Goal: Task Accomplishment & Management: Use online tool/utility

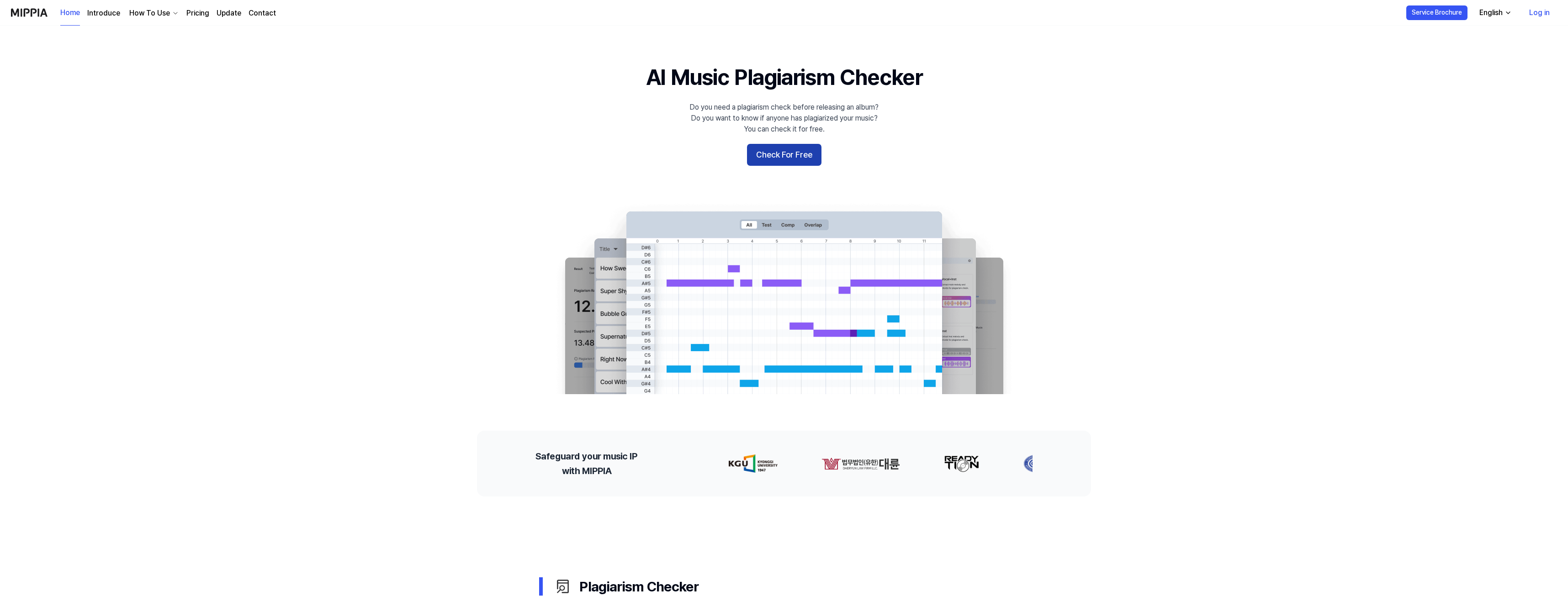
click at [795, 158] on button "Check For Free" at bounding box center [784, 155] width 74 height 22
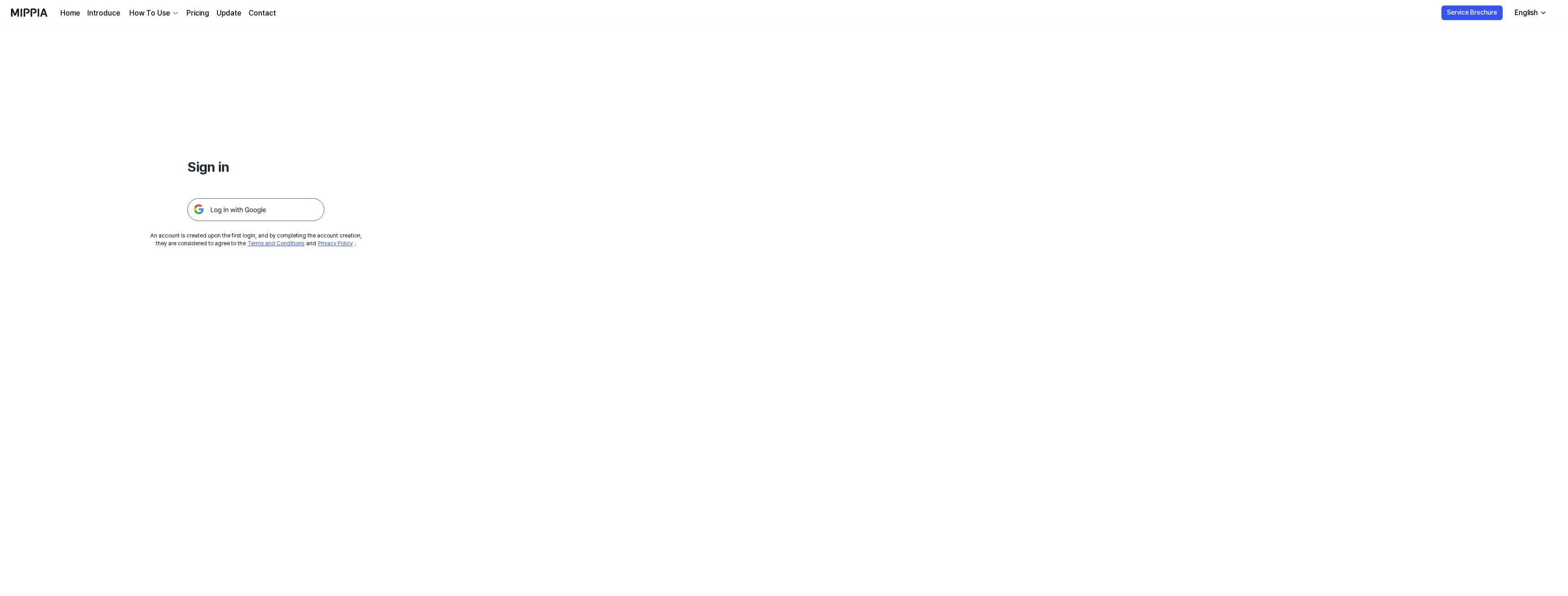
click at [1541, 10] on icon "button" at bounding box center [1543, 13] width 8 height 8
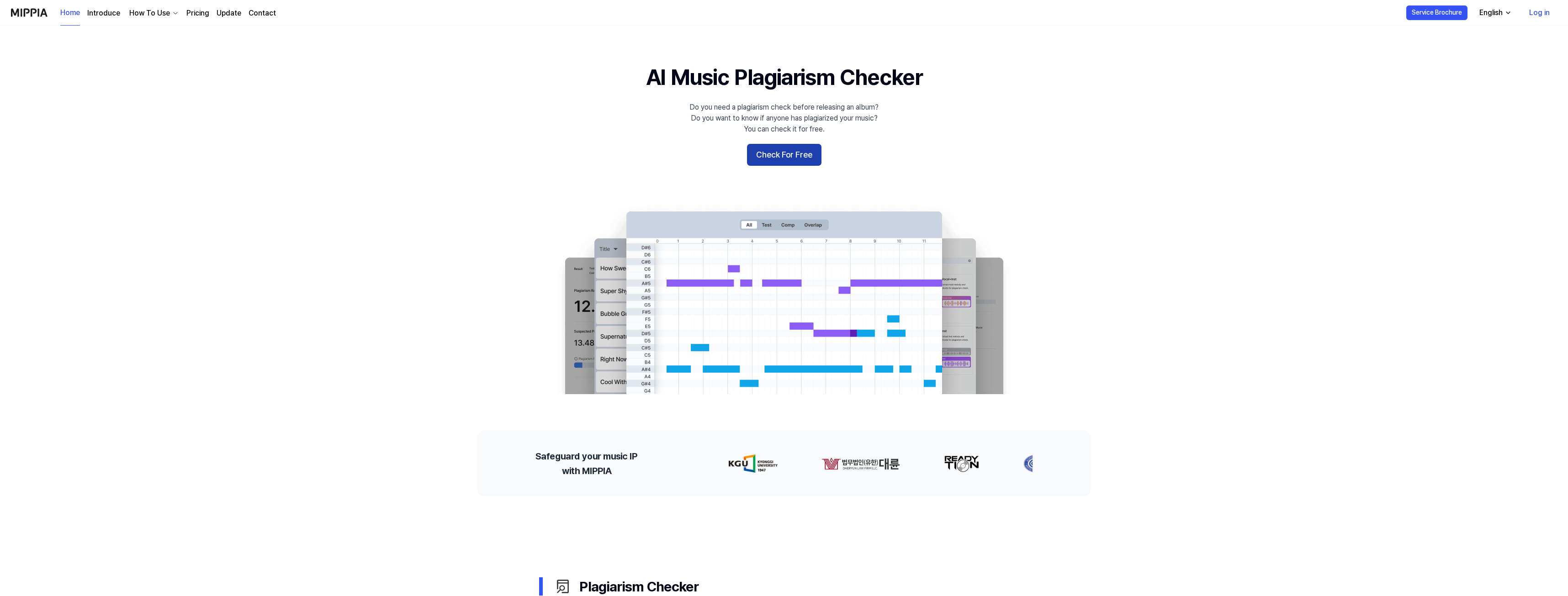
click at [760, 153] on button "Check For Free" at bounding box center [784, 155] width 74 height 22
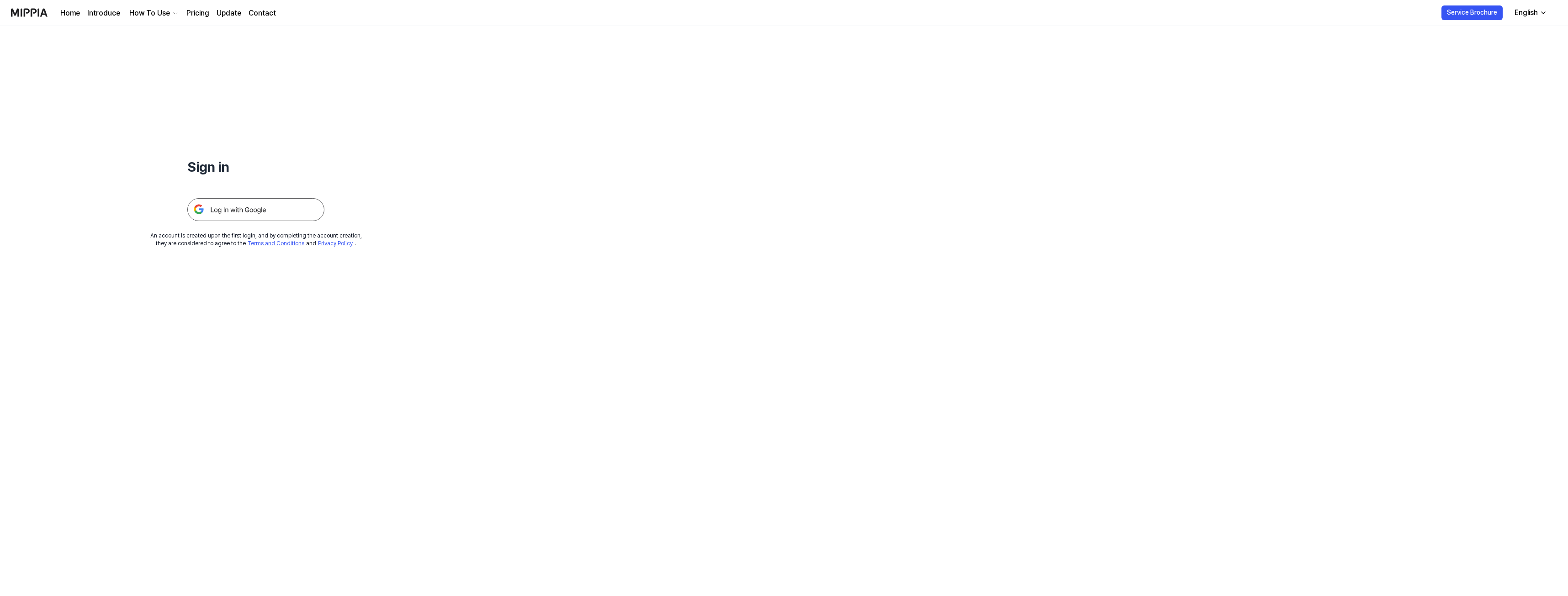
click at [194, 15] on link "Pricing" at bounding box center [198, 13] width 23 height 11
click at [242, 215] on img at bounding box center [256, 210] width 137 height 23
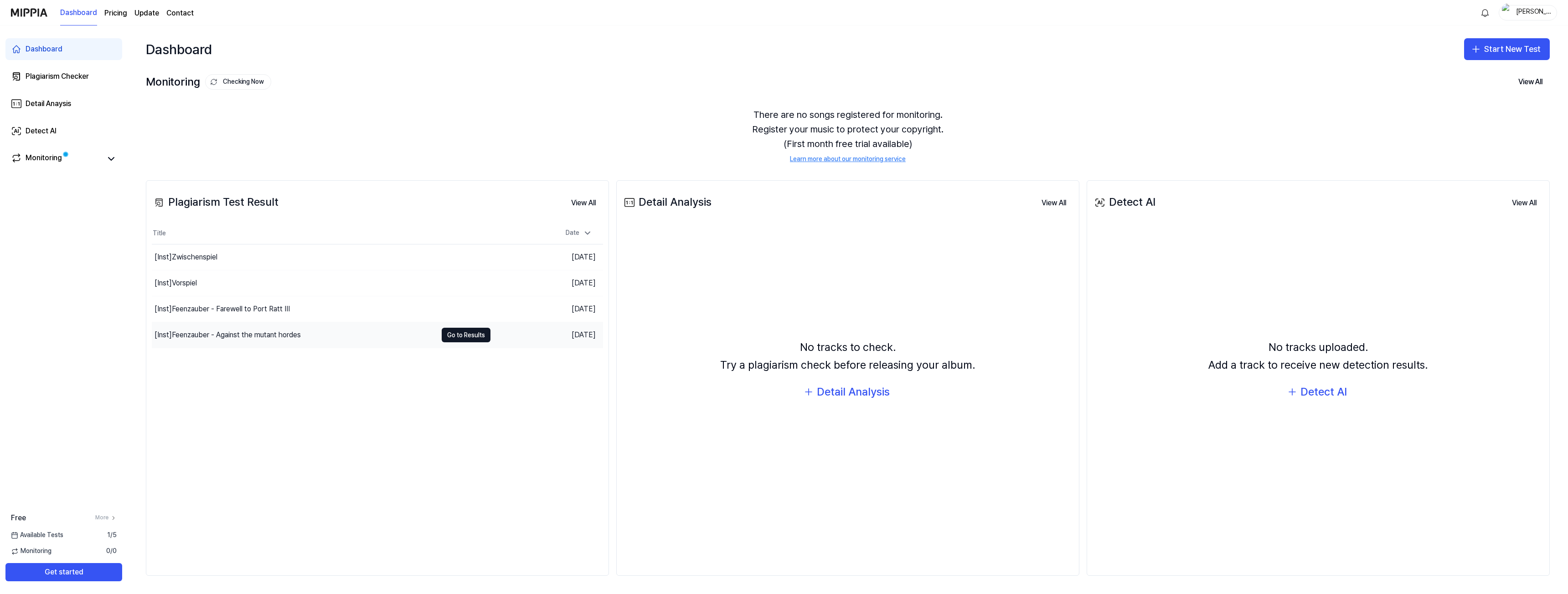
click at [200, 331] on div "[Inst] Feenzauber - Against the mutant hordes" at bounding box center [228, 334] width 147 height 11
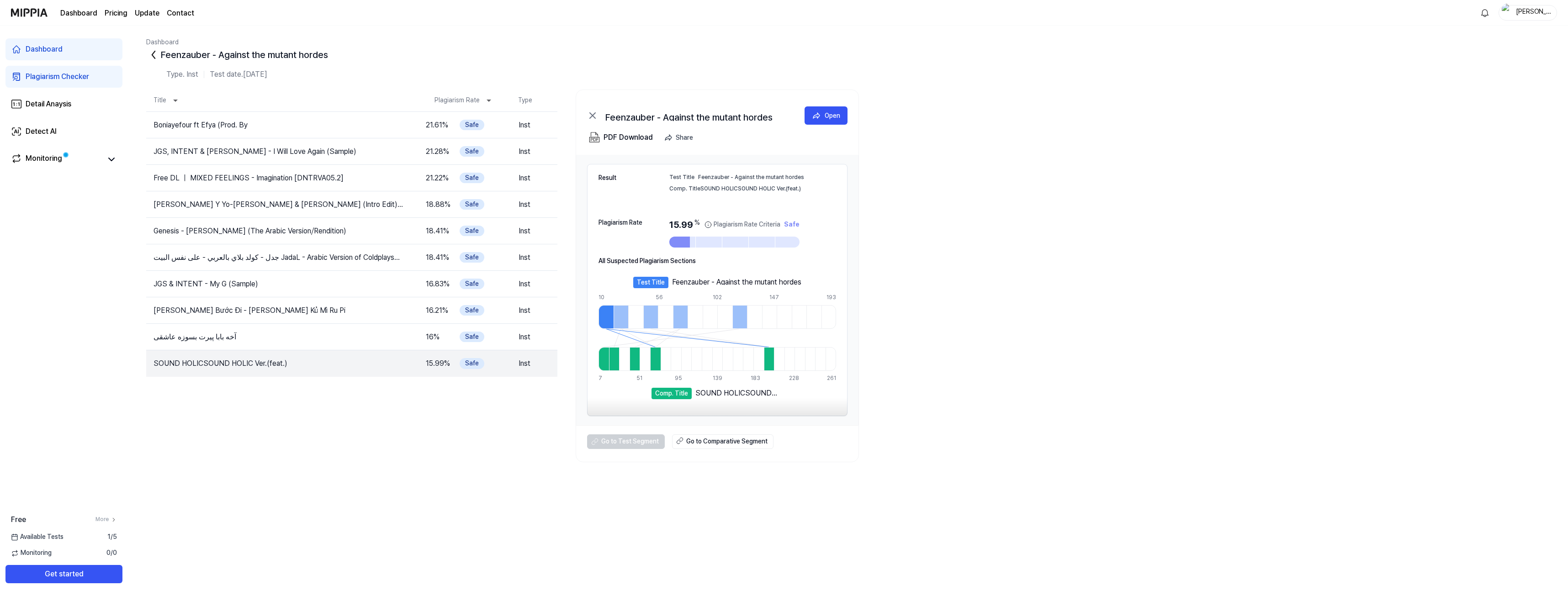
click at [57, 55] on link "Dashboard" at bounding box center [63, 49] width 117 height 22
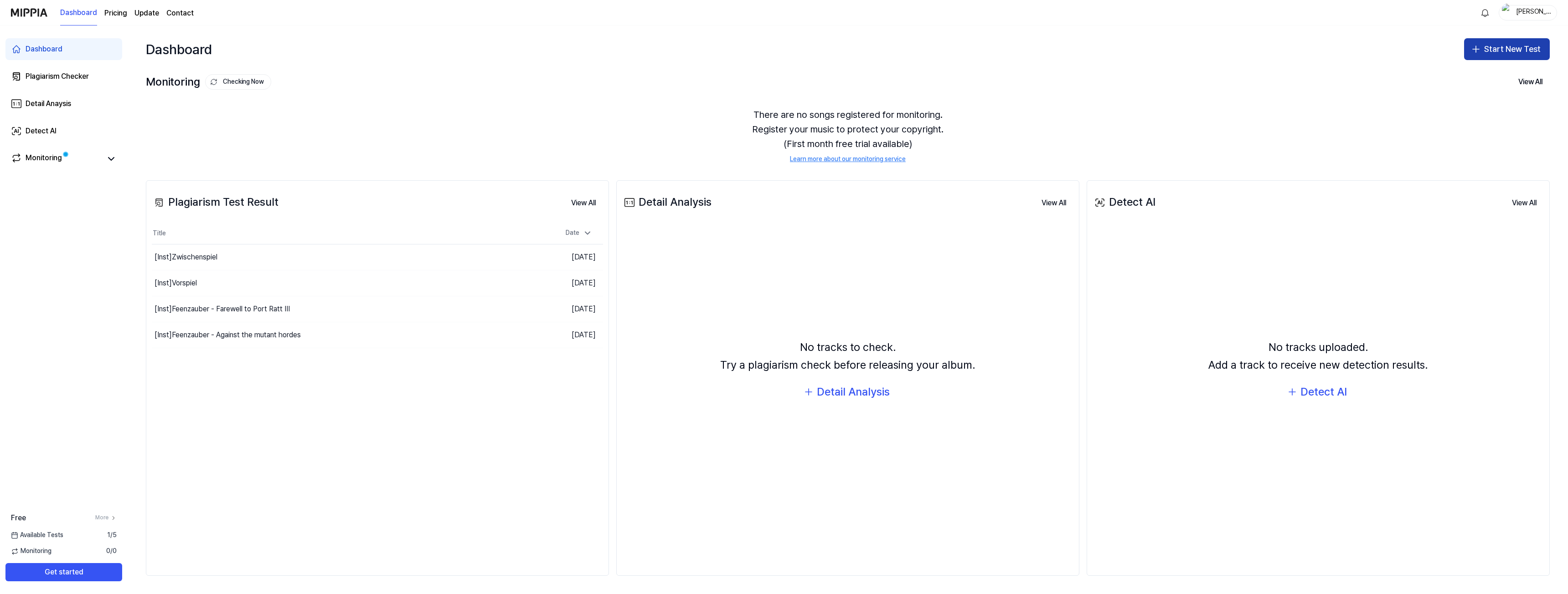
click at [1497, 47] on button "Start New Test" at bounding box center [1506, 49] width 86 height 22
click at [1496, 72] on div "Plagiarism test" at bounding box center [1485, 74] width 42 height 9
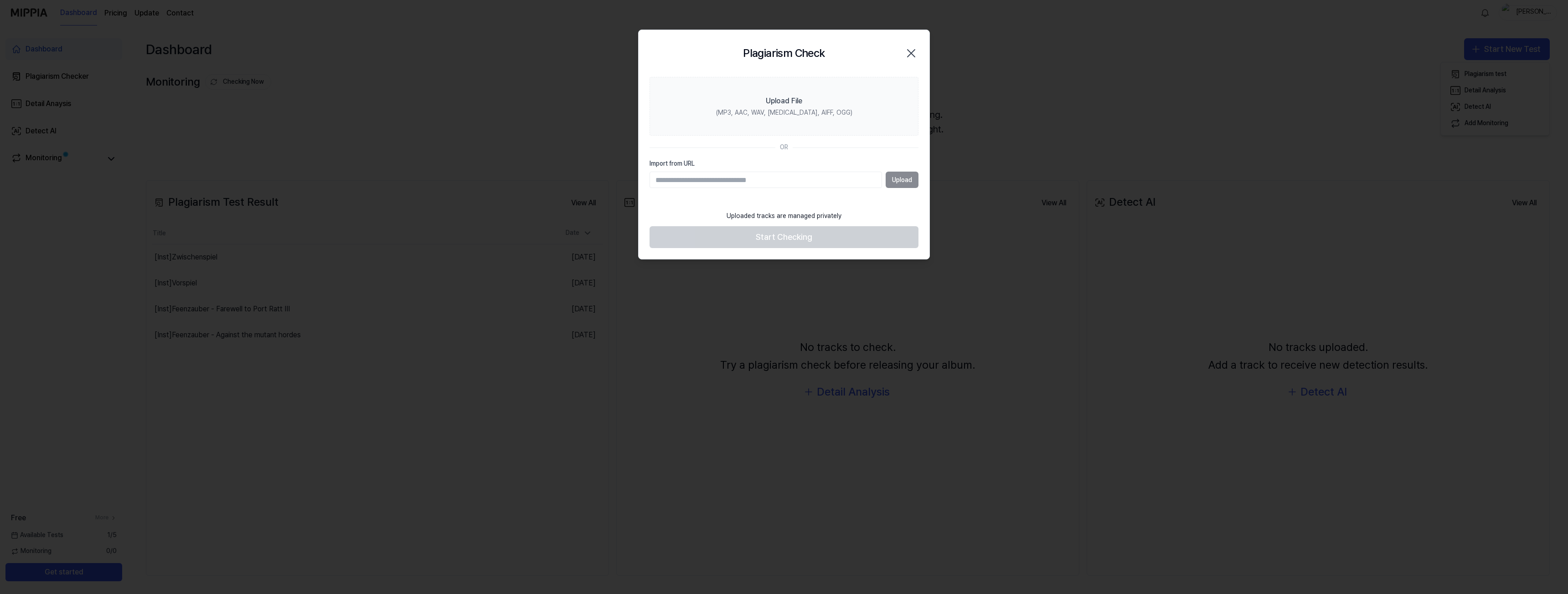
click at [900, 178] on div "Upload" at bounding box center [783, 179] width 269 height 16
click at [780, 104] on div "Upload File" at bounding box center [783, 101] width 36 height 11
click at [0, 0] on input "Upload File (MP3, AAC, WAV, FLAC, AIFF, OGG)" at bounding box center [0, 0] width 0 height 0
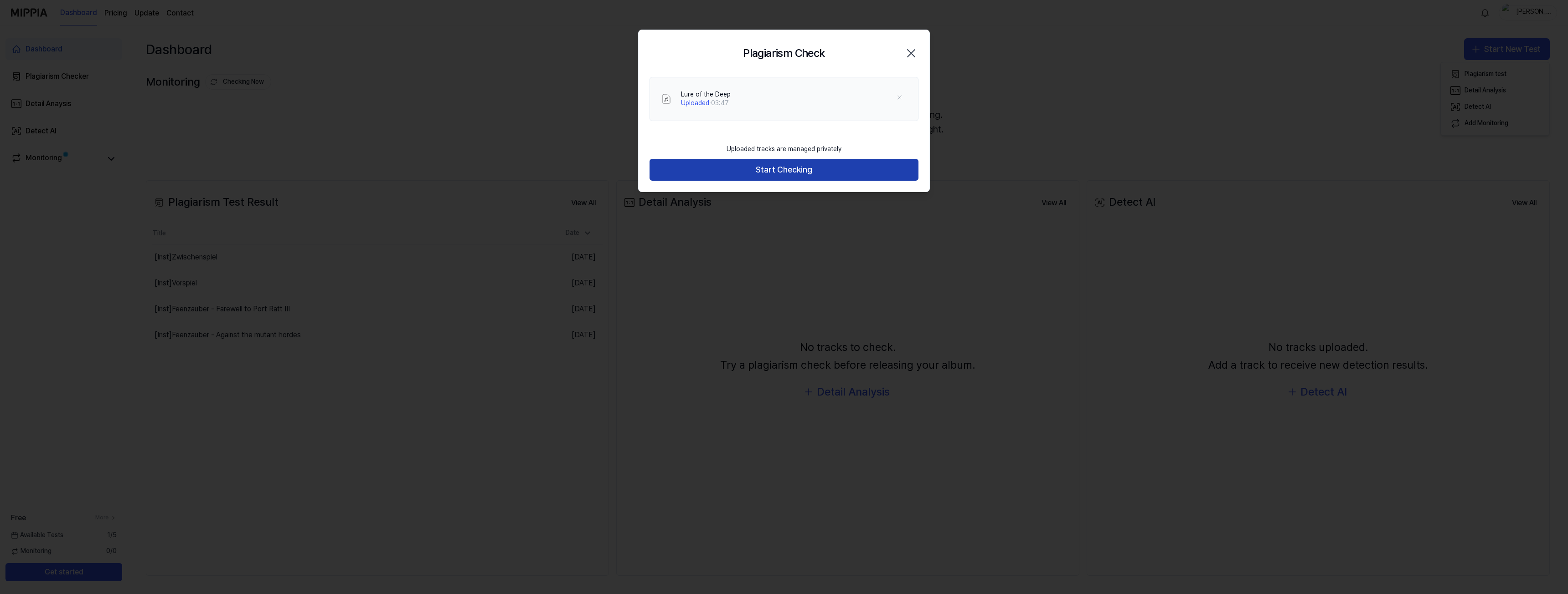
click at [792, 168] on button "Start Checking" at bounding box center [783, 170] width 269 height 22
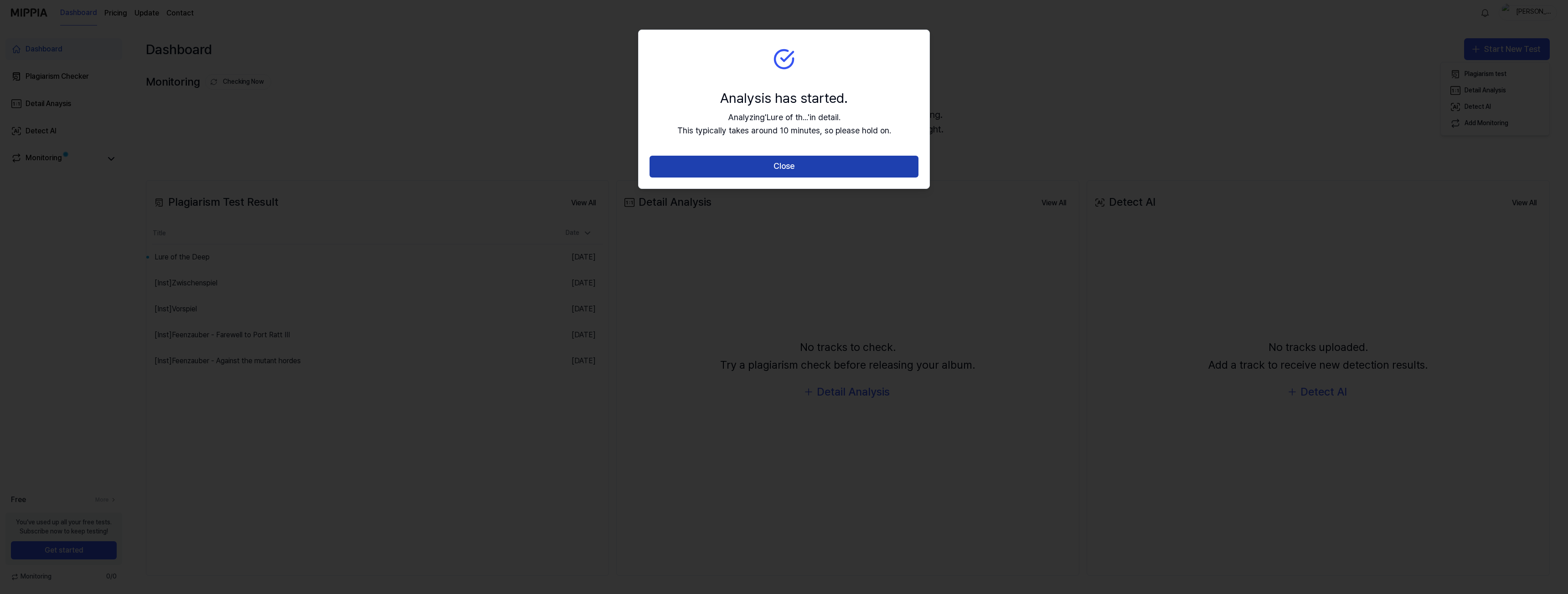
click at [785, 167] on button "Close" at bounding box center [783, 167] width 269 height 22
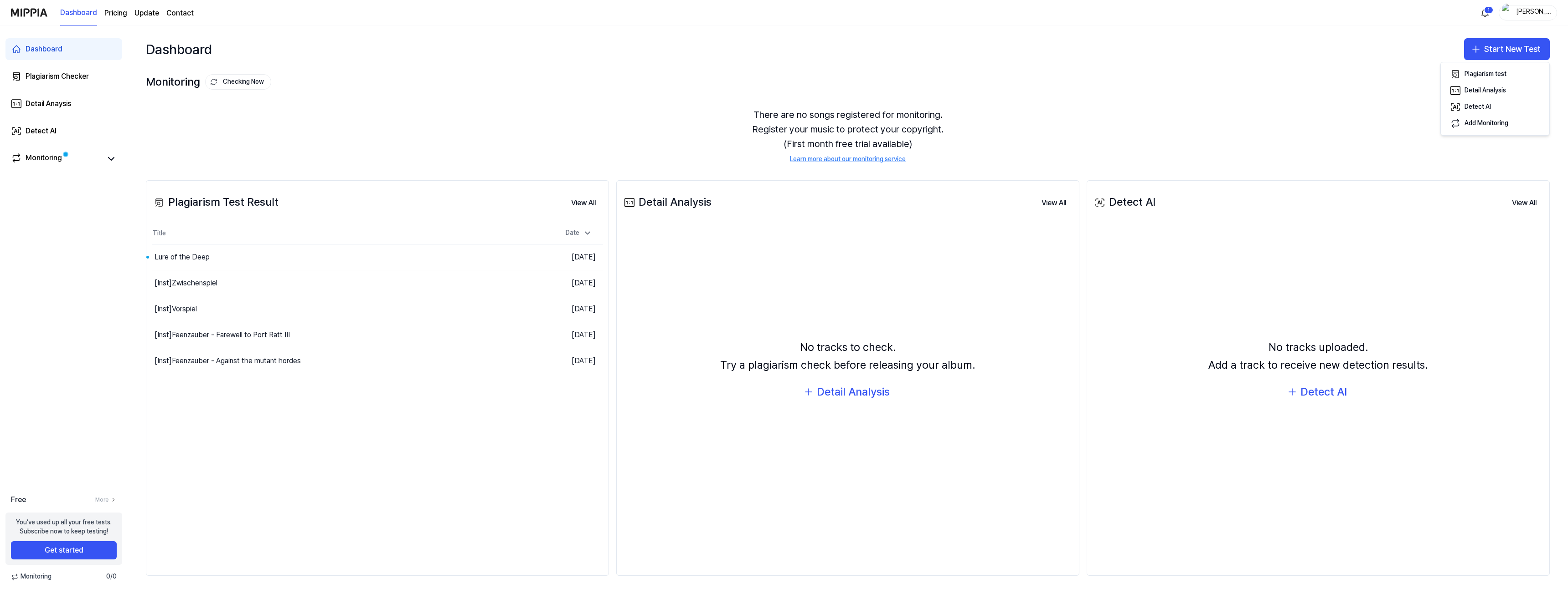
click at [115, 17] on page\) "Pricing" at bounding box center [115, 13] width 23 height 11
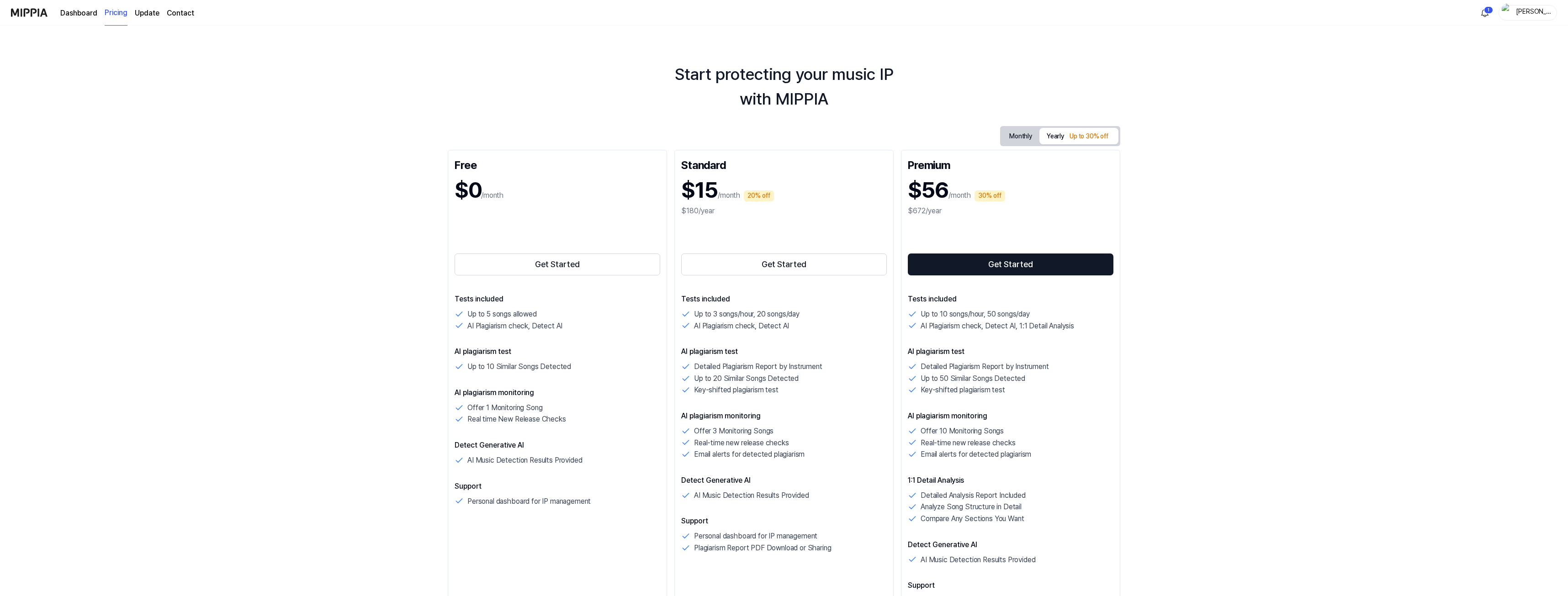
click at [79, 10] on link "Dashboard" at bounding box center [79, 13] width 37 height 11
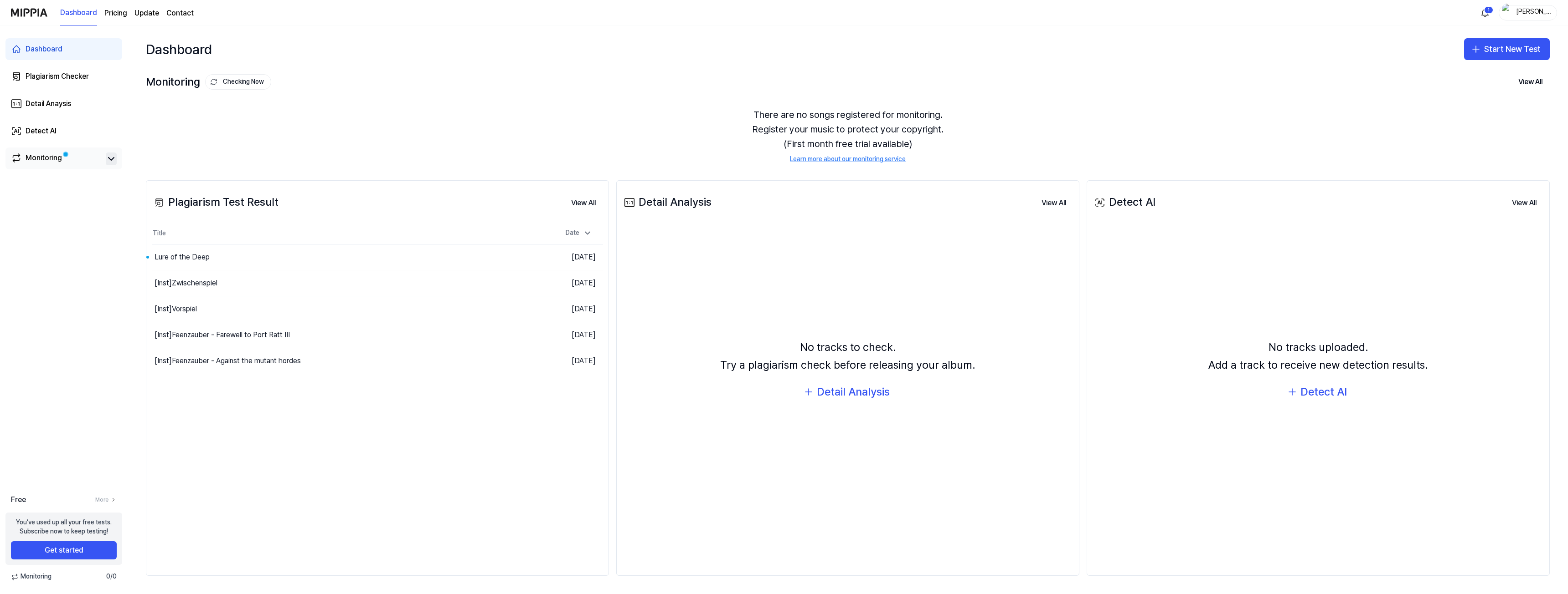
click at [109, 161] on icon at bounding box center [110, 158] width 11 height 11
click at [234, 255] on div "Lure of the Deep" at bounding box center [294, 257] width 285 height 25
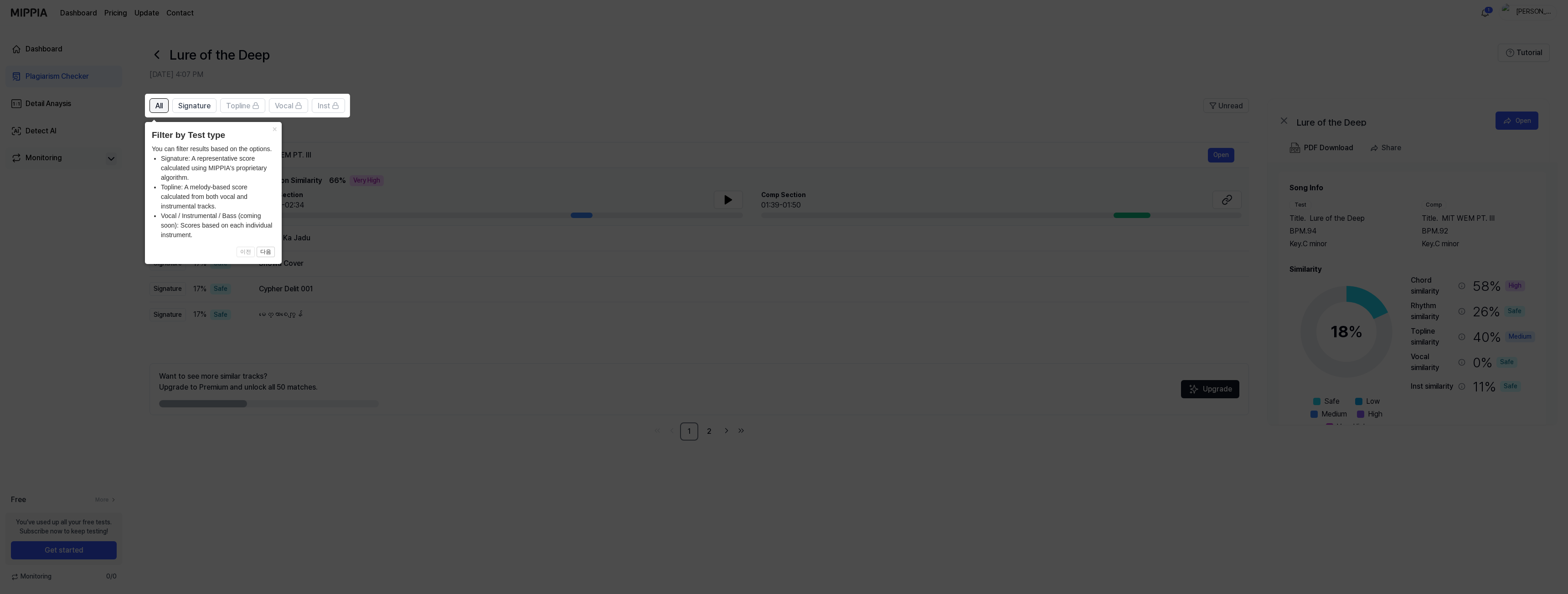
click at [160, 100] on div "All" at bounding box center [158, 105] width 8 height 12
click at [158, 106] on span "All" at bounding box center [158, 105] width 8 height 11
click at [264, 256] on button "다음" at bounding box center [266, 252] width 19 height 11
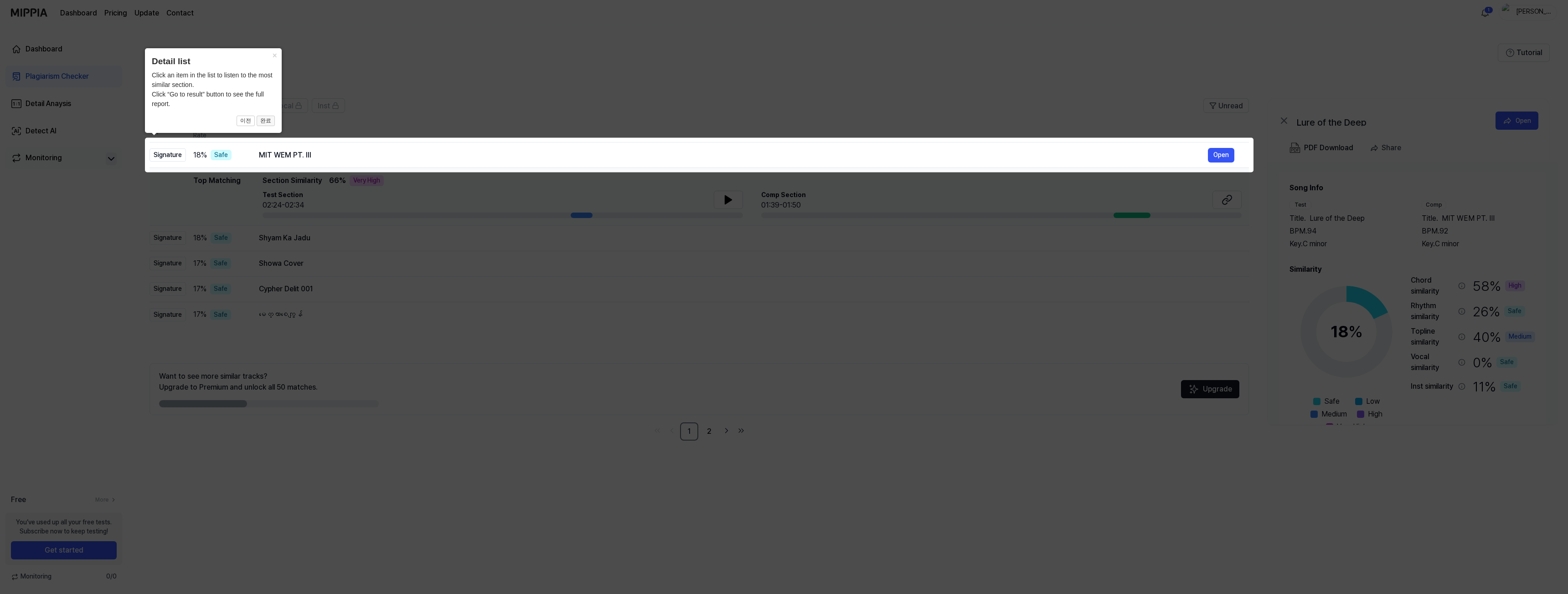
click at [265, 119] on button "완료" at bounding box center [266, 120] width 19 height 11
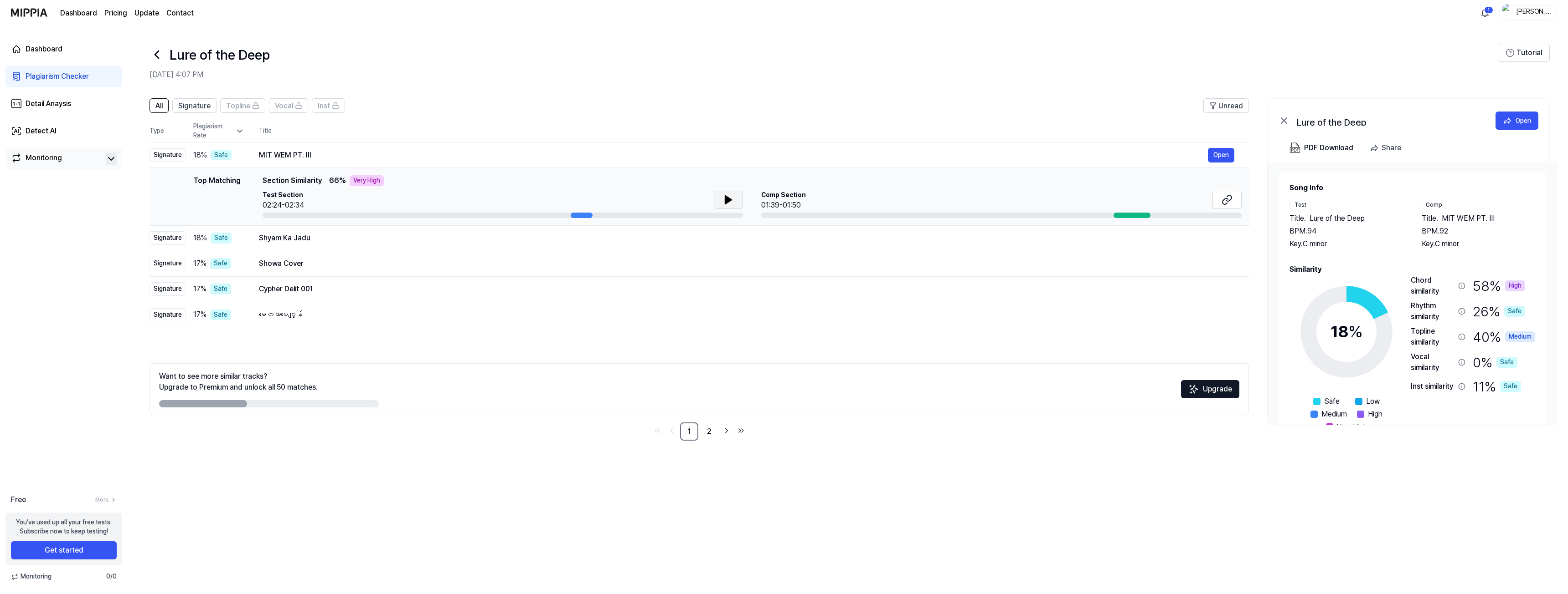
click at [726, 202] on icon at bounding box center [728, 200] width 7 height 8
click at [1514, 288] on div "High" at bounding box center [1515, 286] width 20 height 11
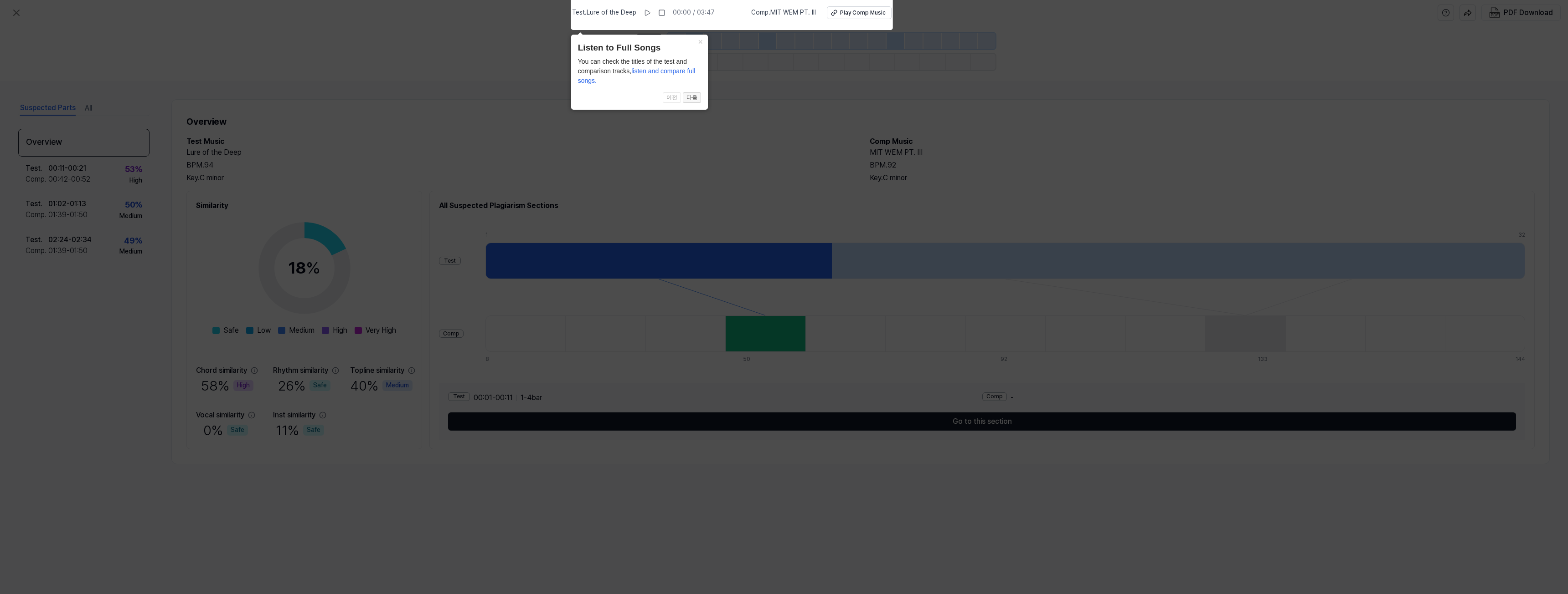
click at [690, 98] on button "다음" at bounding box center [692, 98] width 19 height 11
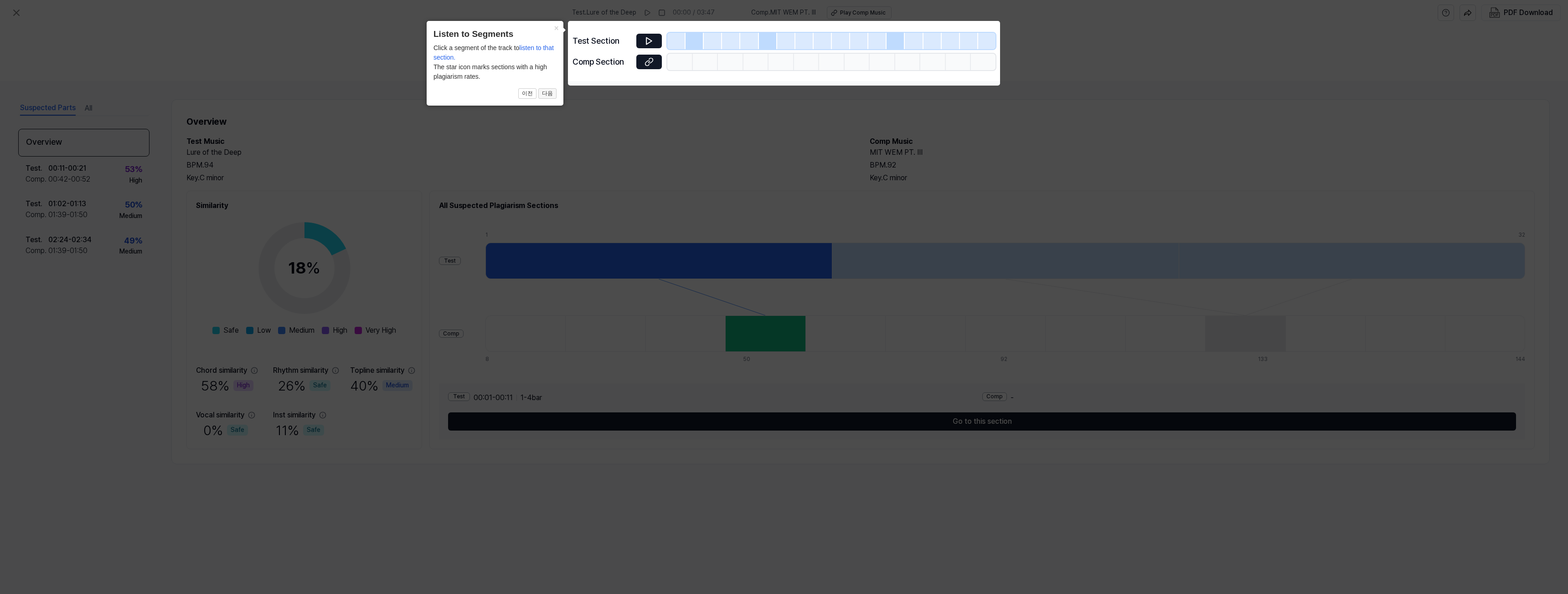
click at [547, 95] on button "다음" at bounding box center [547, 94] width 19 height 11
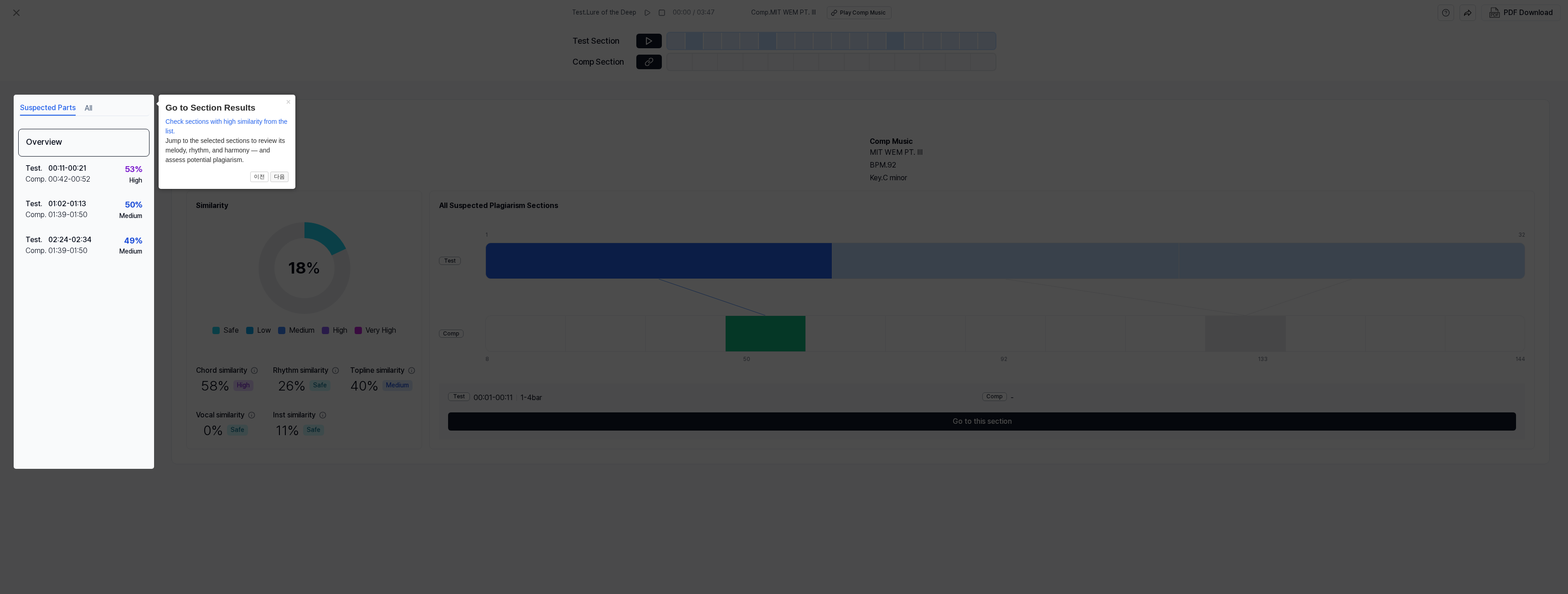
click at [282, 179] on button "다음" at bounding box center [280, 177] width 19 height 11
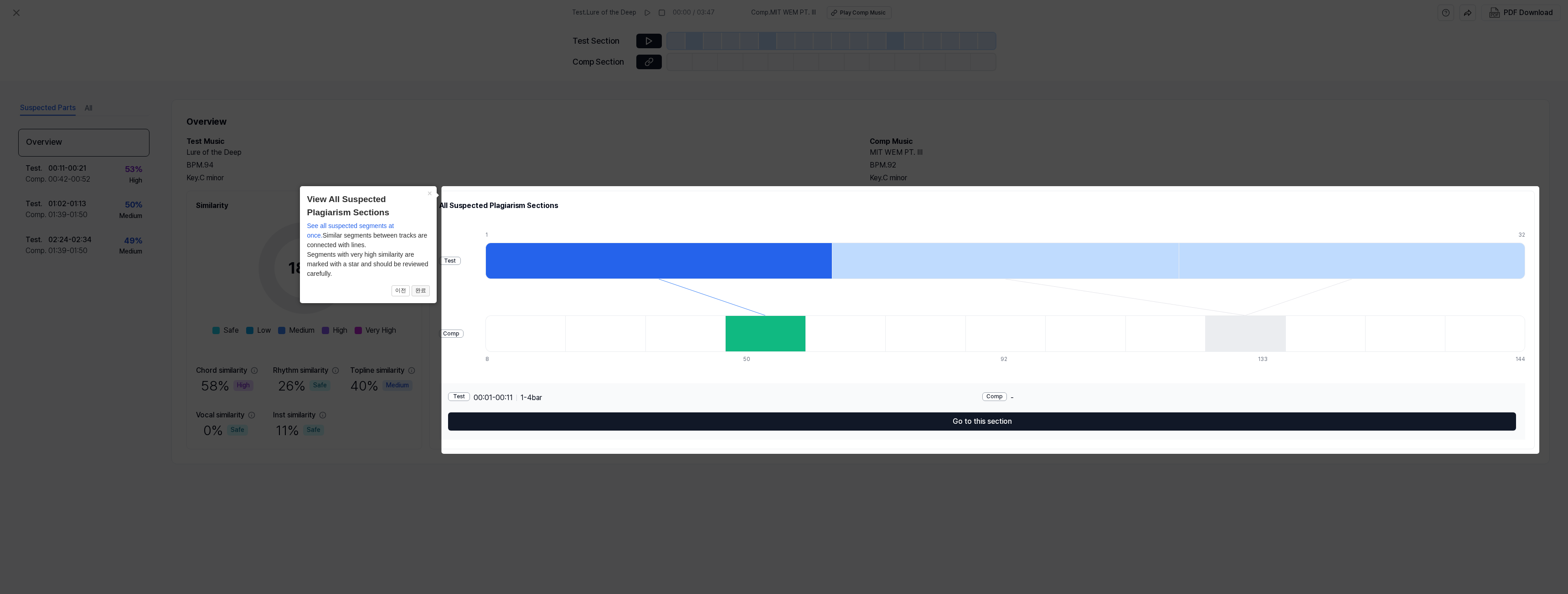
click at [417, 289] on button "완료" at bounding box center [421, 291] width 19 height 11
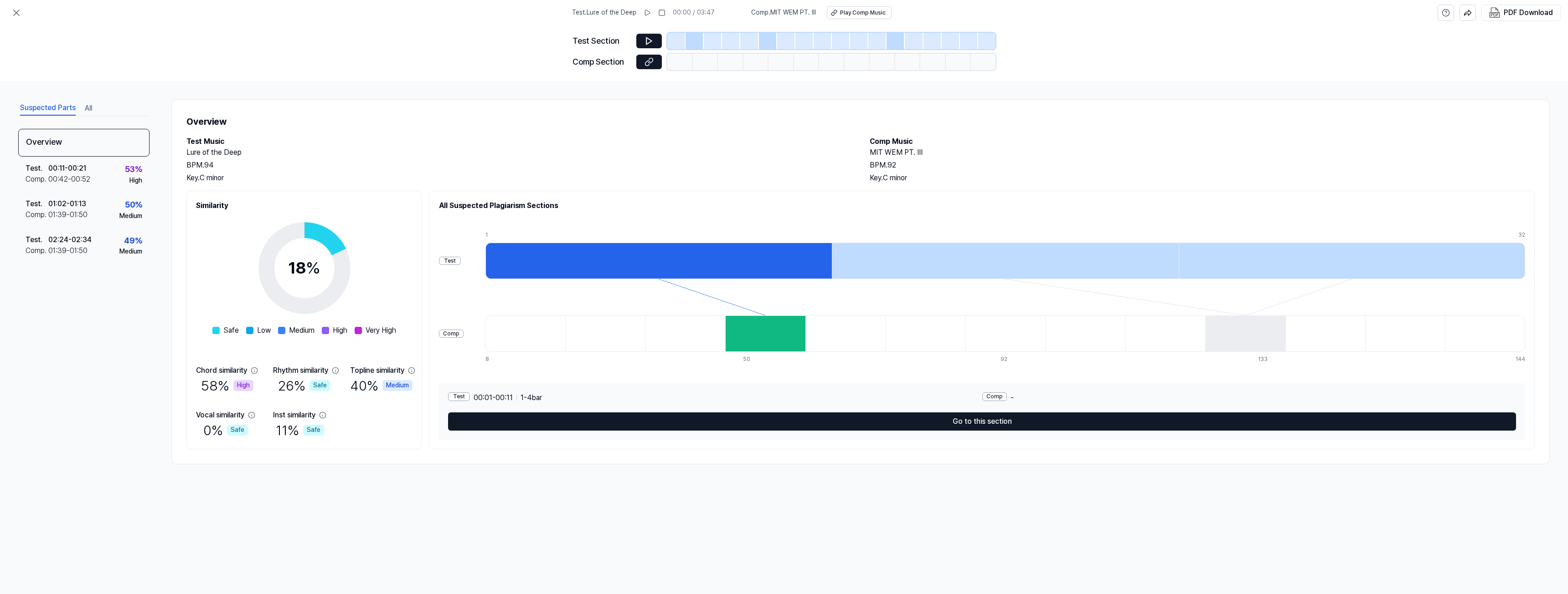
click at [642, 266] on div at bounding box center [658, 260] width 346 height 36
click at [771, 339] on div at bounding box center [765, 334] width 80 height 36
click at [470, 397] on div "Test" at bounding box center [459, 397] width 22 height 8
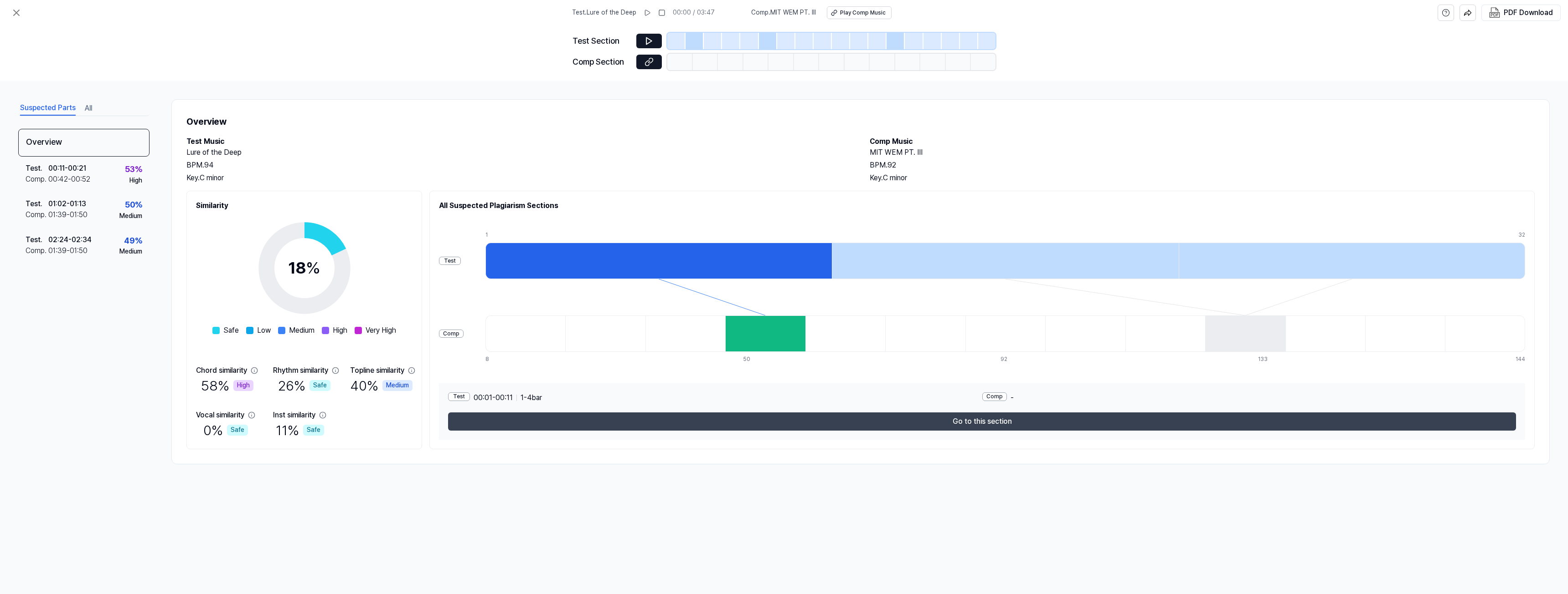
click at [999, 420] on button "Go to this section" at bounding box center [981, 422] width 1068 height 19
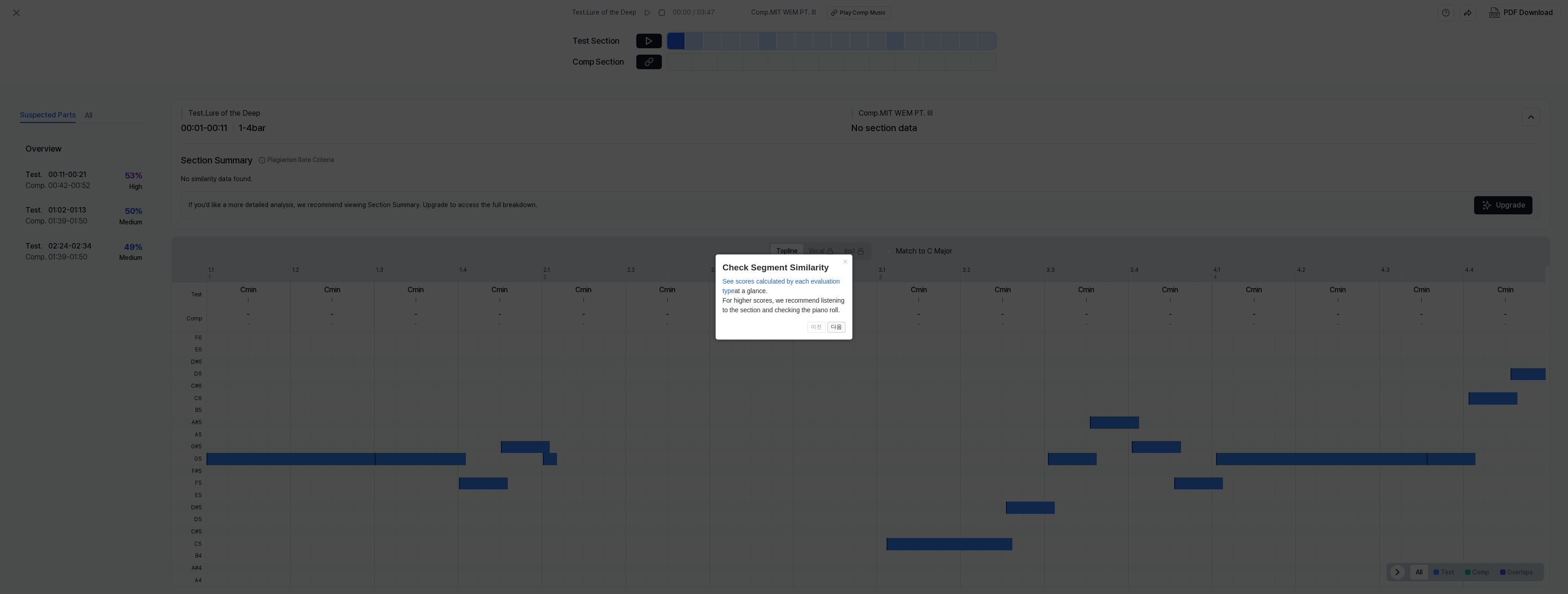
click at [841, 327] on button "다음" at bounding box center [836, 327] width 19 height 11
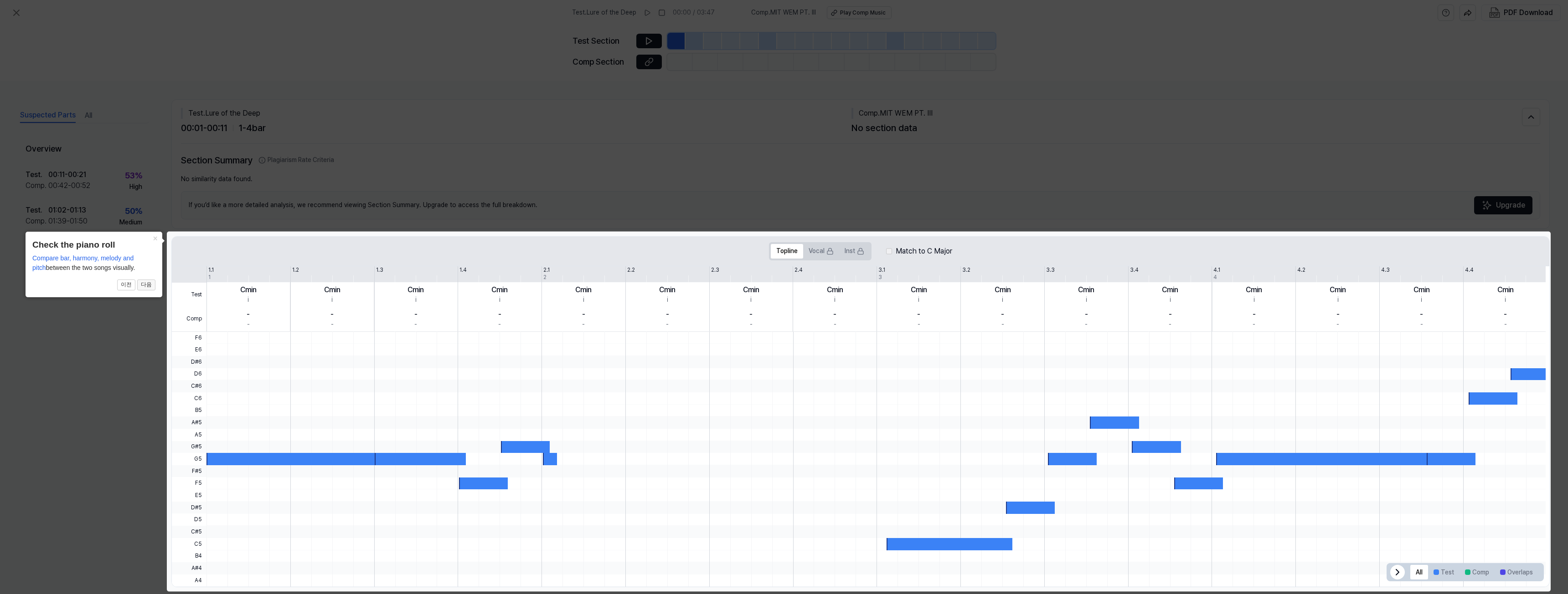
click at [149, 287] on button "다음" at bounding box center [147, 285] width 19 height 11
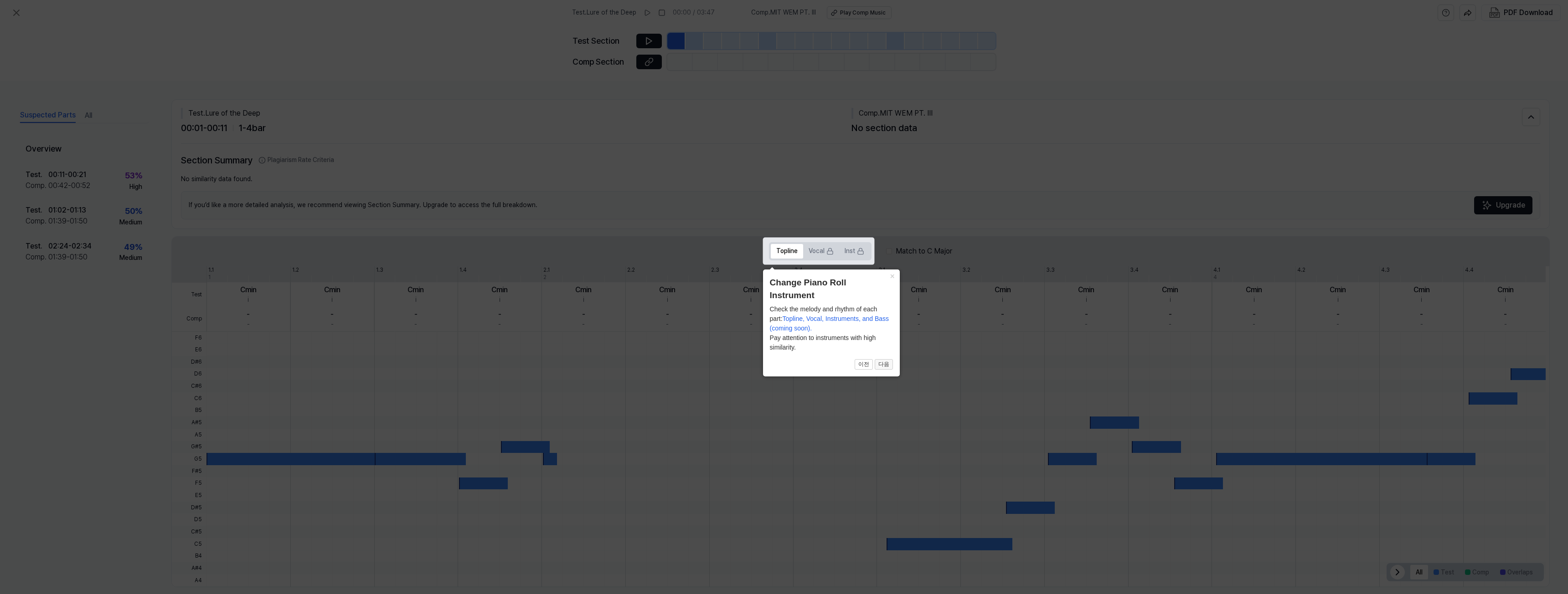
click at [885, 361] on button "다음" at bounding box center [883, 365] width 19 height 11
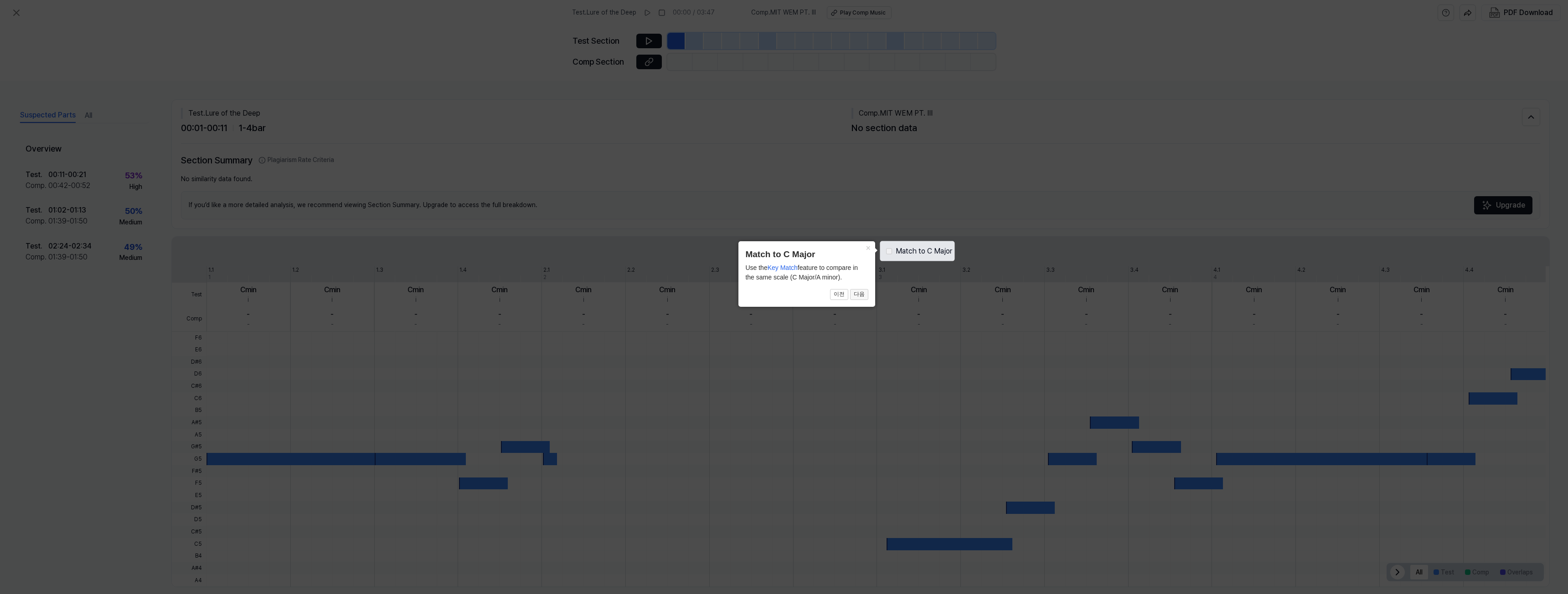
click at [864, 292] on button "다음" at bounding box center [859, 294] width 19 height 11
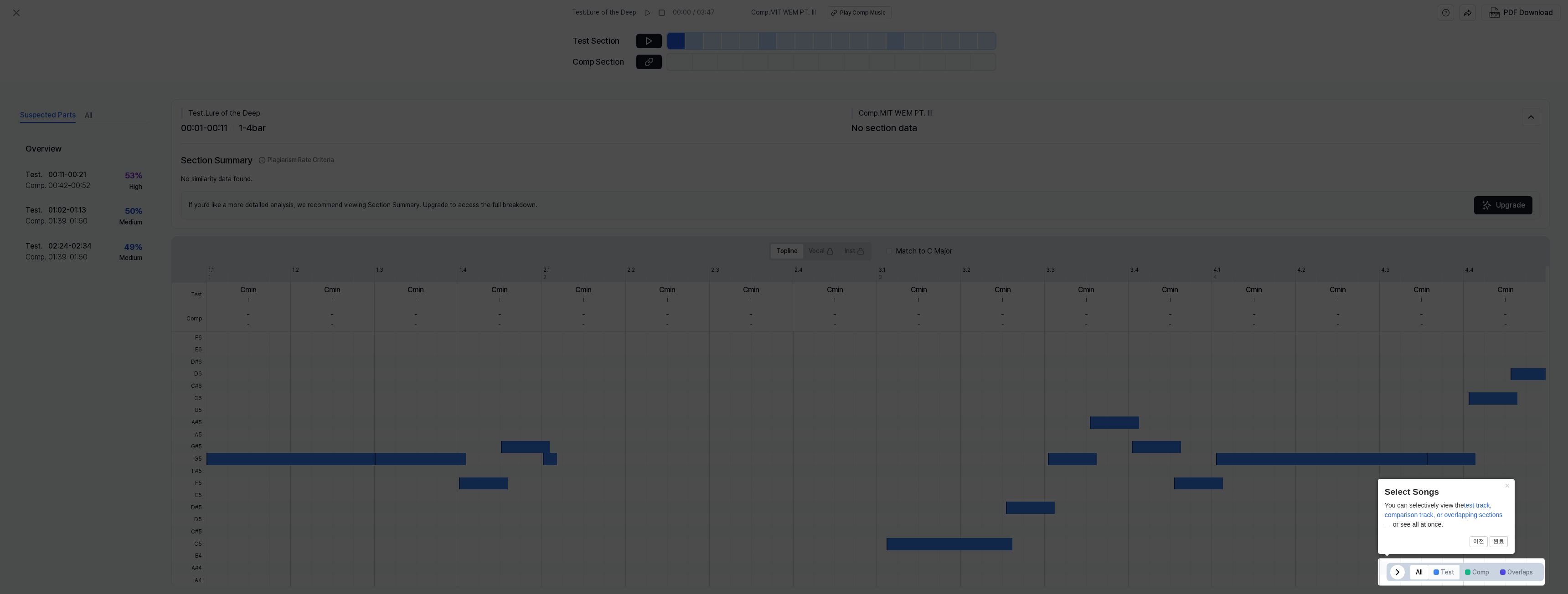
click at [1437, 575] on button "Test" at bounding box center [1443, 572] width 31 height 14
click at [1410, 572] on button "All" at bounding box center [1419, 572] width 18 height 14
click at [1392, 570] on icon at bounding box center [1397, 572] width 11 height 11
click at [1525, 569] on div at bounding box center [1532, 572] width 14 height 14
click at [1501, 540] on button "완료" at bounding box center [1499, 542] width 19 height 11
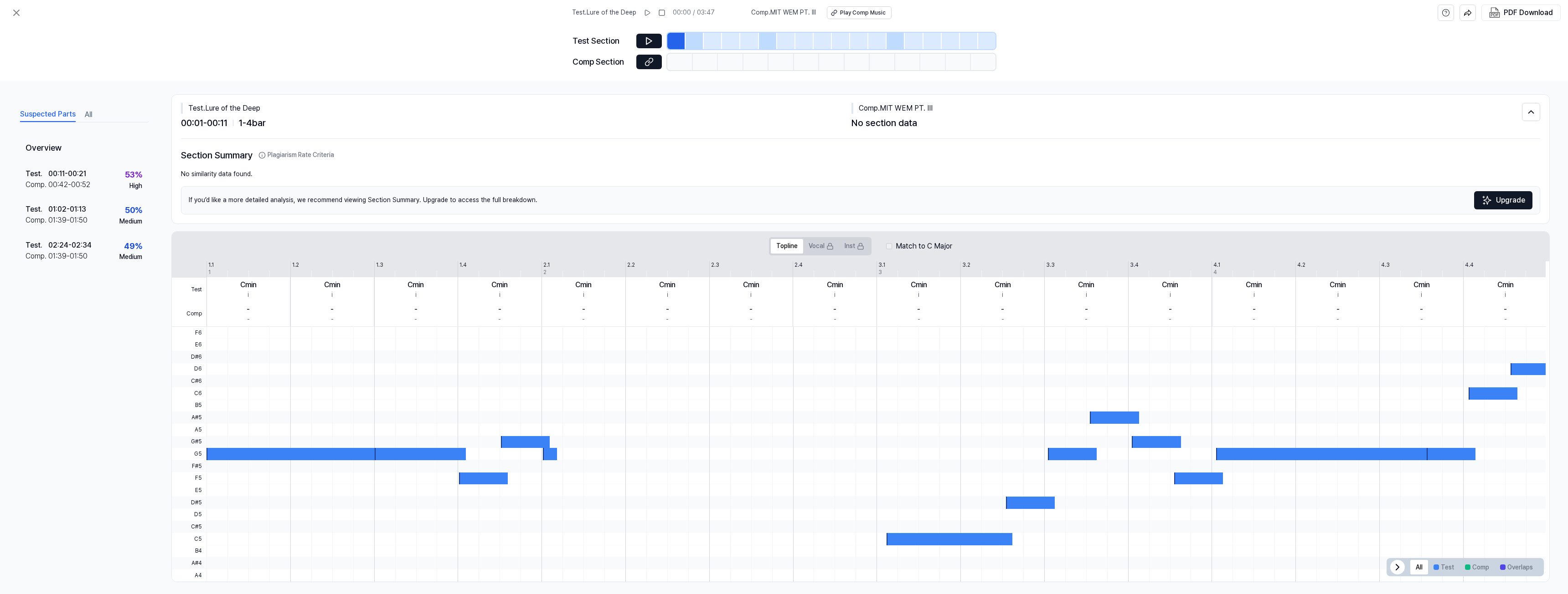
scroll to position [12, 0]
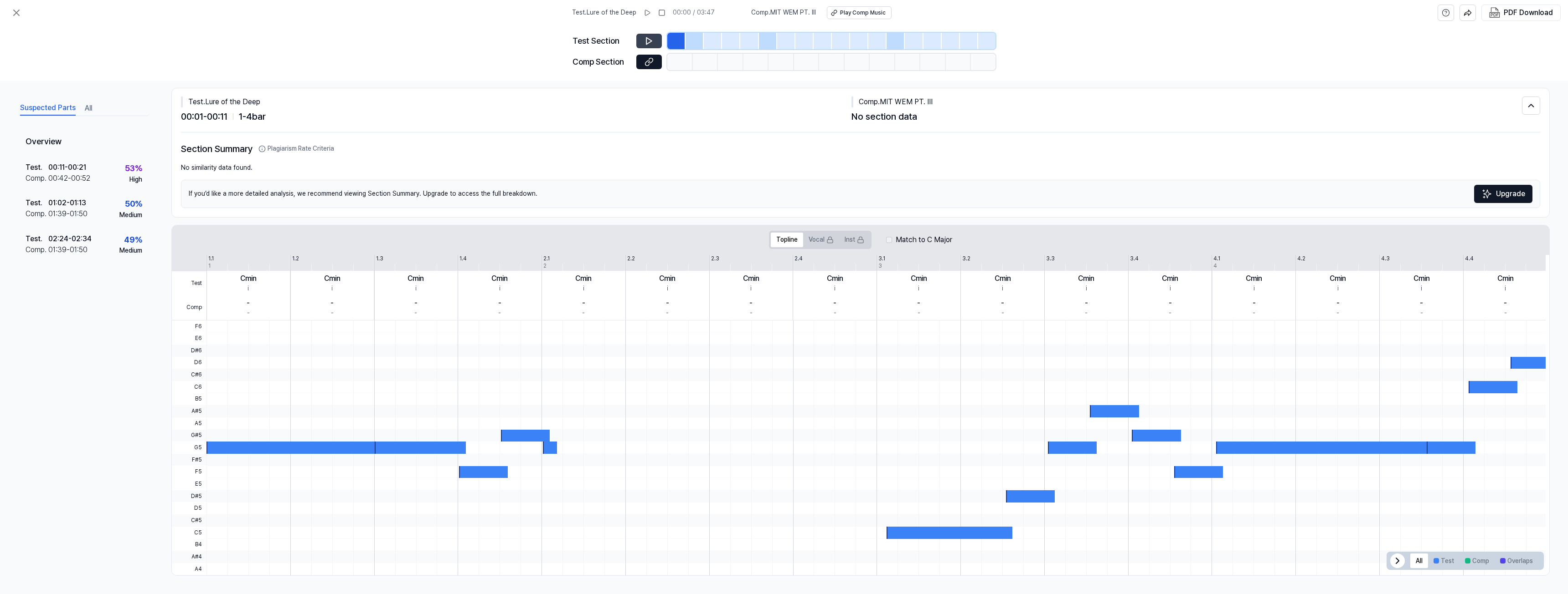
click at [653, 35] on button at bounding box center [649, 40] width 25 height 14
click at [647, 39] on icon at bounding box center [648, 40] width 9 height 9
click at [695, 38] on div at bounding box center [695, 40] width 19 height 16
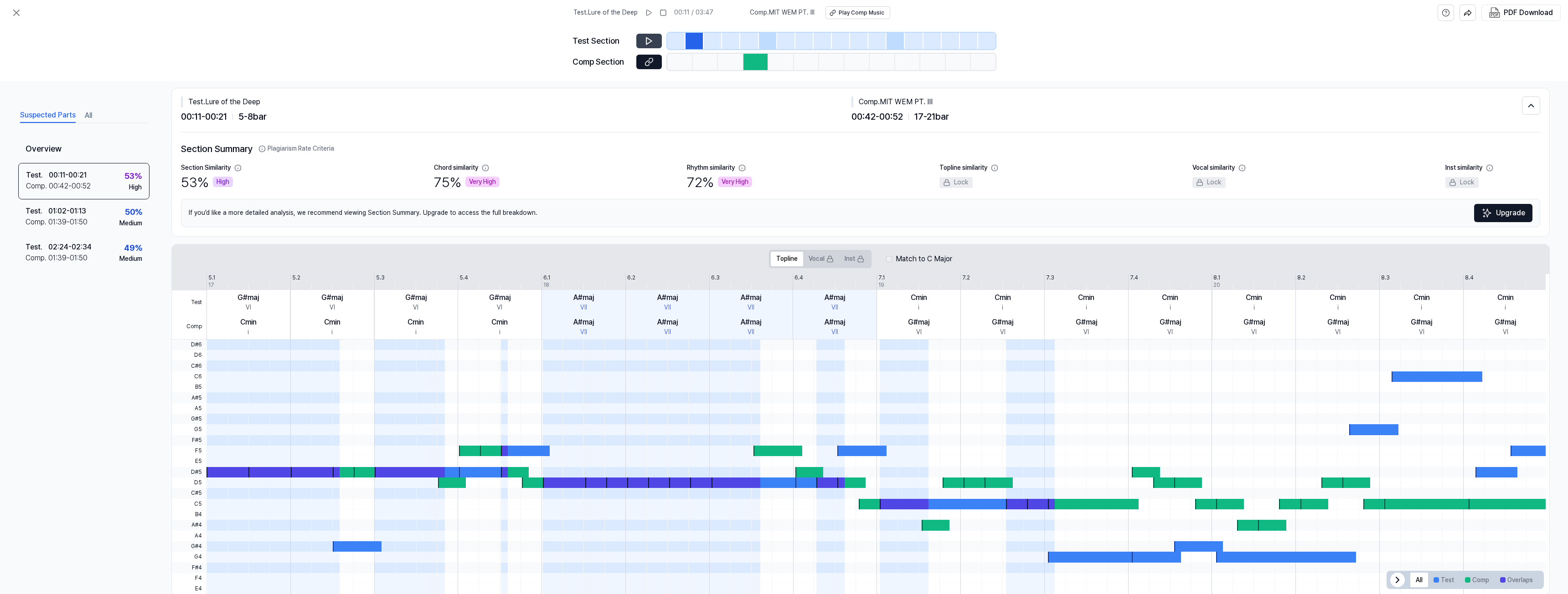
click at [709, 40] on div at bounding box center [713, 40] width 19 height 16
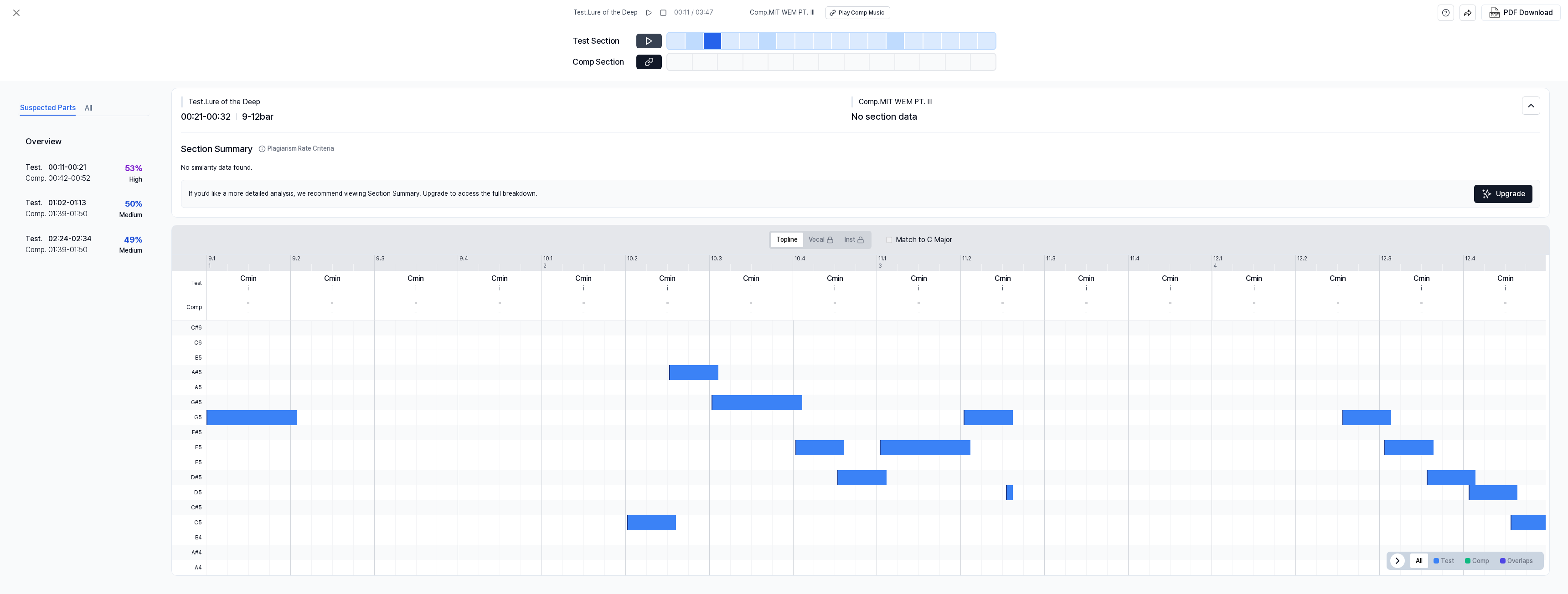
click at [723, 43] on div at bounding box center [731, 40] width 19 height 16
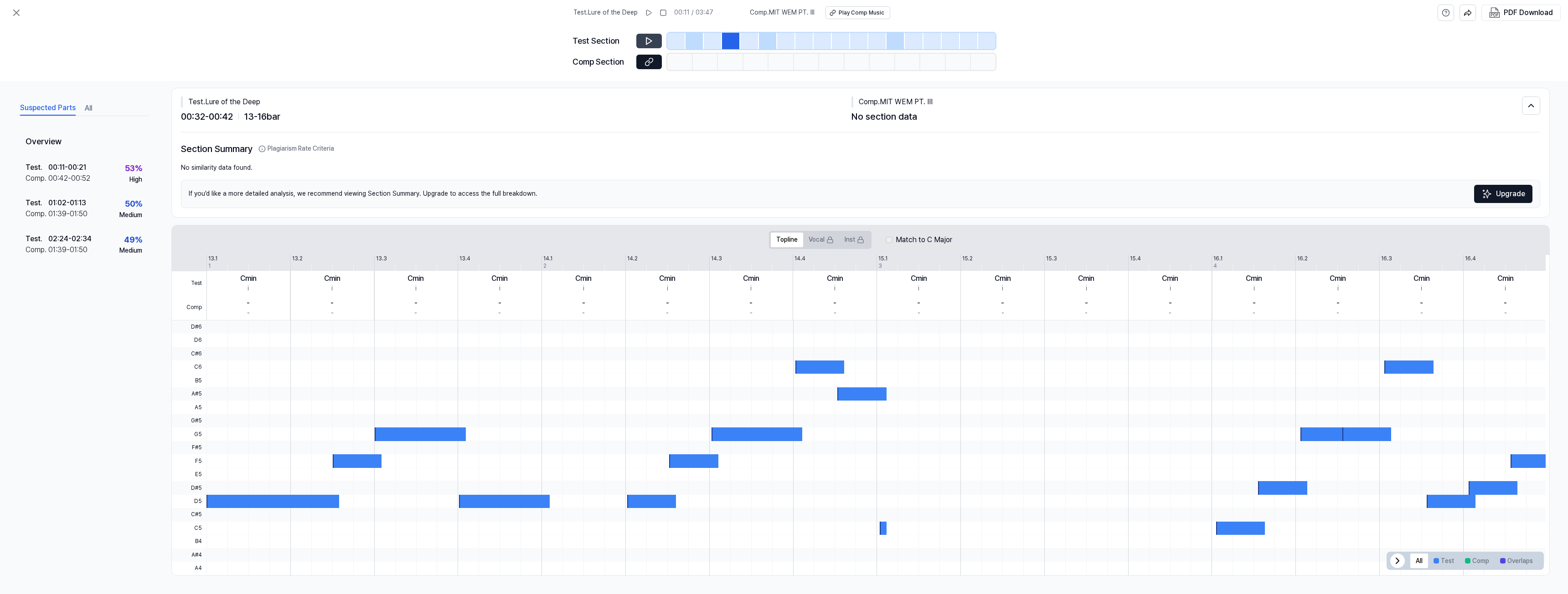
click at [742, 45] on div at bounding box center [749, 40] width 19 height 16
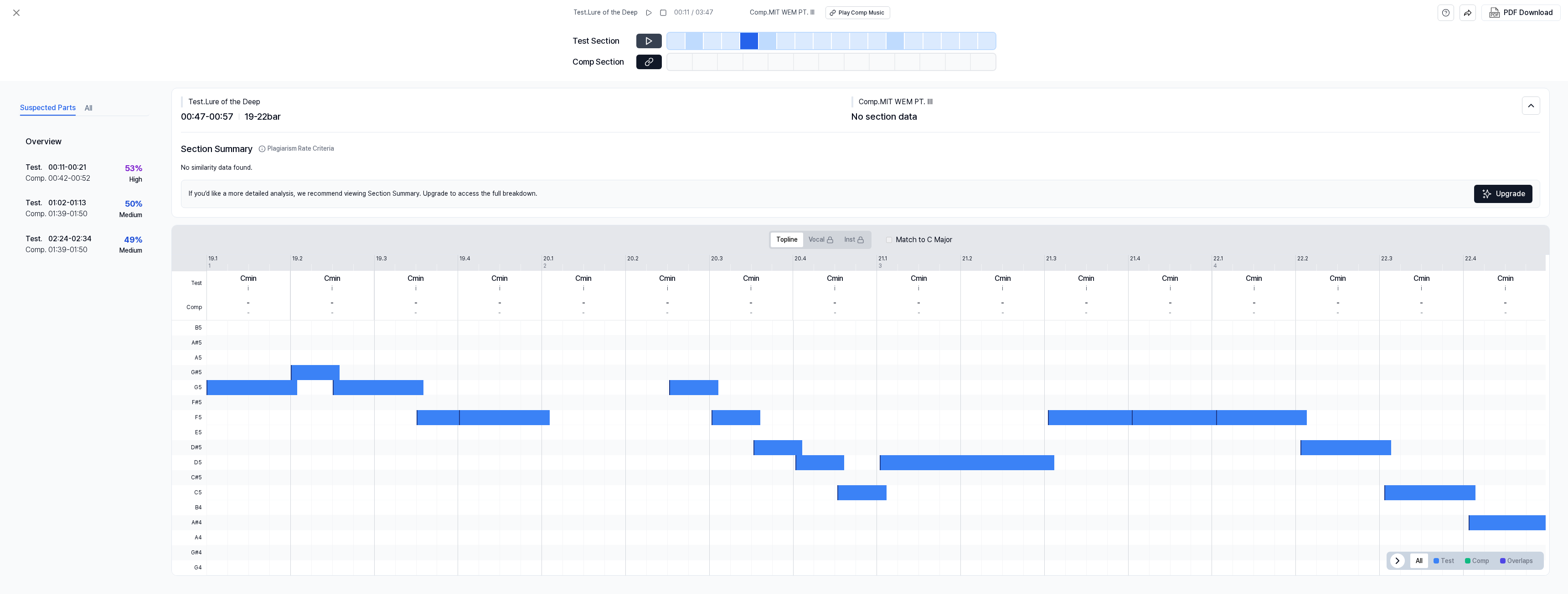
click at [771, 45] on div at bounding box center [768, 40] width 19 height 16
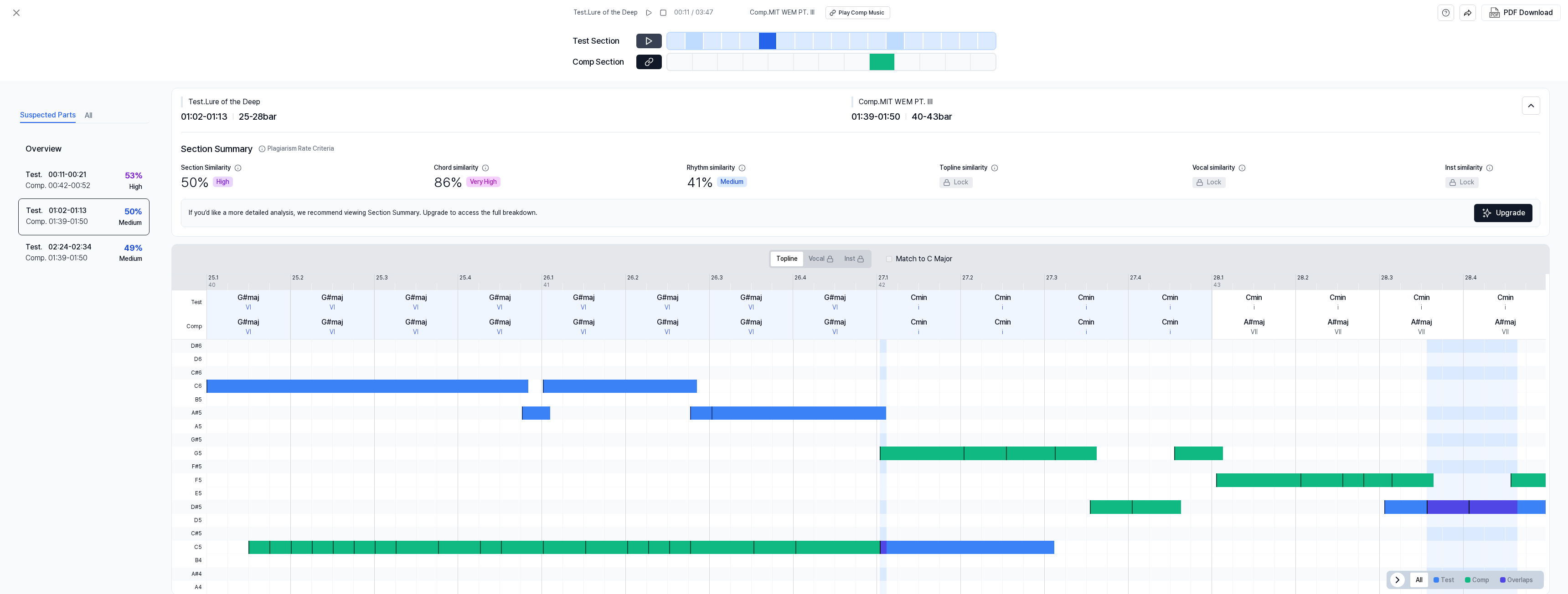
click at [789, 44] on div at bounding box center [787, 40] width 19 height 16
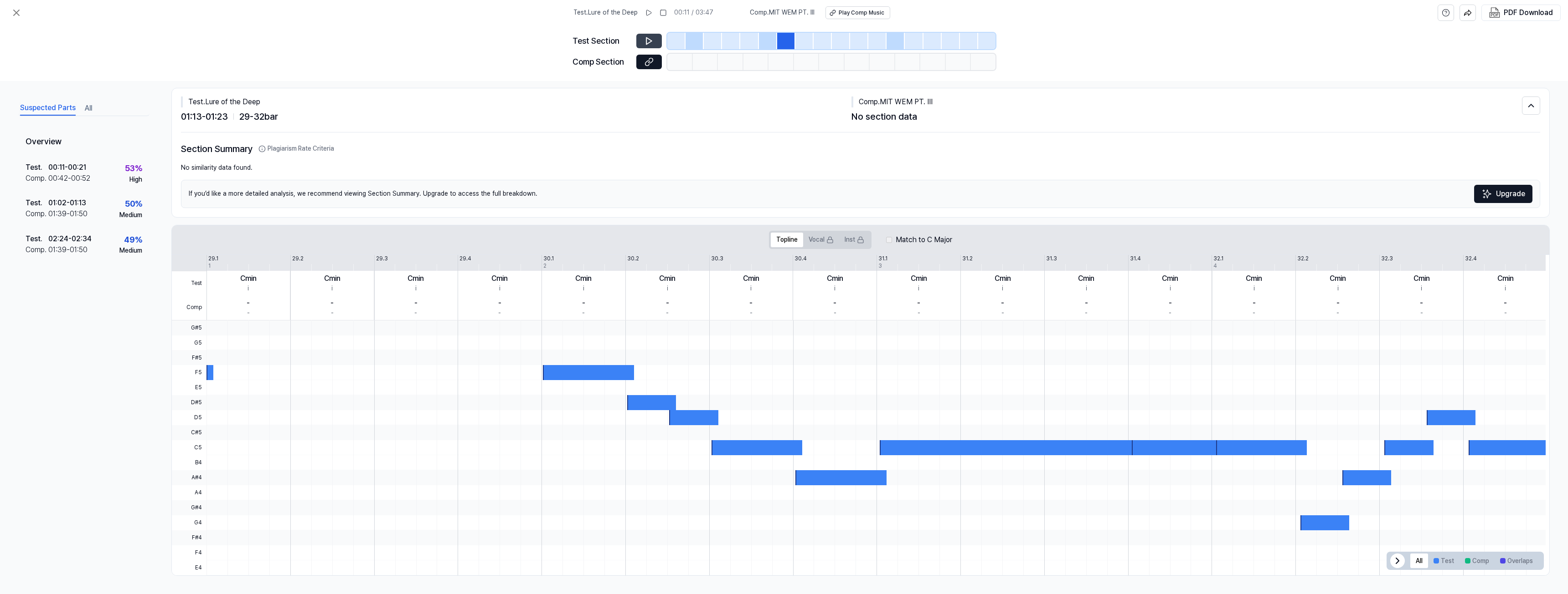
click at [643, 39] on button at bounding box center [649, 40] width 25 height 14
click at [768, 40] on div at bounding box center [768, 40] width 19 height 16
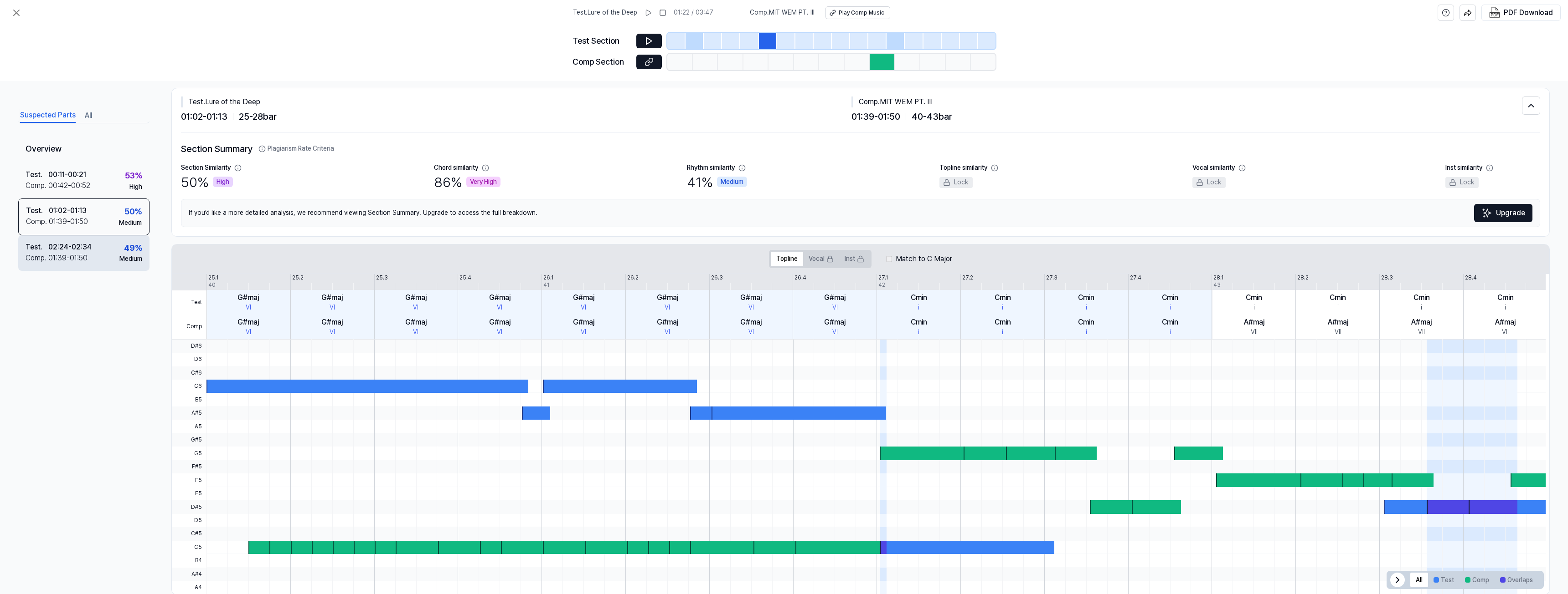
click at [71, 252] on div "02:24 - 02:34" at bounding box center [69, 247] width 43 height 11
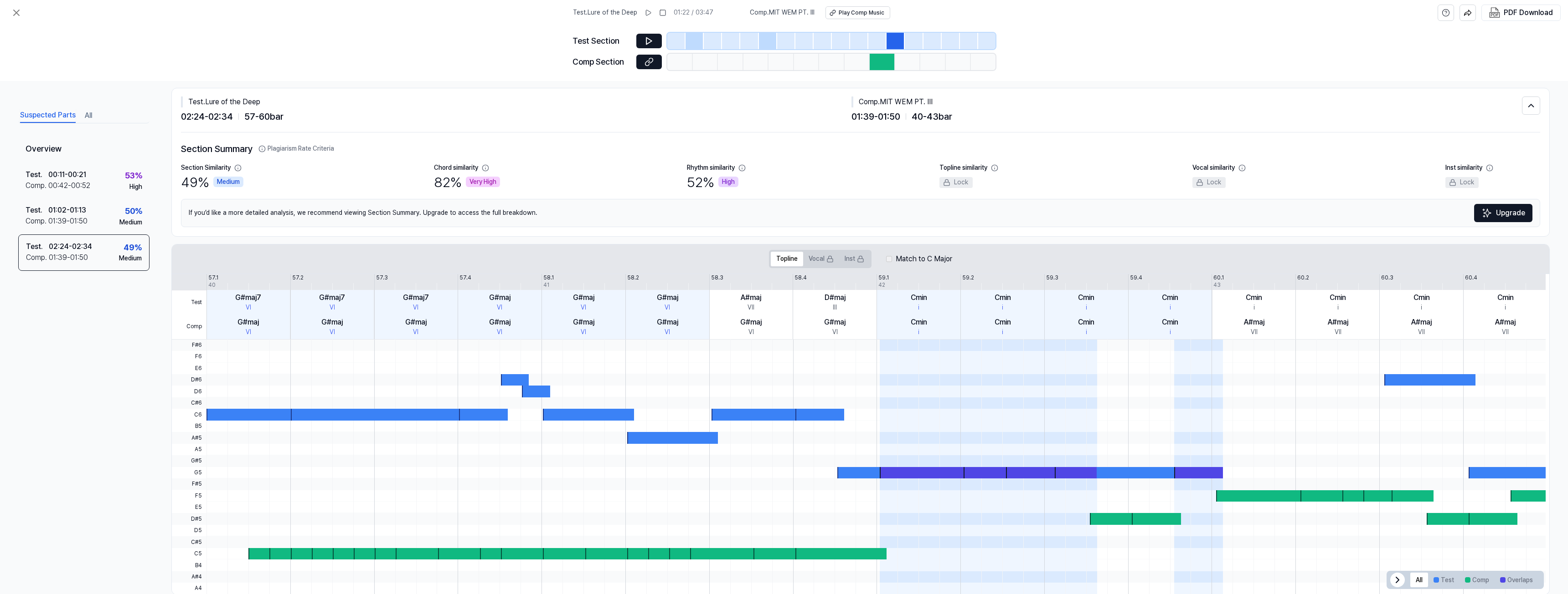
click at [894, 39] on div at bounding box center [895, 40] width 19 height 16
click at [686, 37] on div at bounding box center [695, 40] width 19 height 16
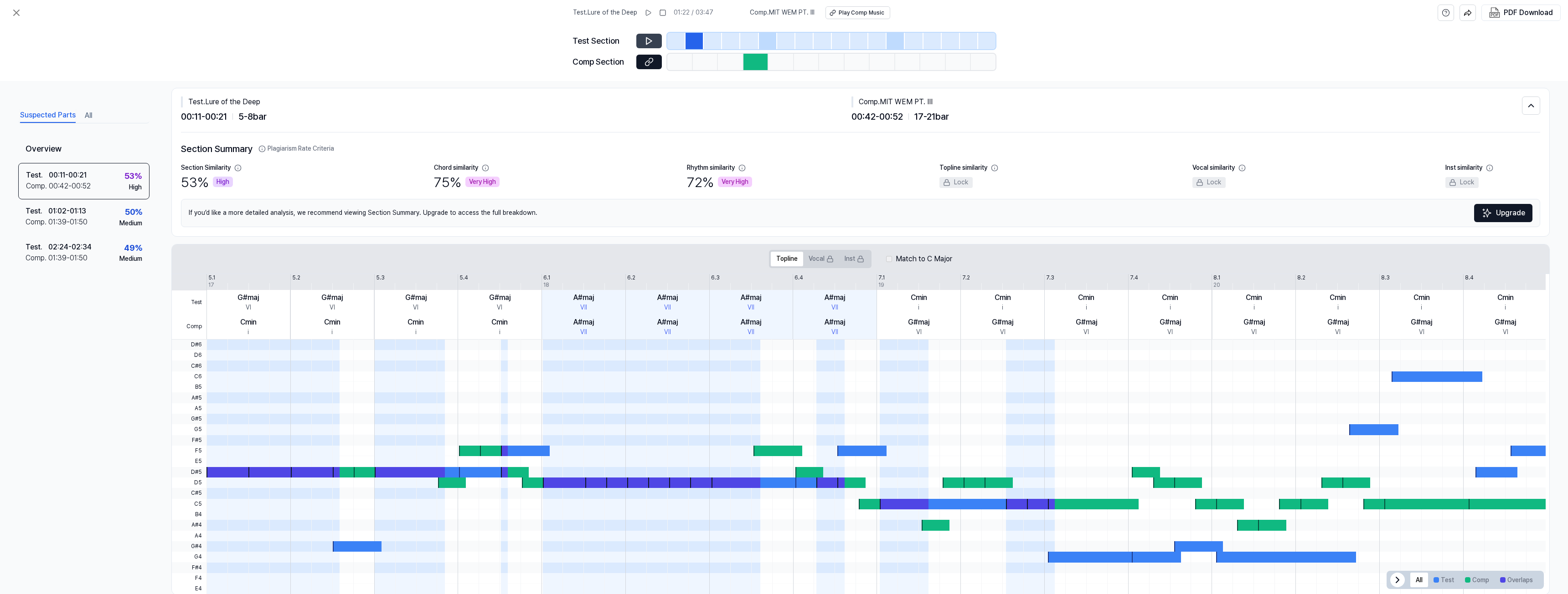
click at [650, 41] on icon at bounding box center [648, 40] width 9 height 9
click at [85, 115] on button "All" at bounding box center [89, 115] width 8 height 14
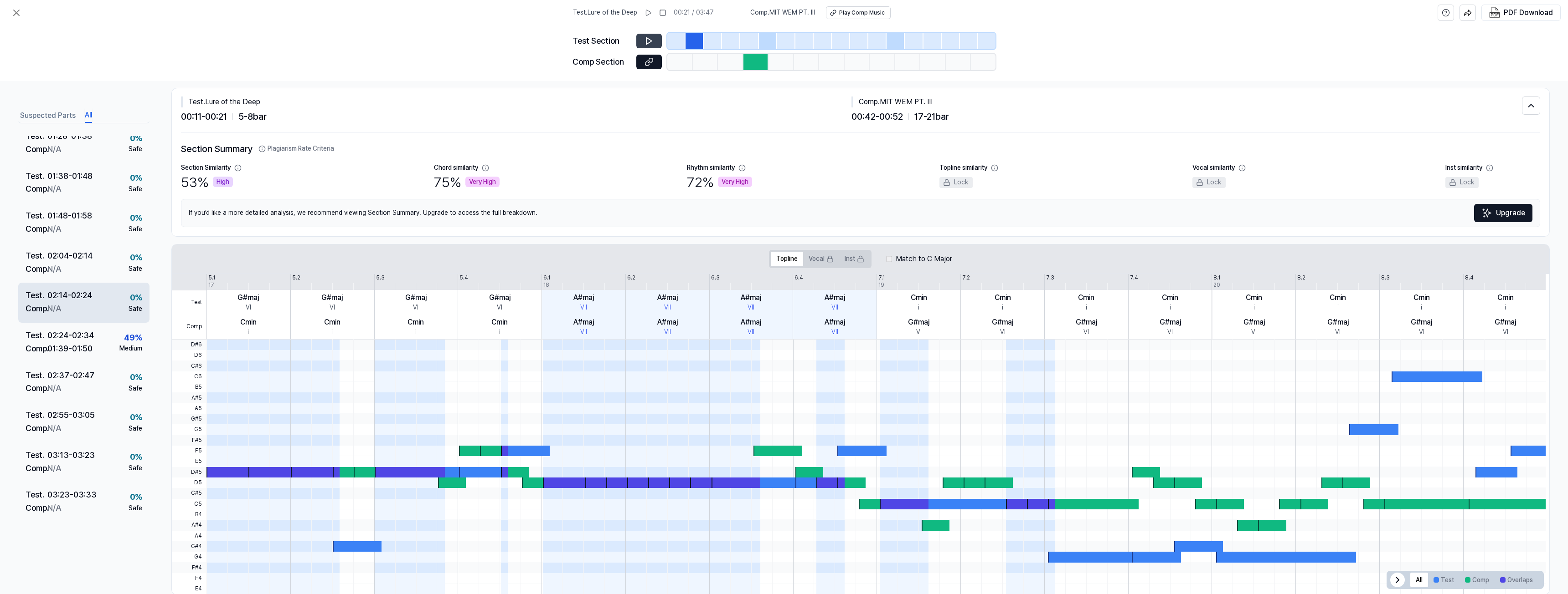
scroll to position [351, 0]
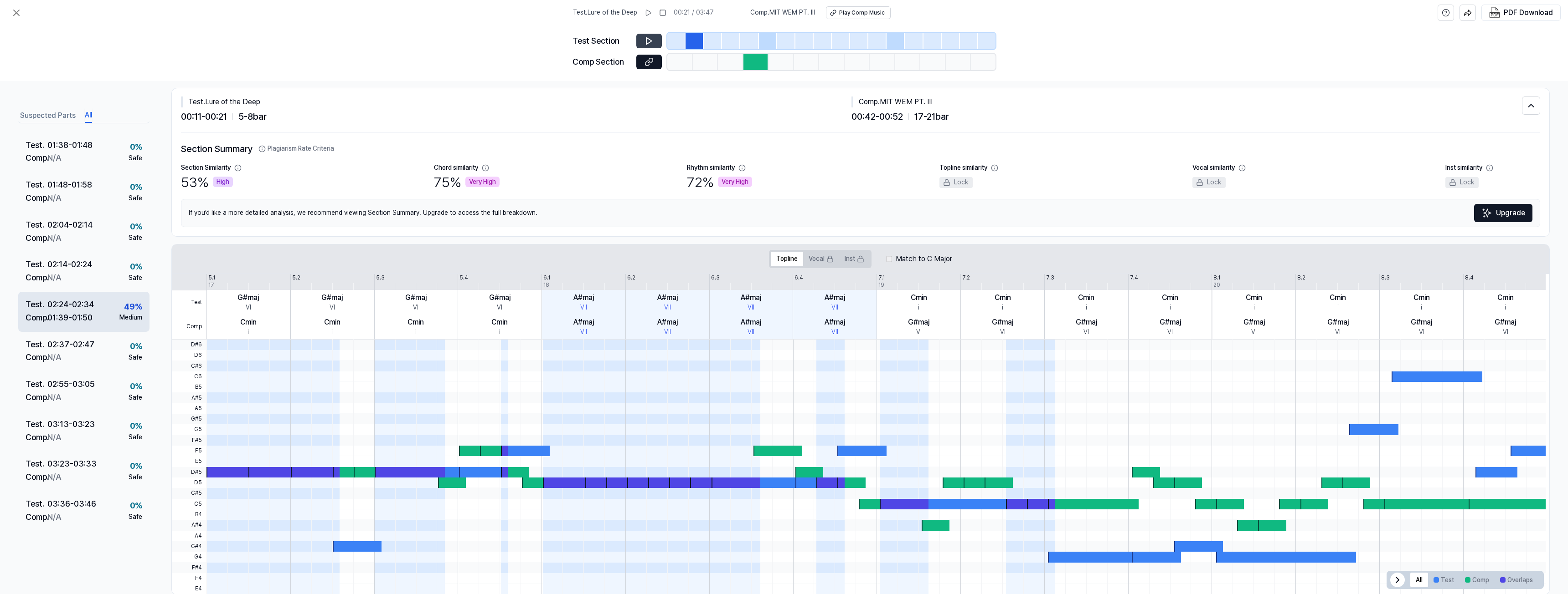
click at [78, 325] on div "Test . 02:24 - 02:34 Comp . 01:39 - 01:50 49 % Medium" at bounding box center [84, 313] width 132 height 40
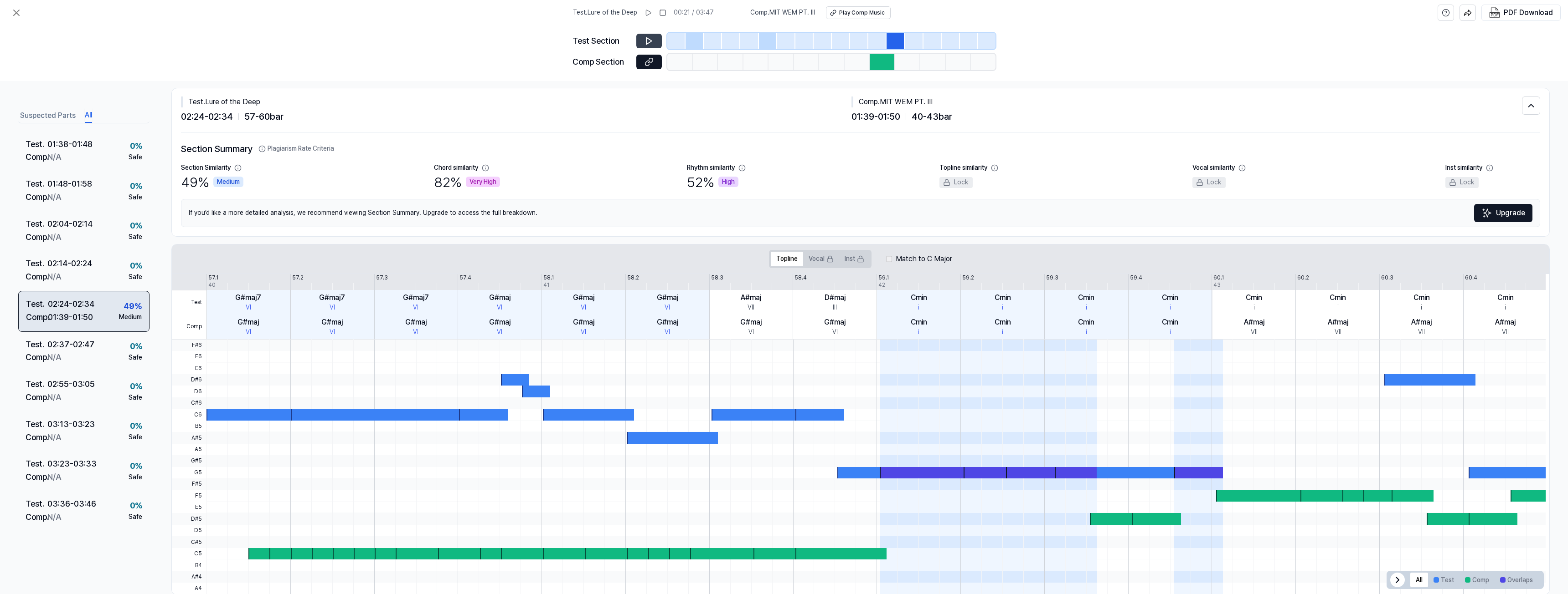
scroll to position [350, 0]
click at [649, 37] on icon at bounding box center [648, 40] width 9 height 9
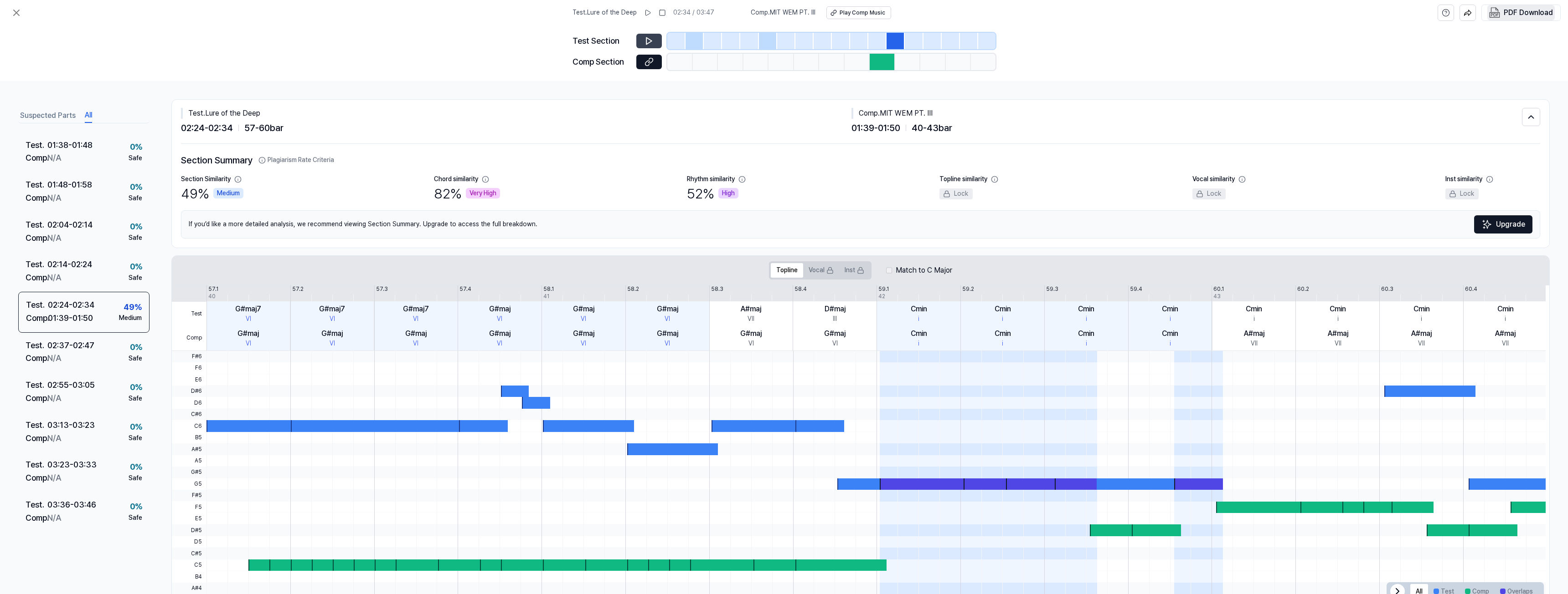
click at [1506, 10] on div "PDF Download" at bounding box center [1528, 13] width 49 height 12
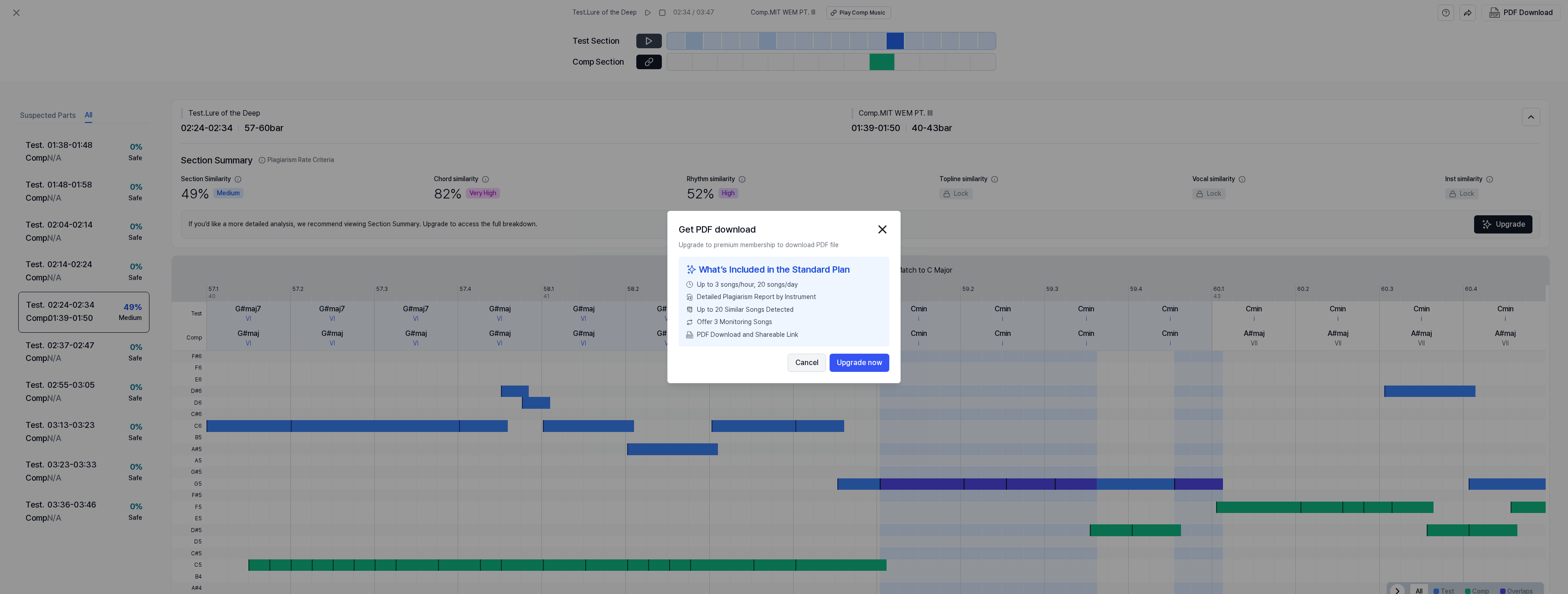
click at [809, 361] on button "Cancel" at bounding box center [806, 363] width 38 height 19
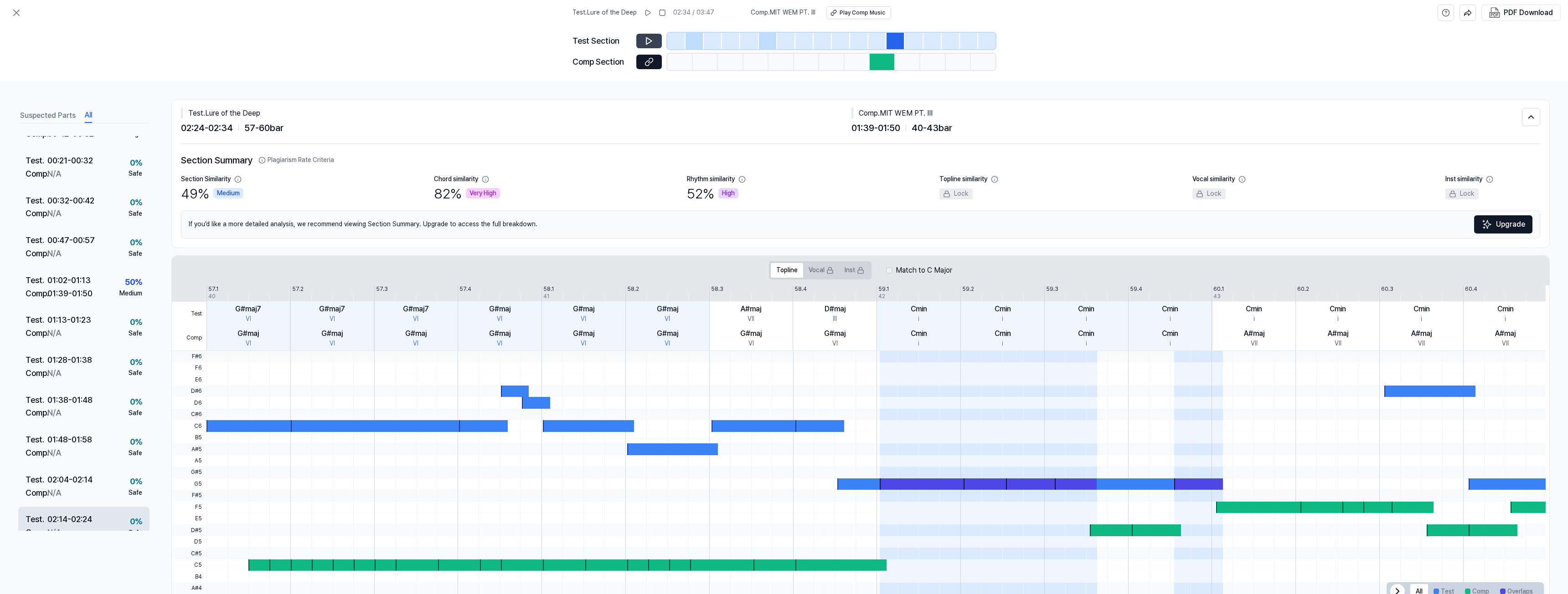
scroll to position [77, 0]
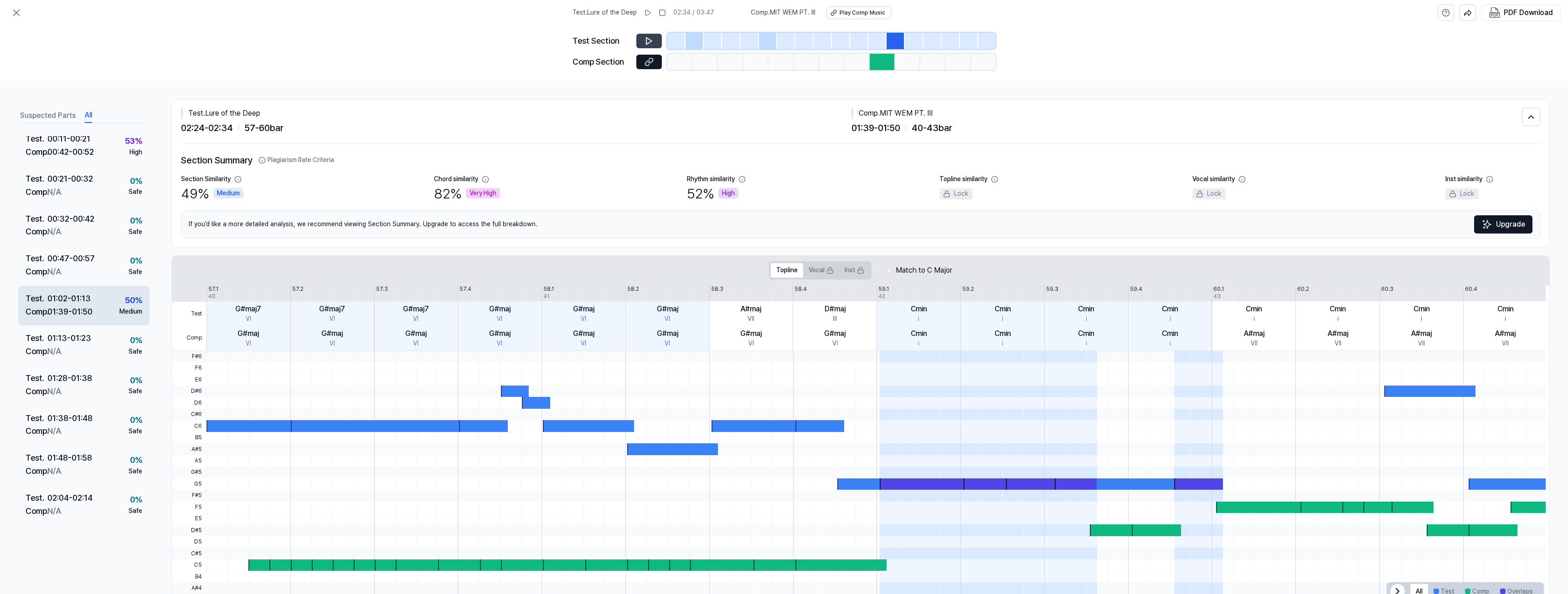
click at [55, 310] on div "01:39 - 01:50" at bounding box center [70, 313] width 46 height 13
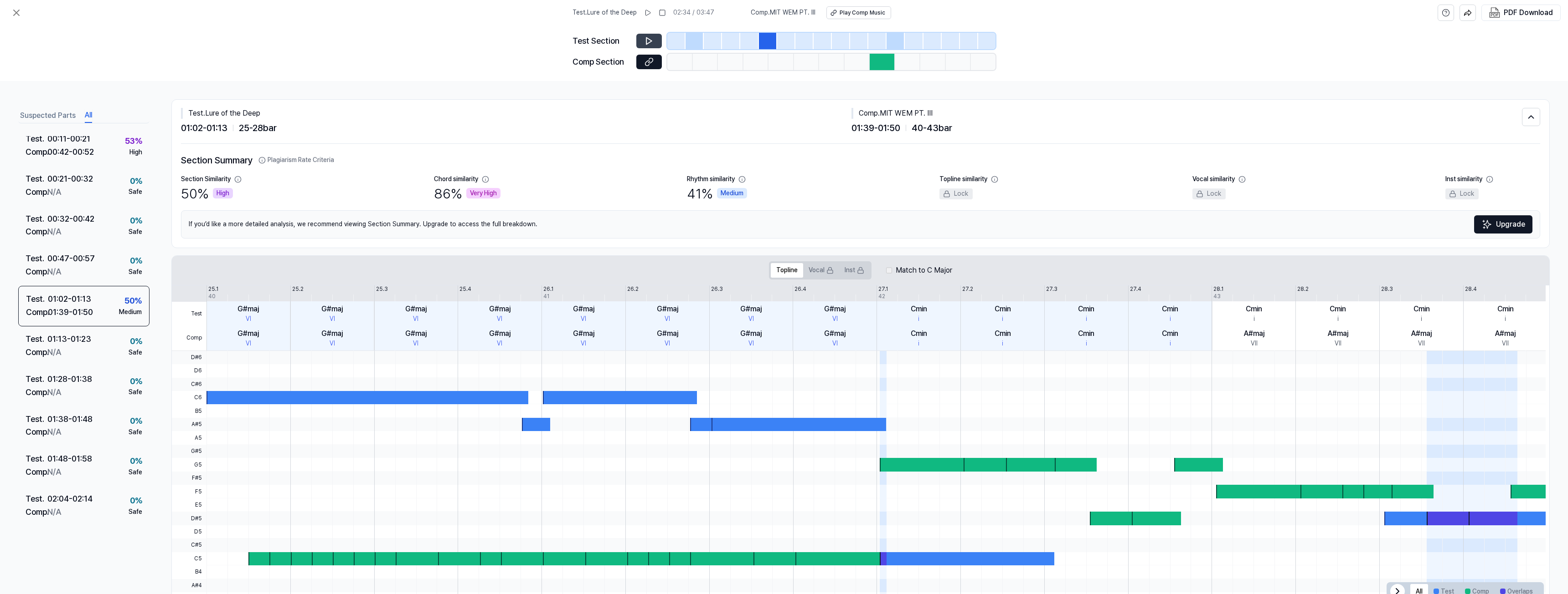
click at [649, 42] on icon at bounding box center [649, 41] width 5 height 7
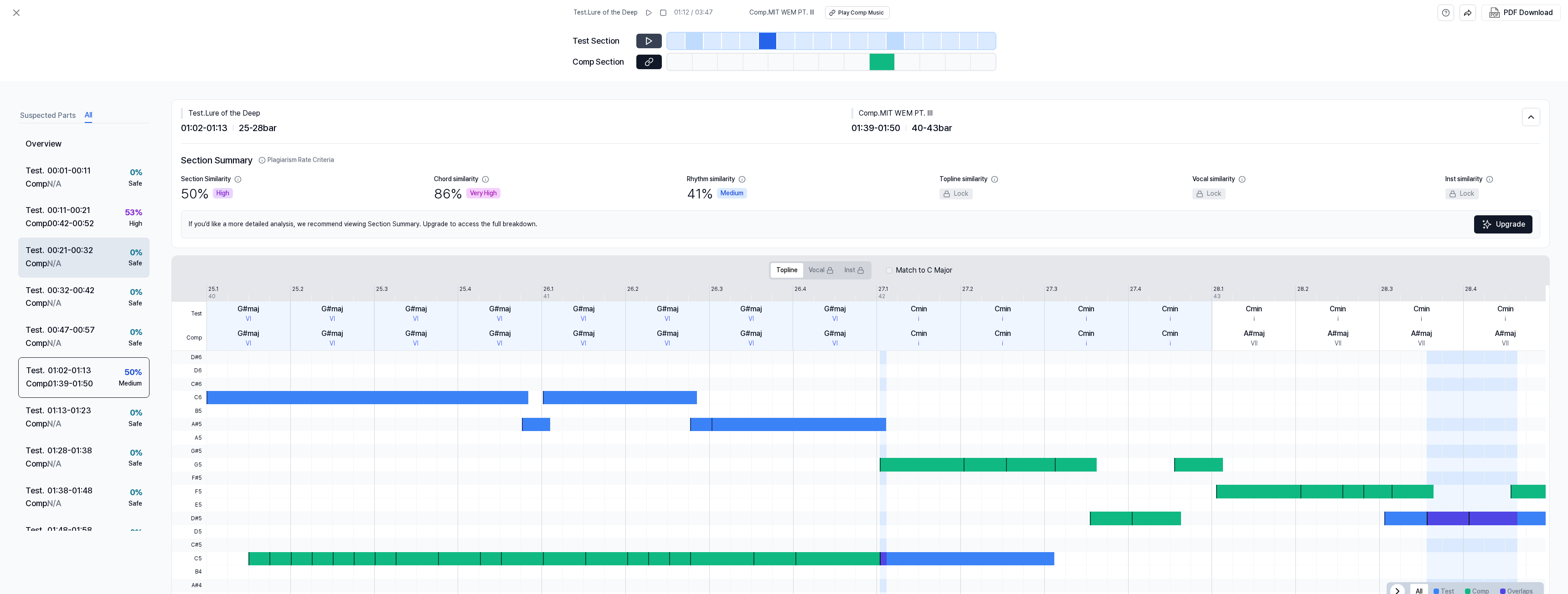
scroll to position [0, 0]
click at [67, 214] on div "00:11 - 00:21" at bounding box center [68, 216] width 43 height 13
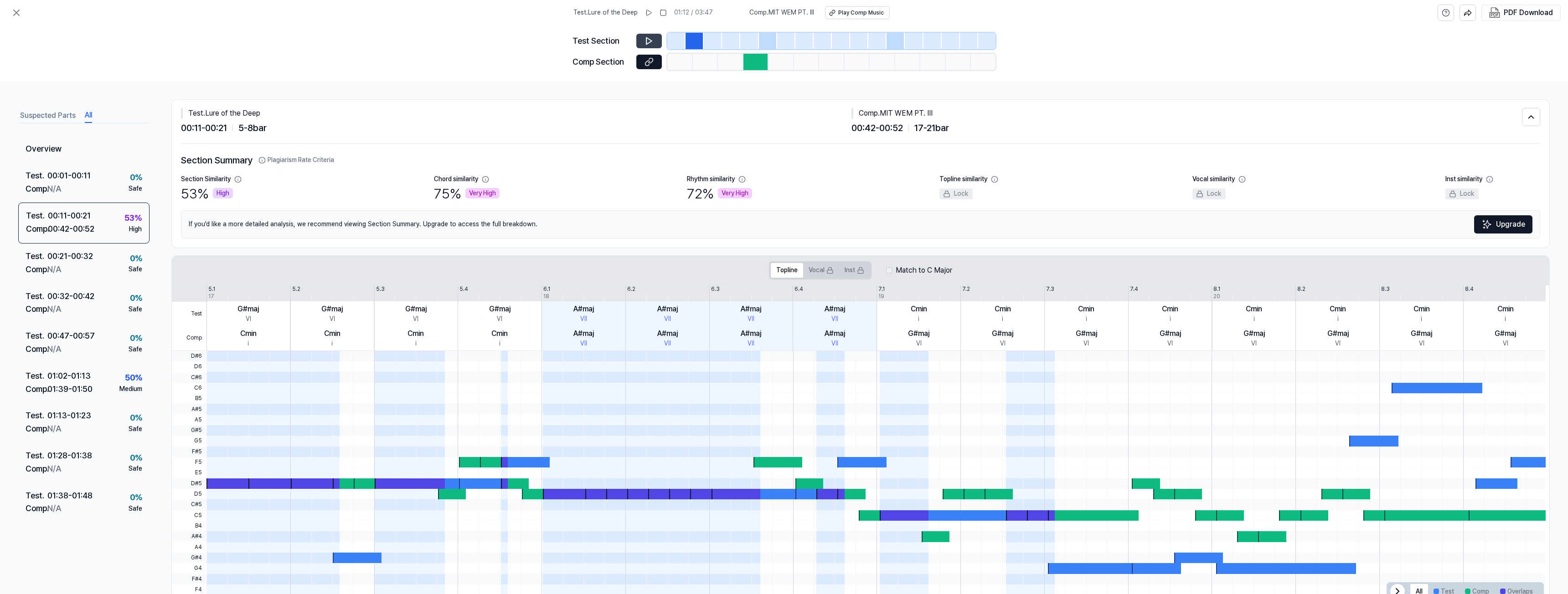
click at [652, 43] on icon at bounding box center [648, 40] width 9 height 9
click at [53, 147] on div "Overview" at bounding box center [84, 150] width 132 height 27
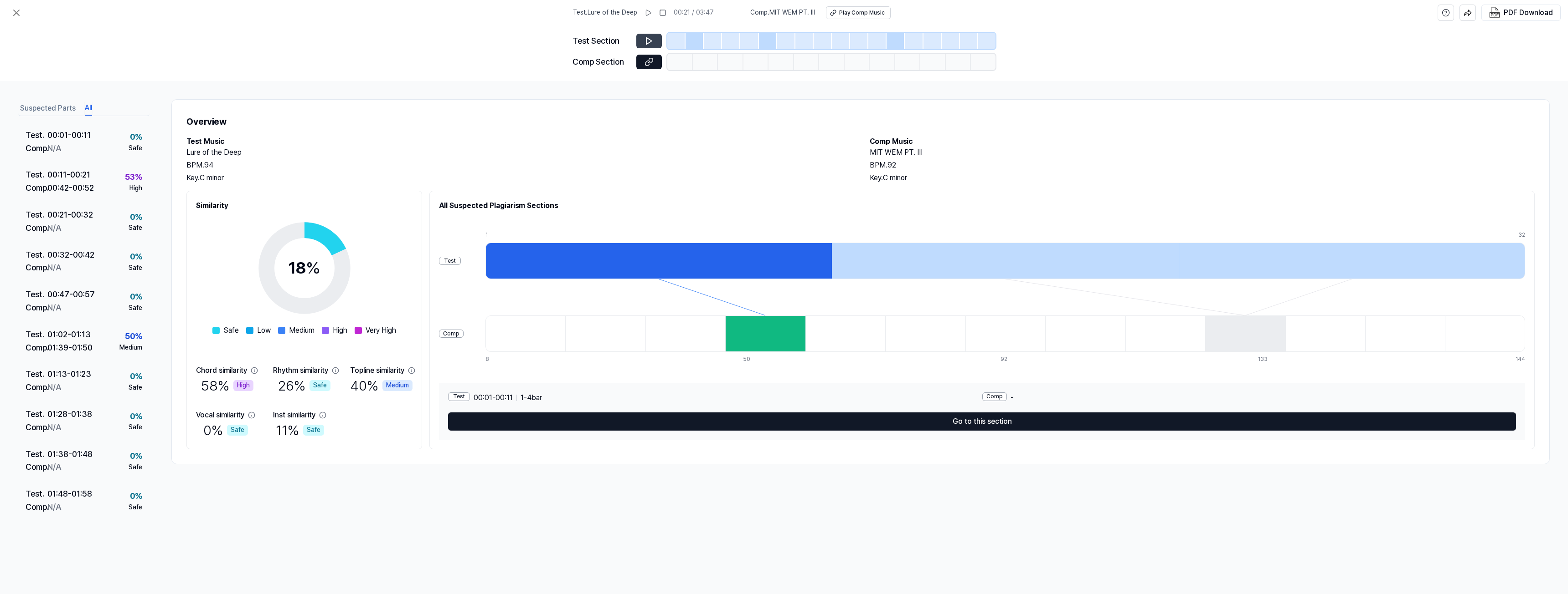
scroll to position [1, 0]
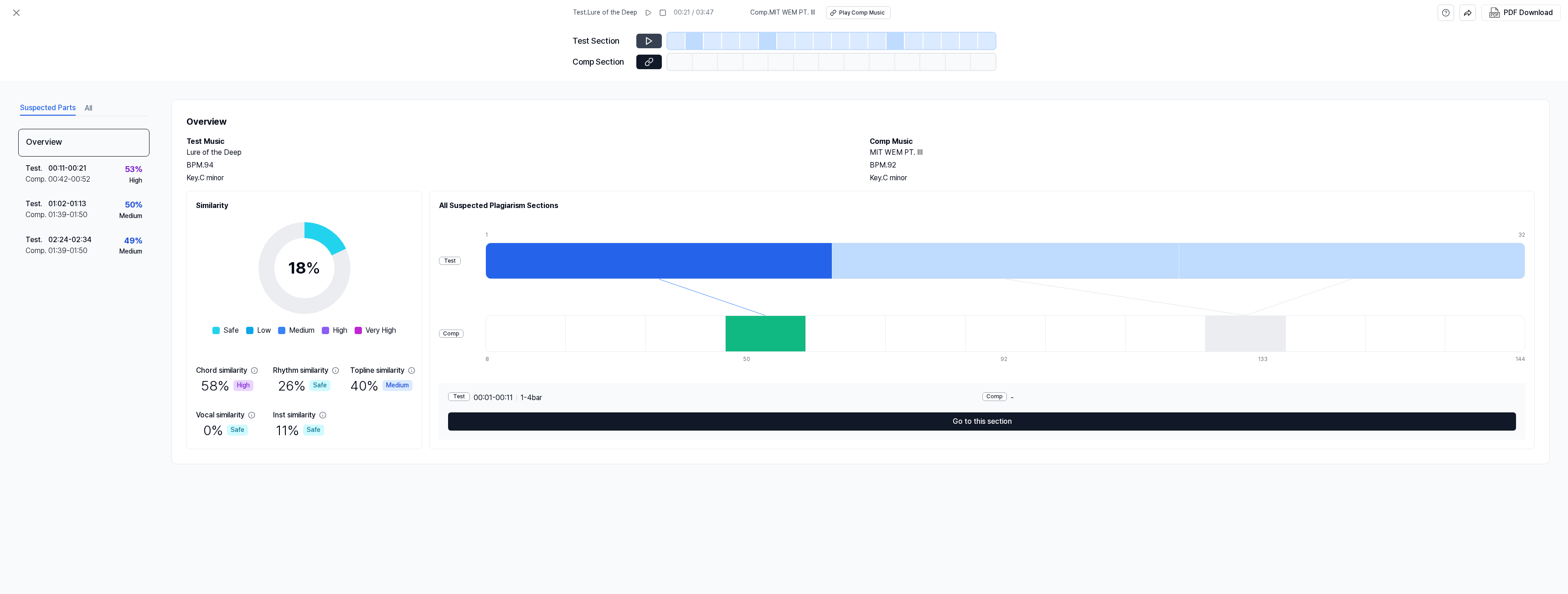
click at [44, 110] on button "Suspected Parts" at bounding box center [48, 108] width 56 height 14
click at [18, 12] on icon at bounding box center [16, 13] width 5 height 5
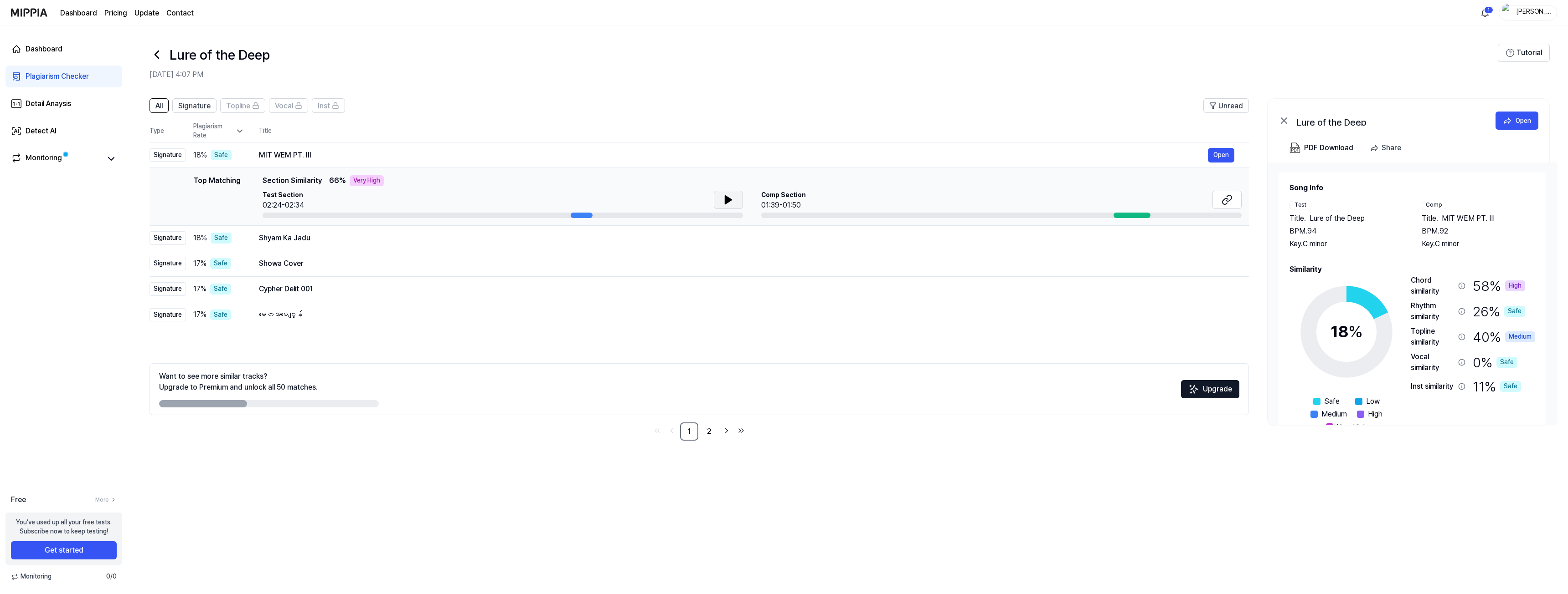
click at [721, 197] on button at bounding box center [728, 201] width 30 height 19
click at [238, 126] on div "Plagiarism Rate" at bounding box center [218, 131] width 51 height 18
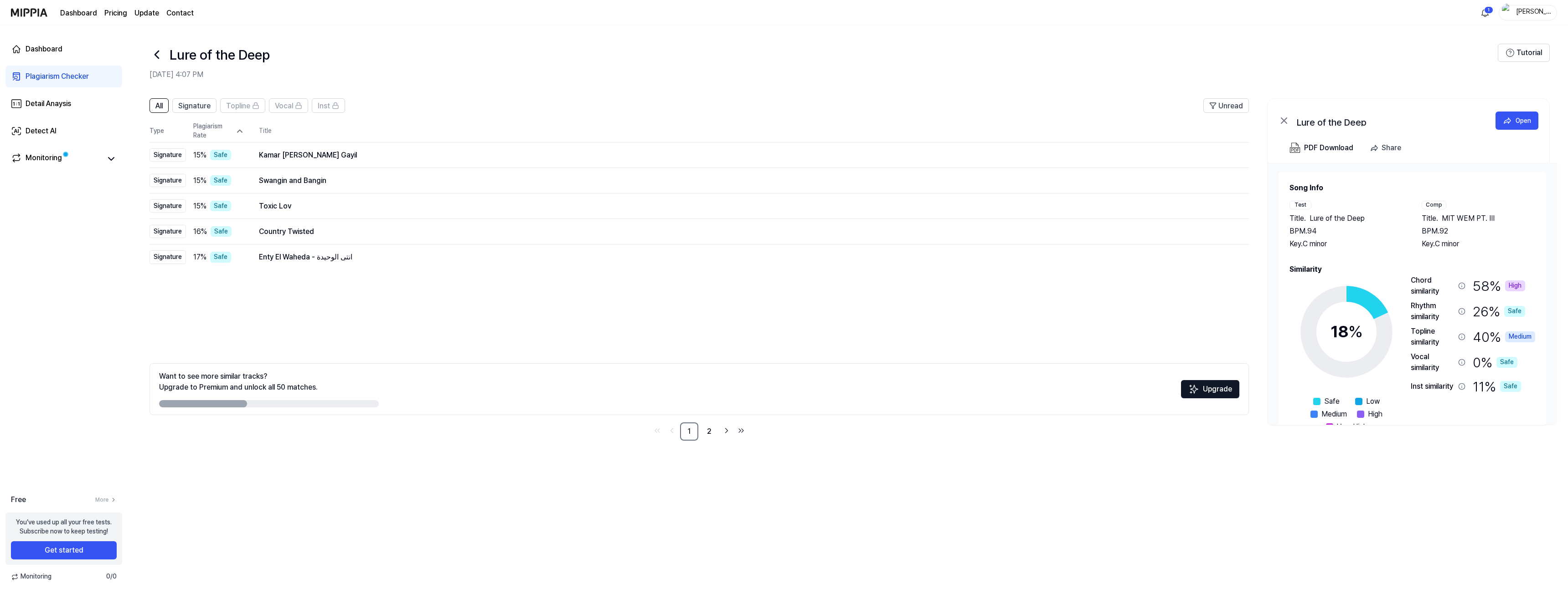
click at [239, 136] on icon at bounding box center [239, 131] width 9 height 9
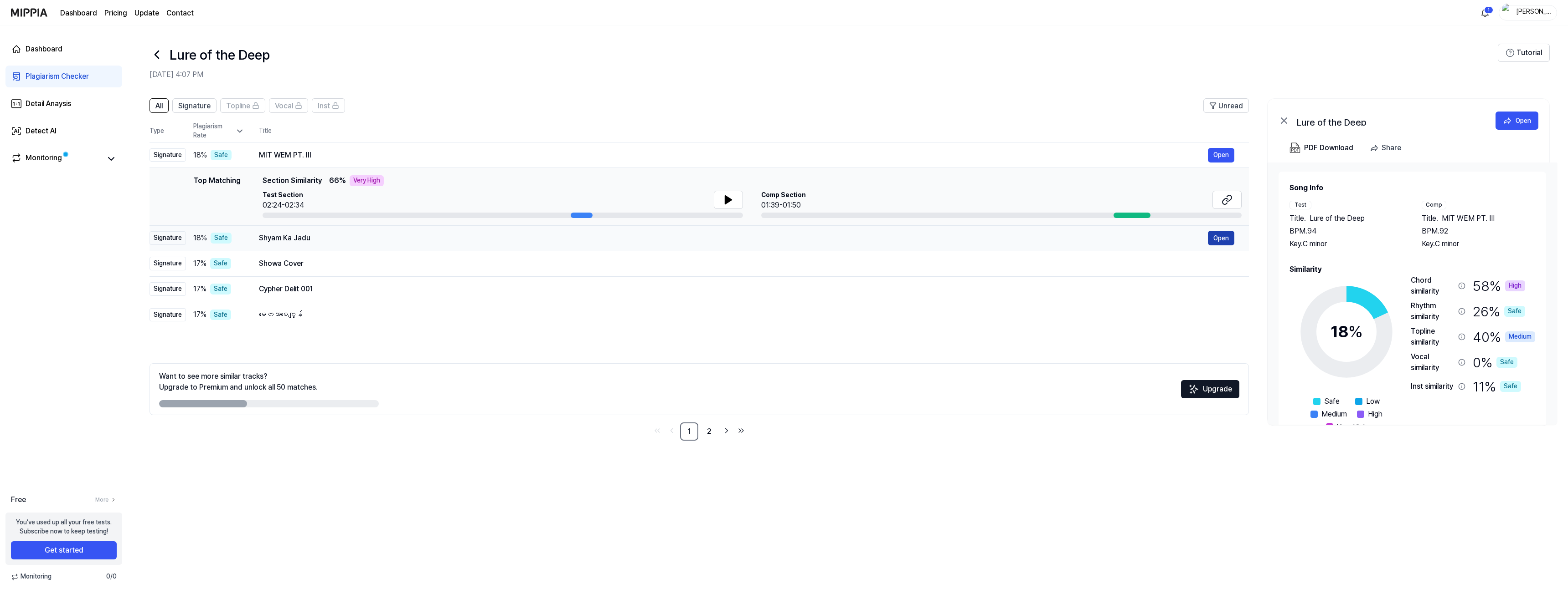
click at [1219, 234] on button "Open" at bounding box center [1221, 238] width 26 height 14
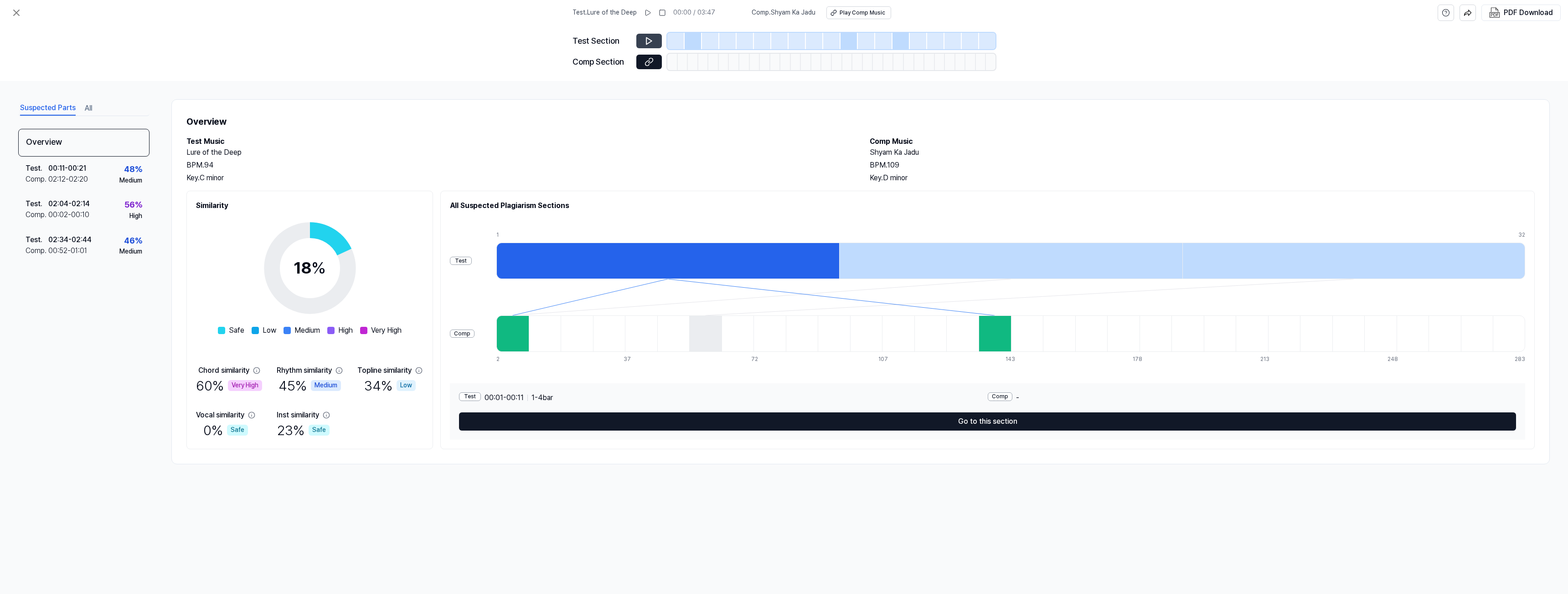
click at [648, 40] on icon at bounding box center [648, 40] width 9 height 9
click at [679, 39] on div at bounding box center [675, 40] width 18 height 16
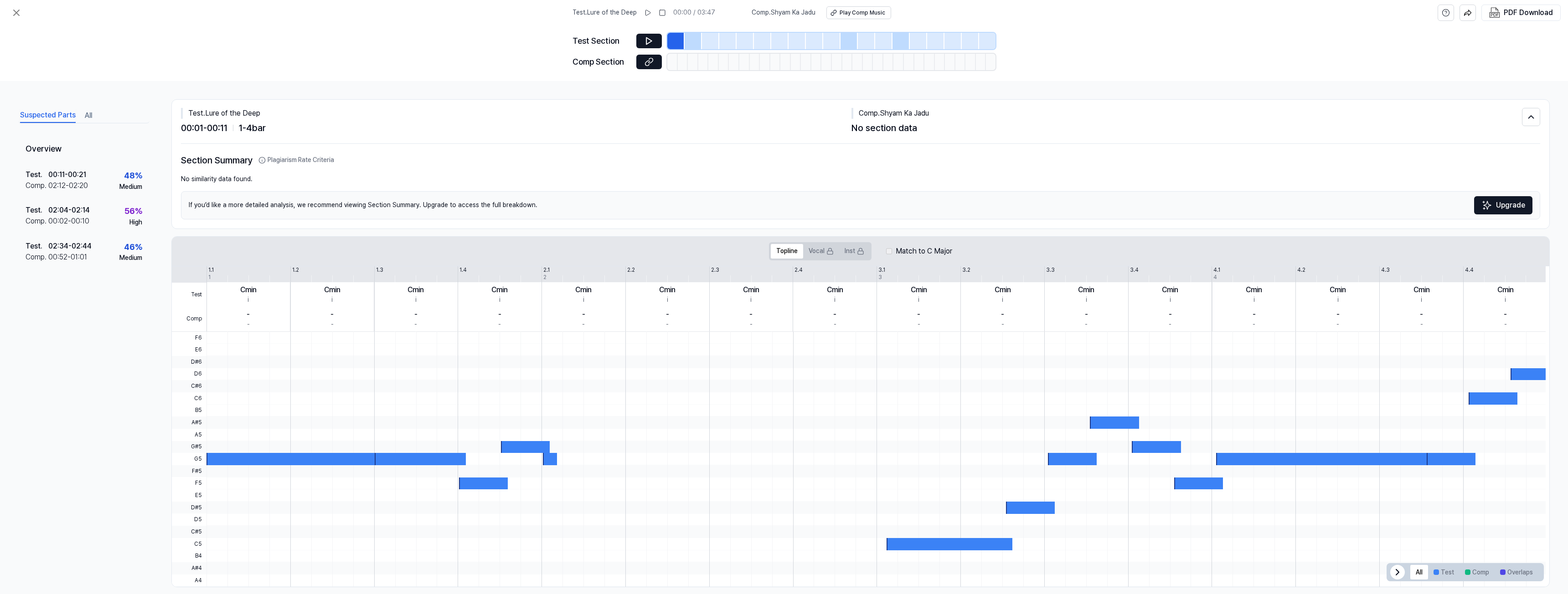
click at [693, 36] on div at bounding box center [693, 40] width 18 height 16
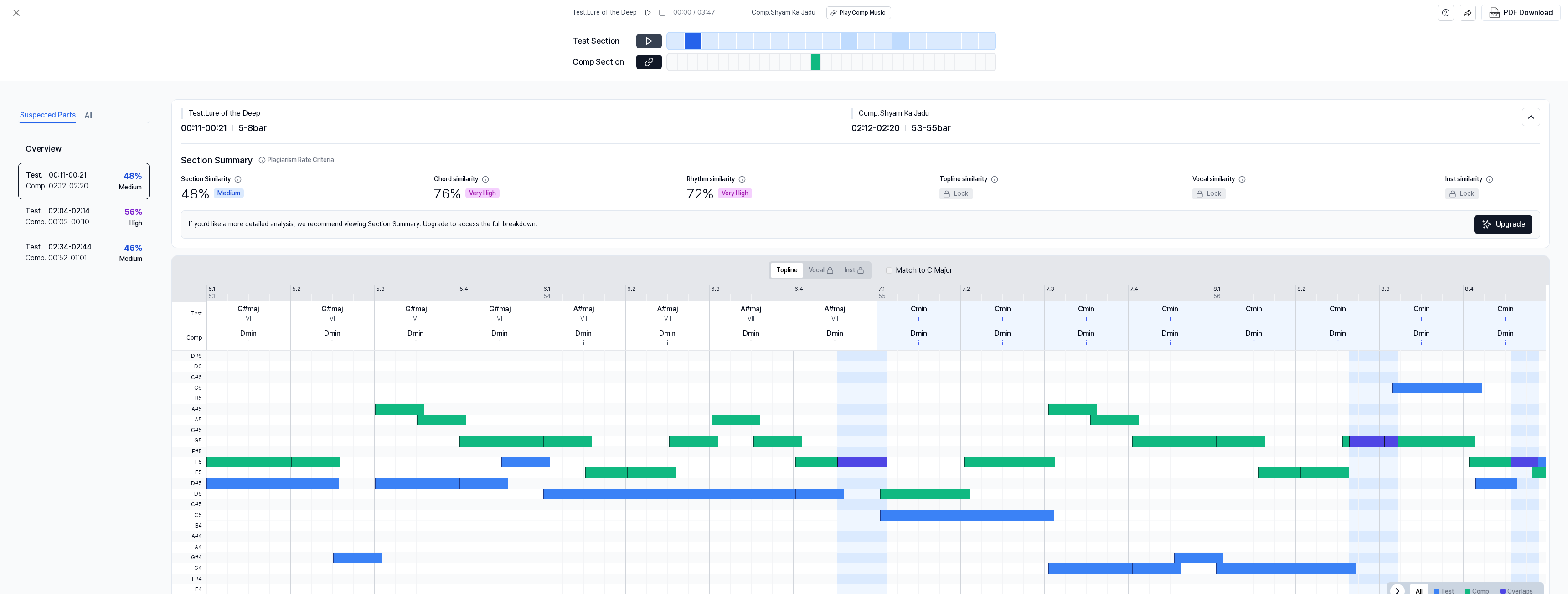
click at [648, 40] on icon at bounding box center [648, 40] width 9 height 9
click at [19, 9] on icon at bounding box center [16, 13] width 11 height 11
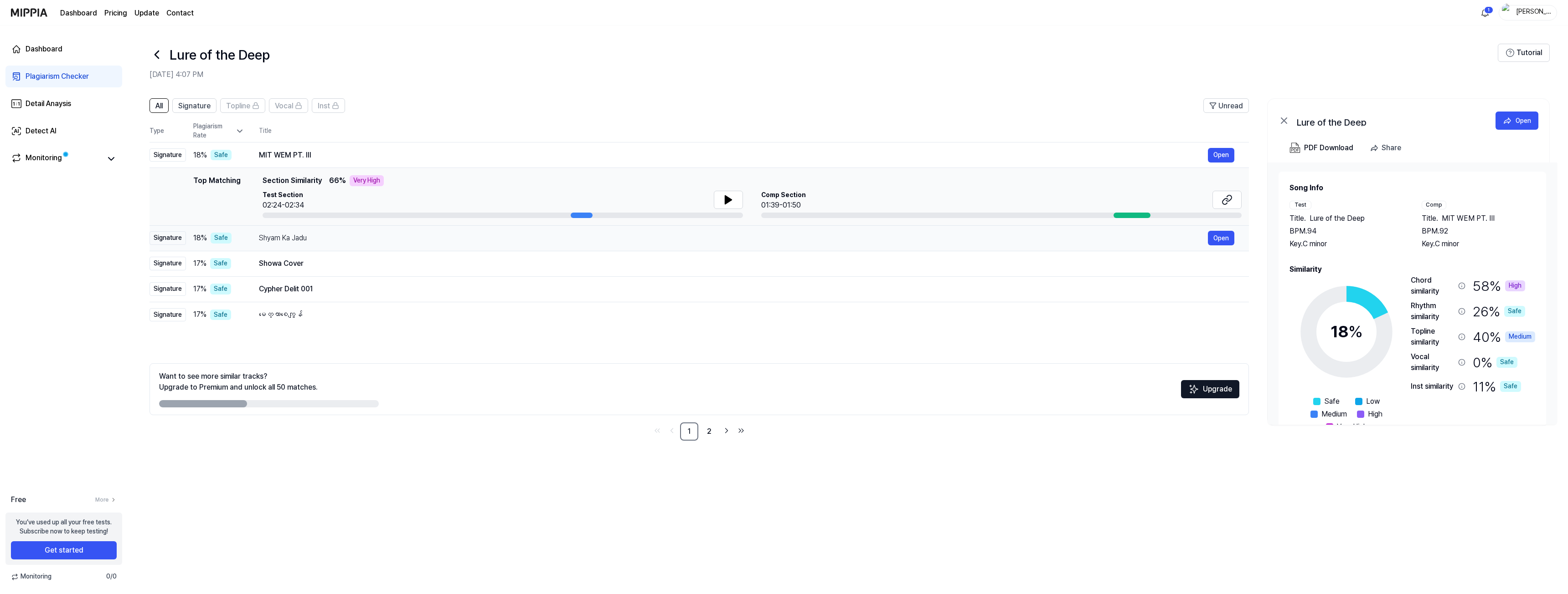
click at [307, 236] on div "Shyam Ka Jadu" at bounding box center [733, 238] width 948 height 11
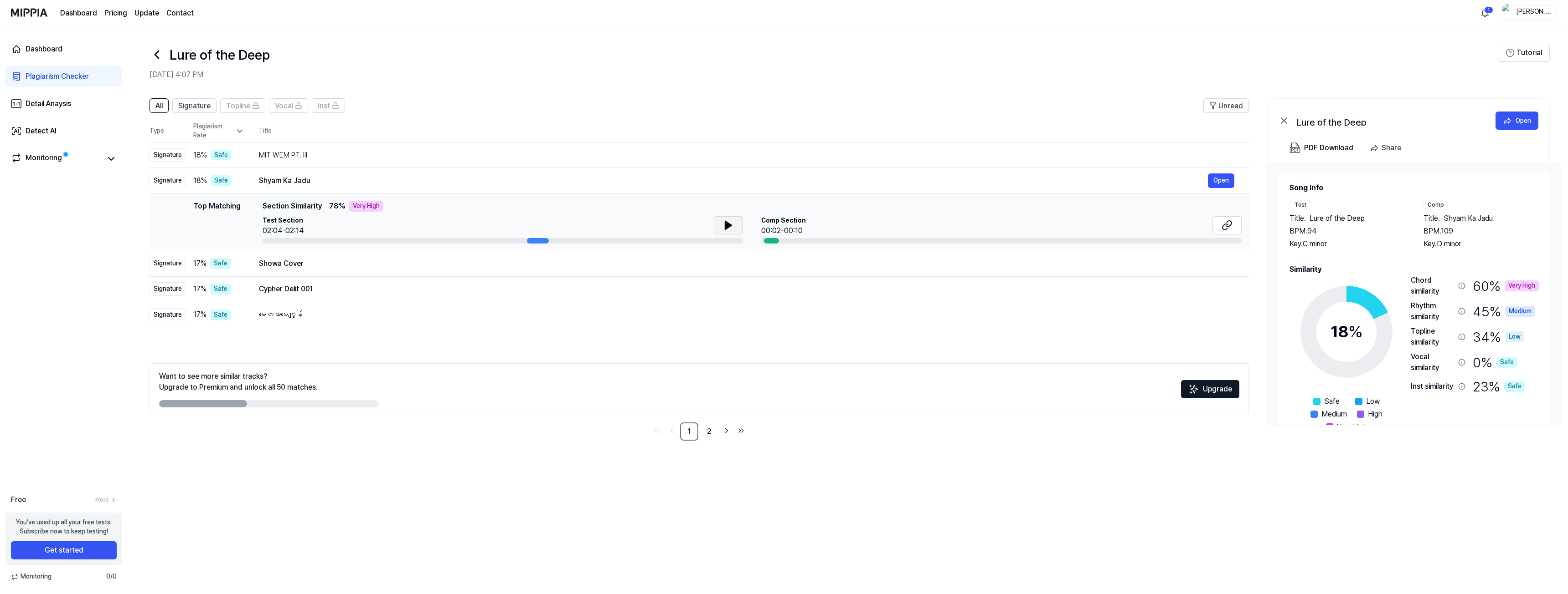
click at [733, 222] on button at bounding box center [728, 226] width 30 height 19
click at [729, 224] on icon at bounding box center [730, 225] width 2 height 8
click at [728, 222] on icon at bounding box center [728, 225] width 11 height 11
click at [708, 260] on div "Showa Cover" at bounding box center [733, 264] width 948 height 11
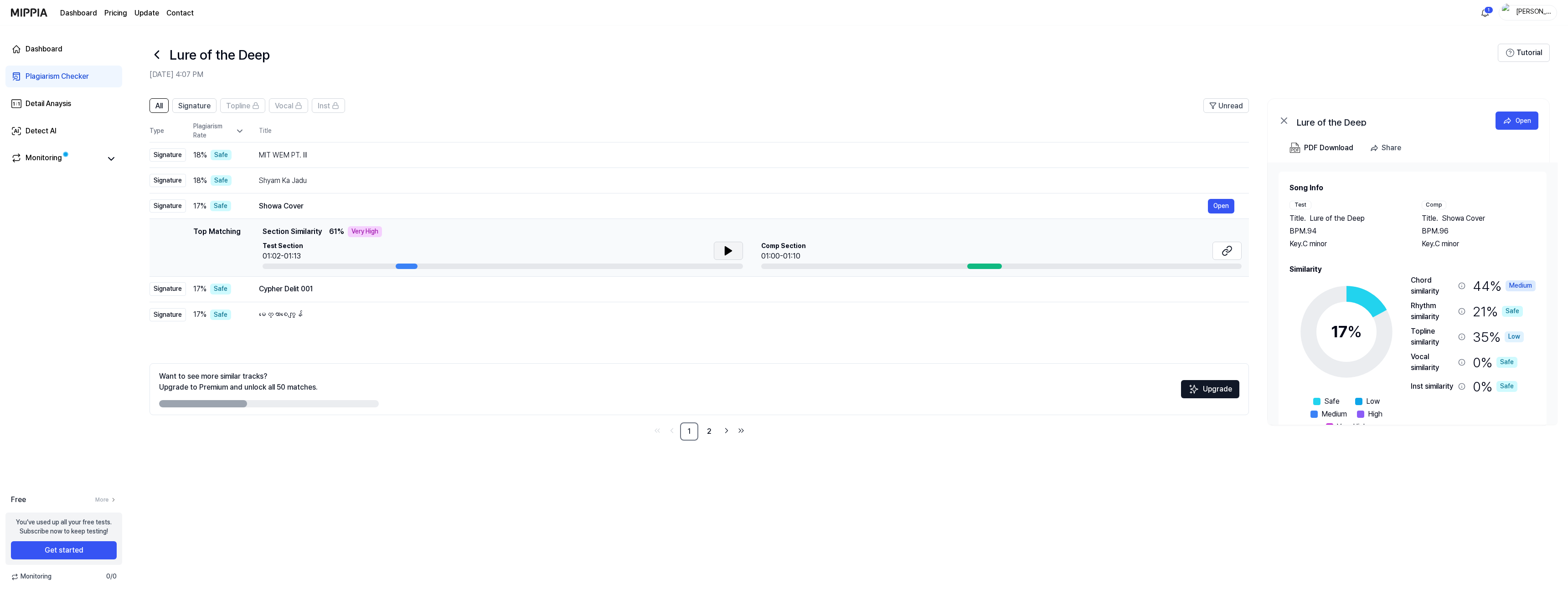
click at [732, 254] on icon at bounding box center [728, 250] width 11 height 11
click at [731, 254] on icon at bounding box center [728, 250] width 11 height 11
click at [819, 249] on div "Comp Section 01:00-01:10" at bounding box center [1001, 252] width 481 height 20
click at [1019, 271] on td "Top Matching Top Matching Section Similarity 61 % Very High Test Section 01:02-…" at bounding box center [699, 248] width 1099 height 58
click at [992, 268] on div at bounding box center [984, 266] width 35 height 5
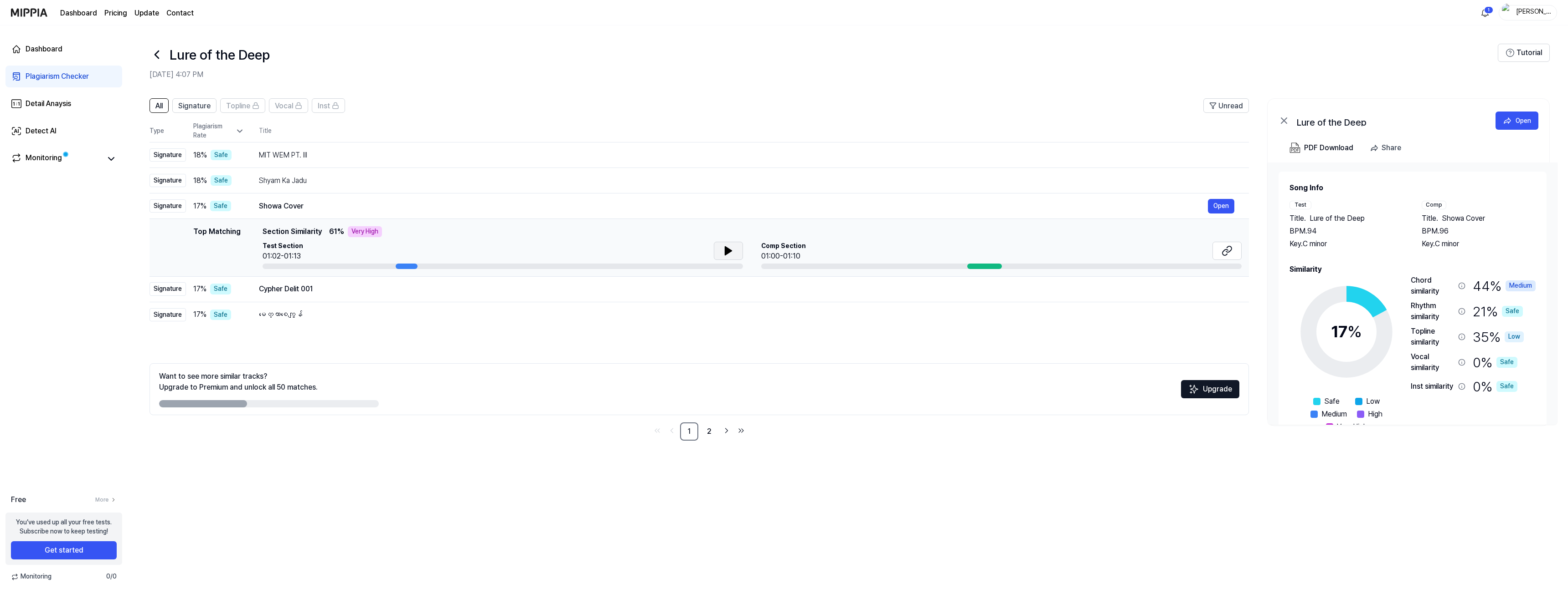
click at [986, 267] on div at bounding box center [984, 266] width 35 height 5
click at [986, 266] on div at bounding box center [984, 266] width 35 height 5
click at [438, 291] on div "Cypher Delit 001" at bounding box center [733, 289] width 948 height 11
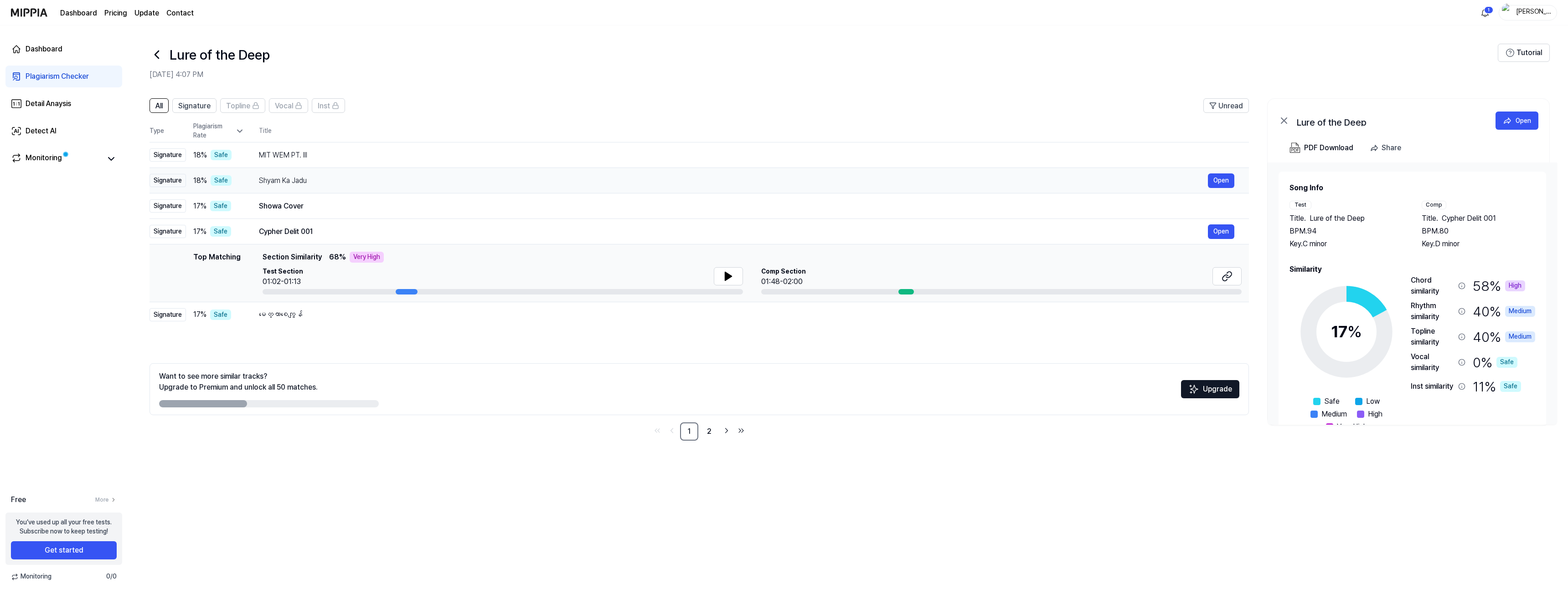
click at [396, 179] on div "Shyam Ka Jadu" at bounding box center [733, 180] width 948 height 11
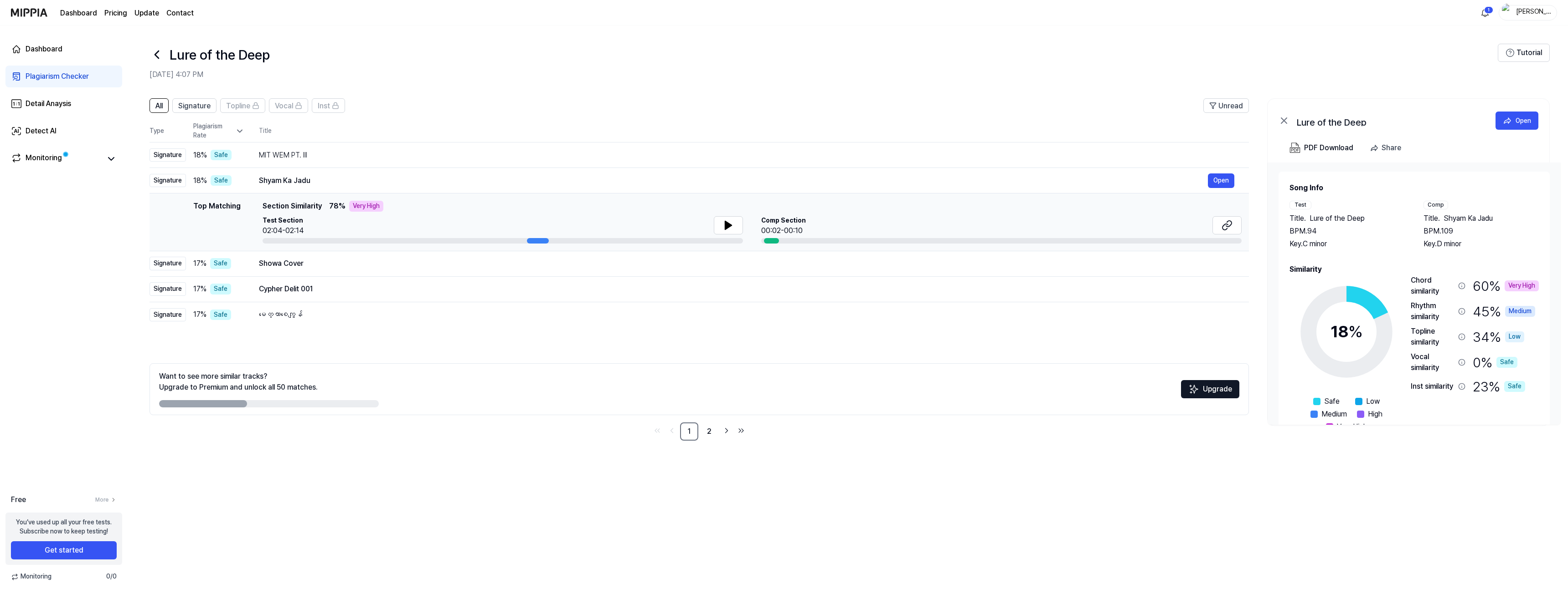
click at [964, 222] on div "Comp Section 00:02-00:10" at bounding box center [1001, 227] width 481 height 20
click at [708, 429] on link "2" at bounding box center [709, 432] width 19 height 19
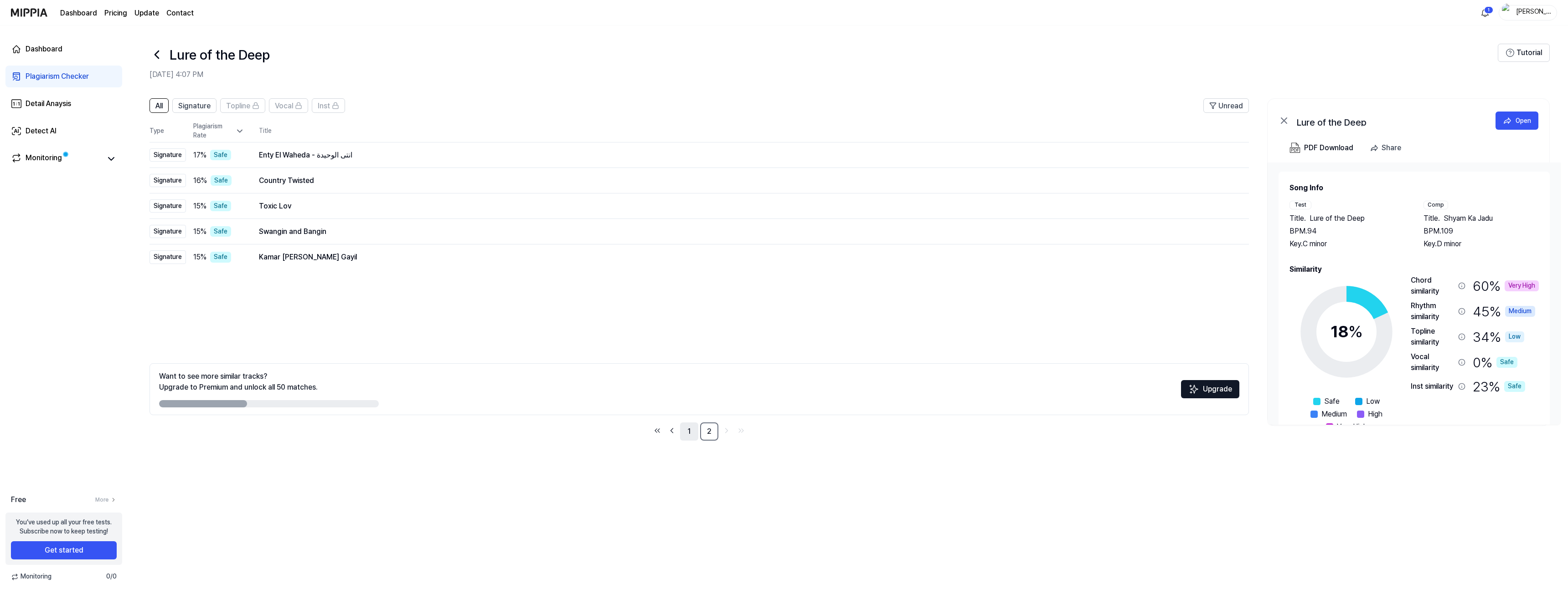
click at [685, 428] on link "1" at bounding box center [690, 432] width 19 height 19
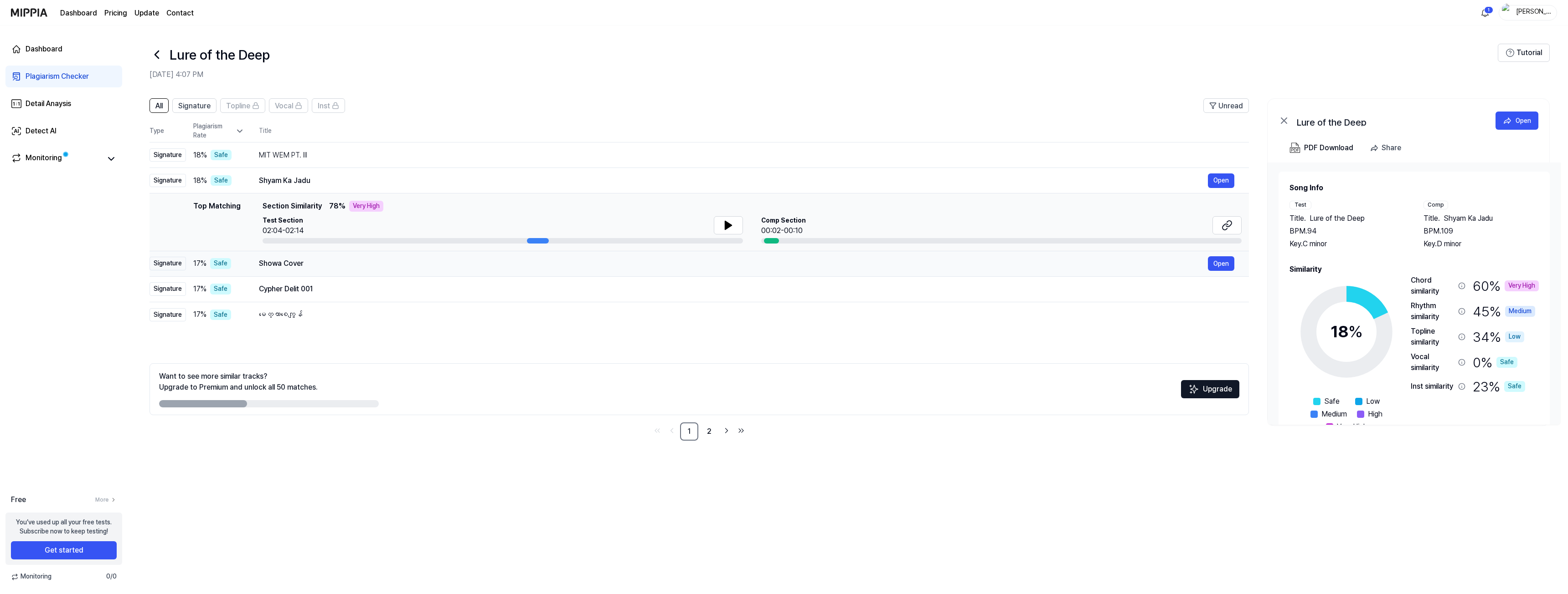
click at [346, 263] on div "Showa Cover" at bounding box center [733, 264] width 948 height 11
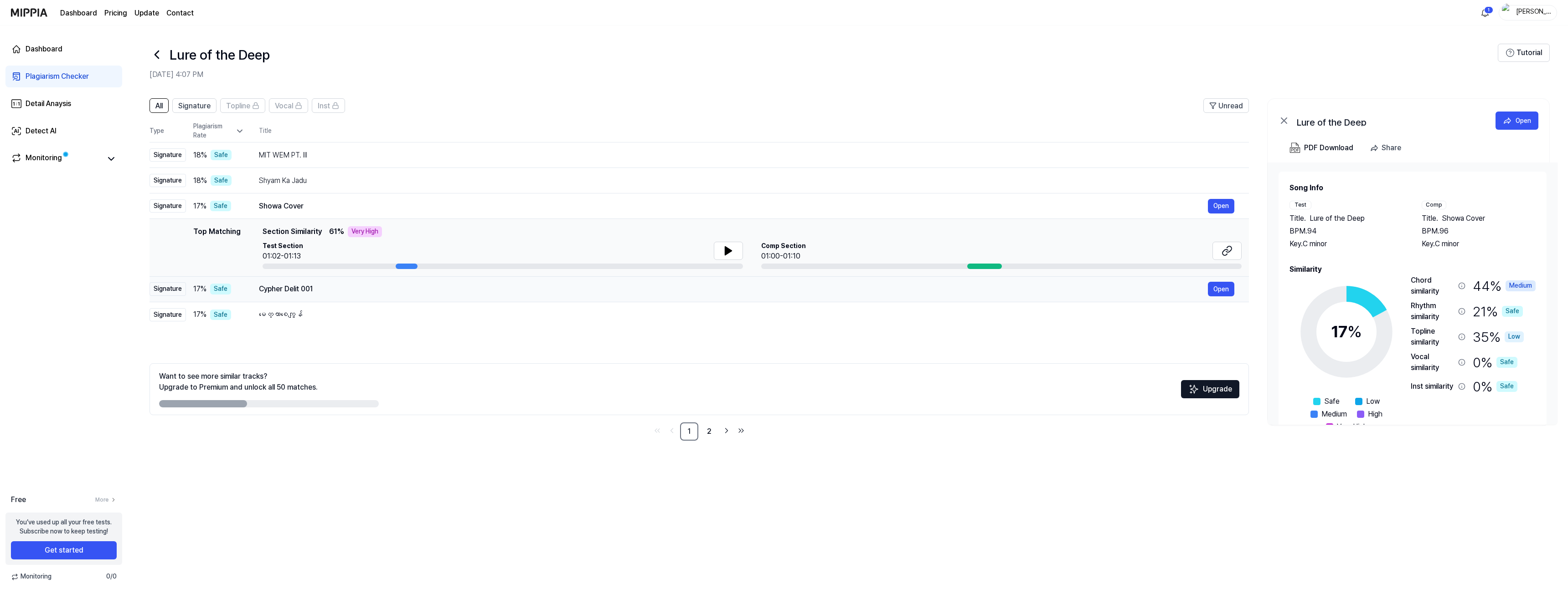
click at [360, 288] on div "Cypher Delit 001" at bounding box center [733, 289] width 948 height 11
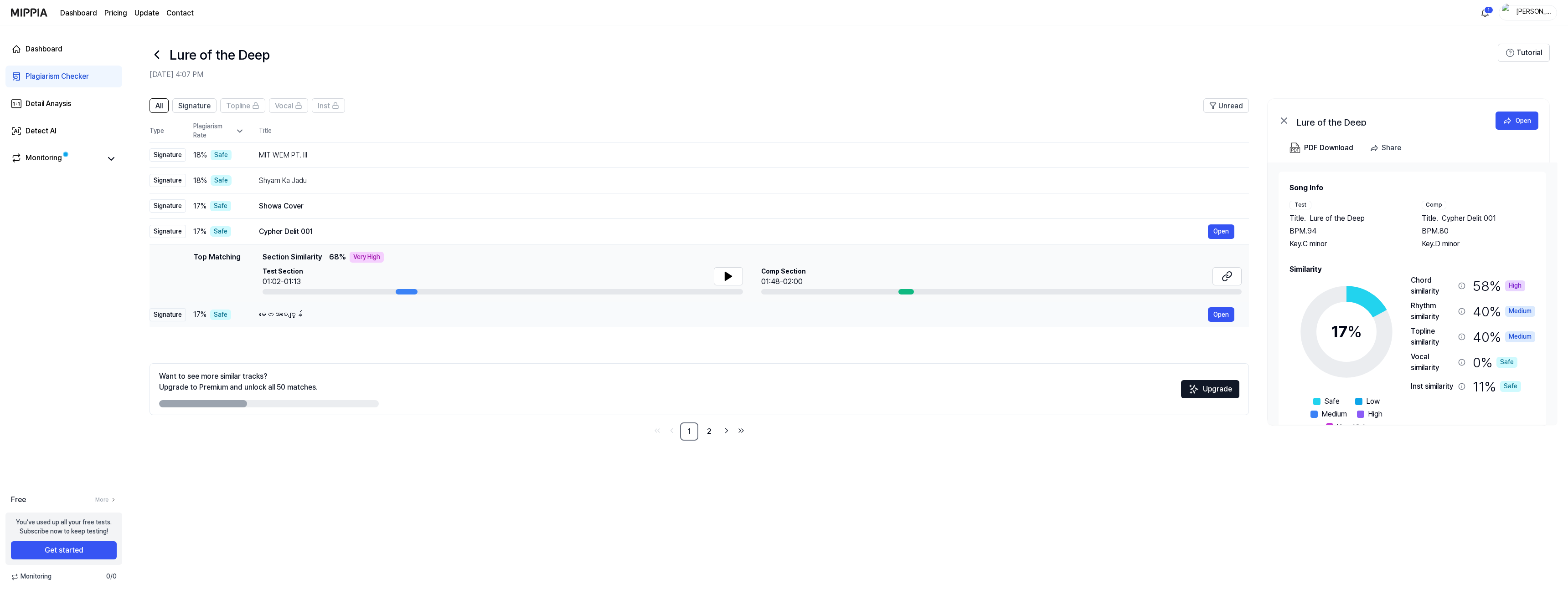
click at [358, 317] on div "မေတ္တာစေကျွန်" at bounding box center [733, 314] width 948 height 11
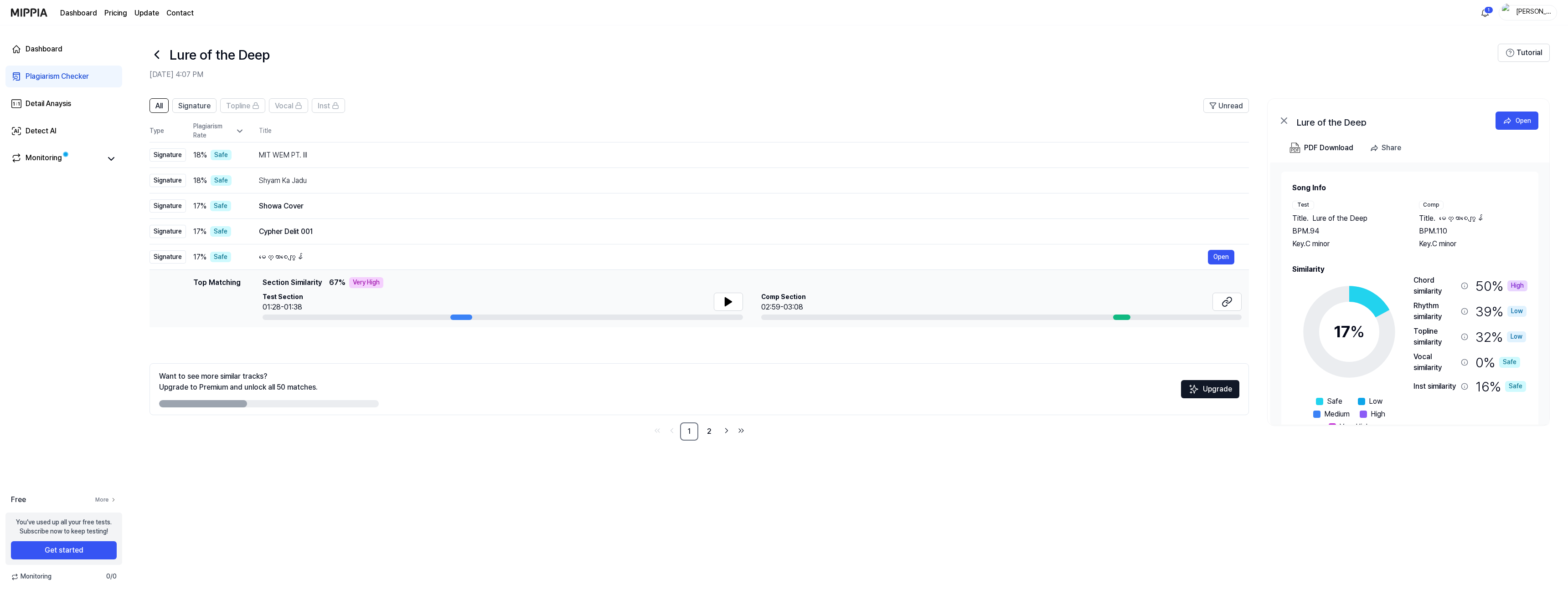
click at [110, 500] on icon at bounding box center [114, 500] width 7 height 7
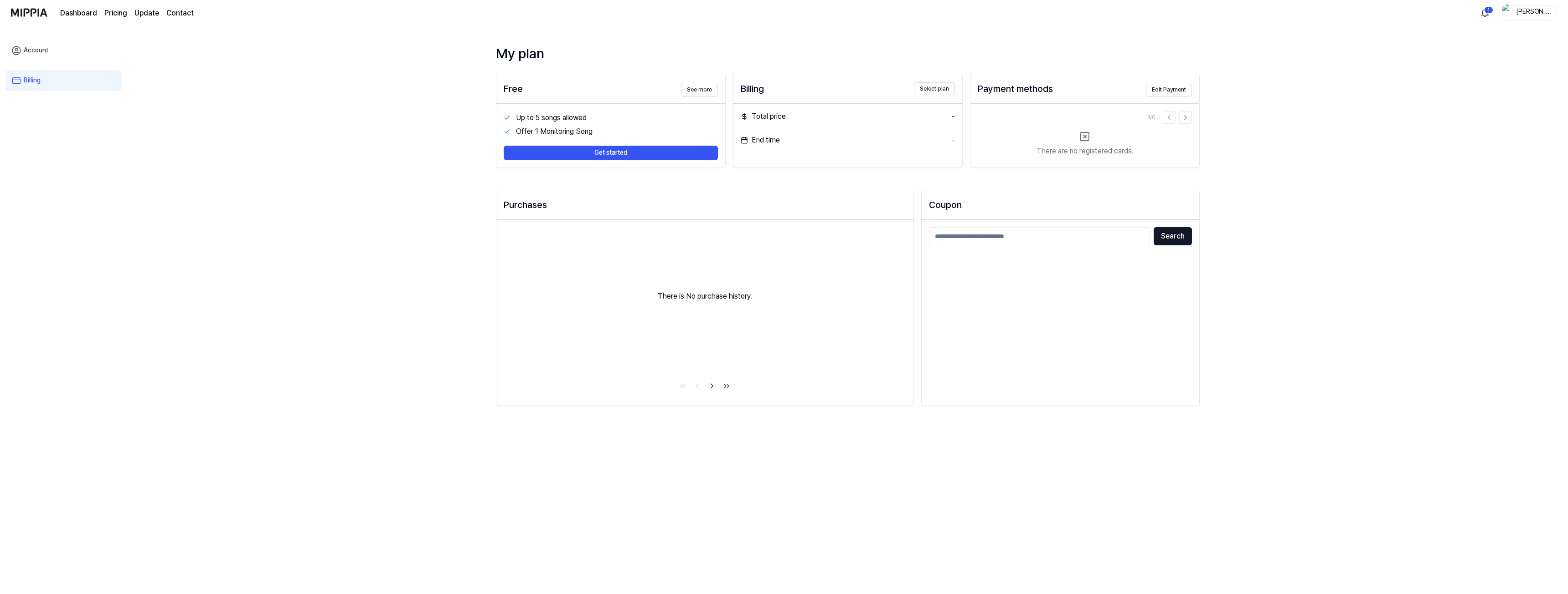
click at [113, 16] on page\) "Pricing" at bounding box center [115, 13] width 23 height 11
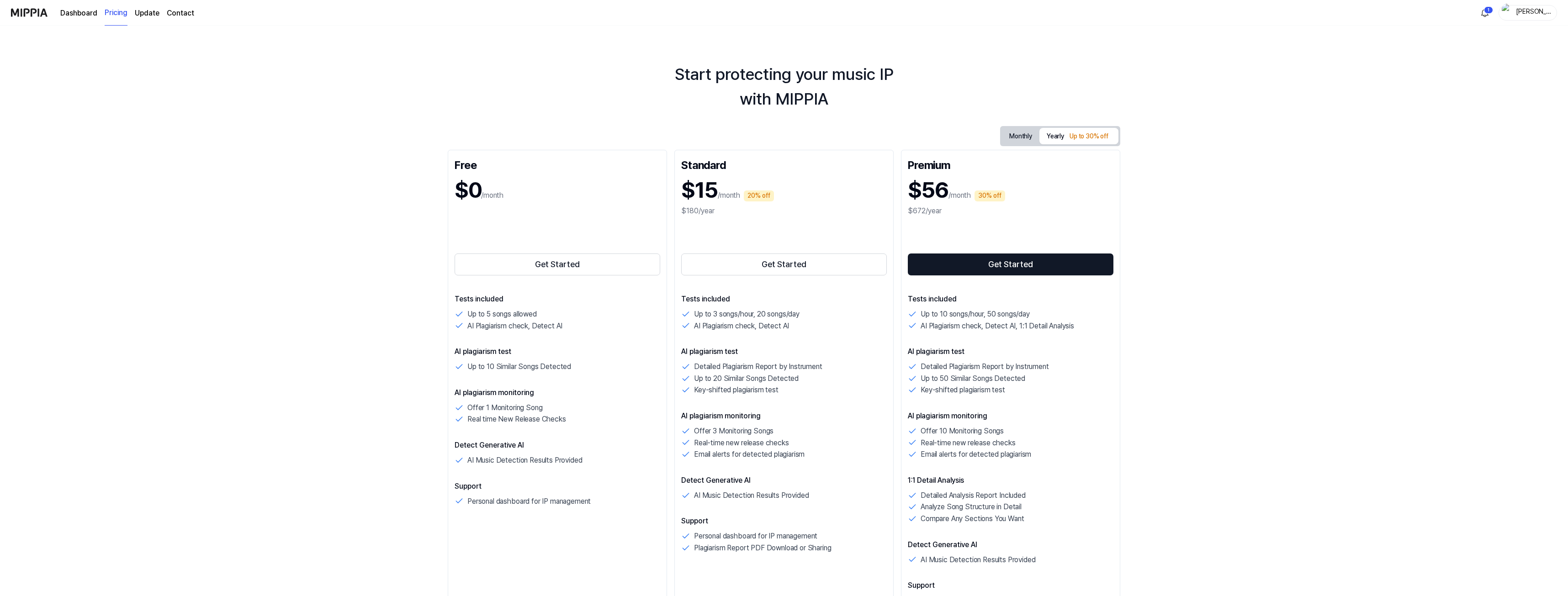
click at [71, 14] on link "Dashboard" at bounding box center [79, 13] width 37 height 11
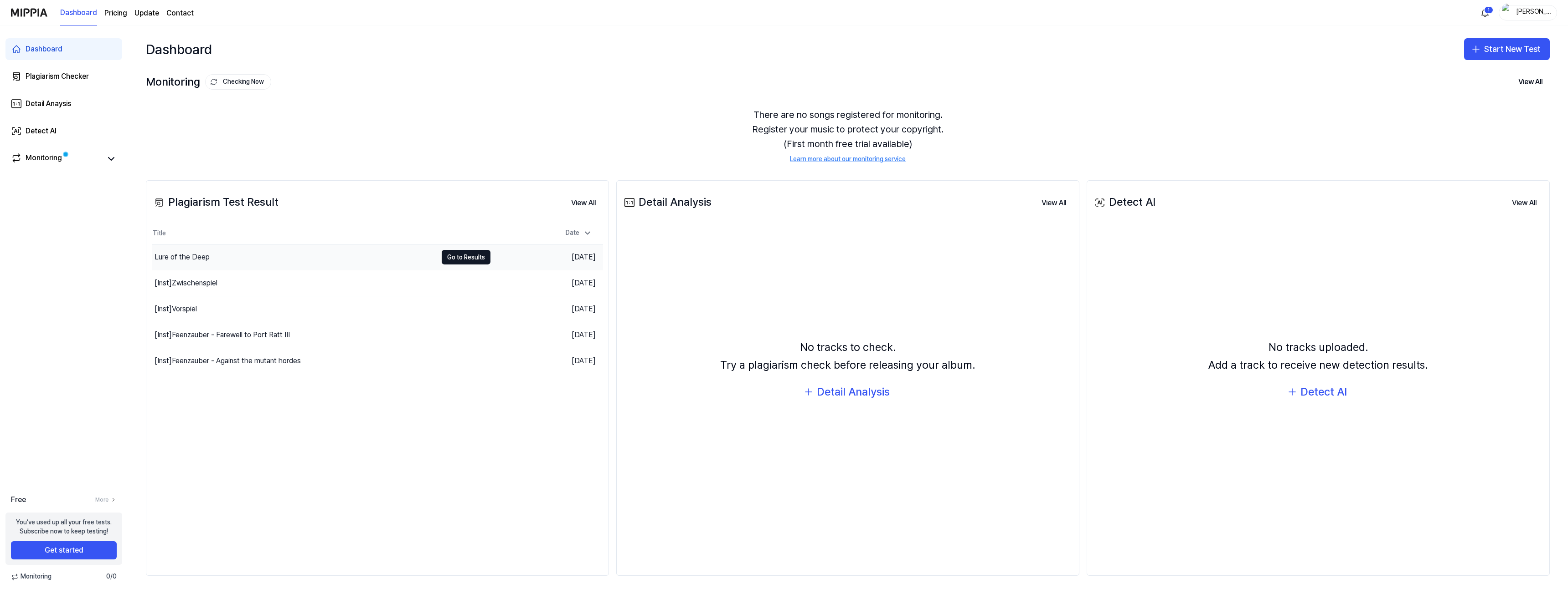
click at [186, 262] on div "Lure of the Deep" at bounding box center [181, 257] width 55 height 11
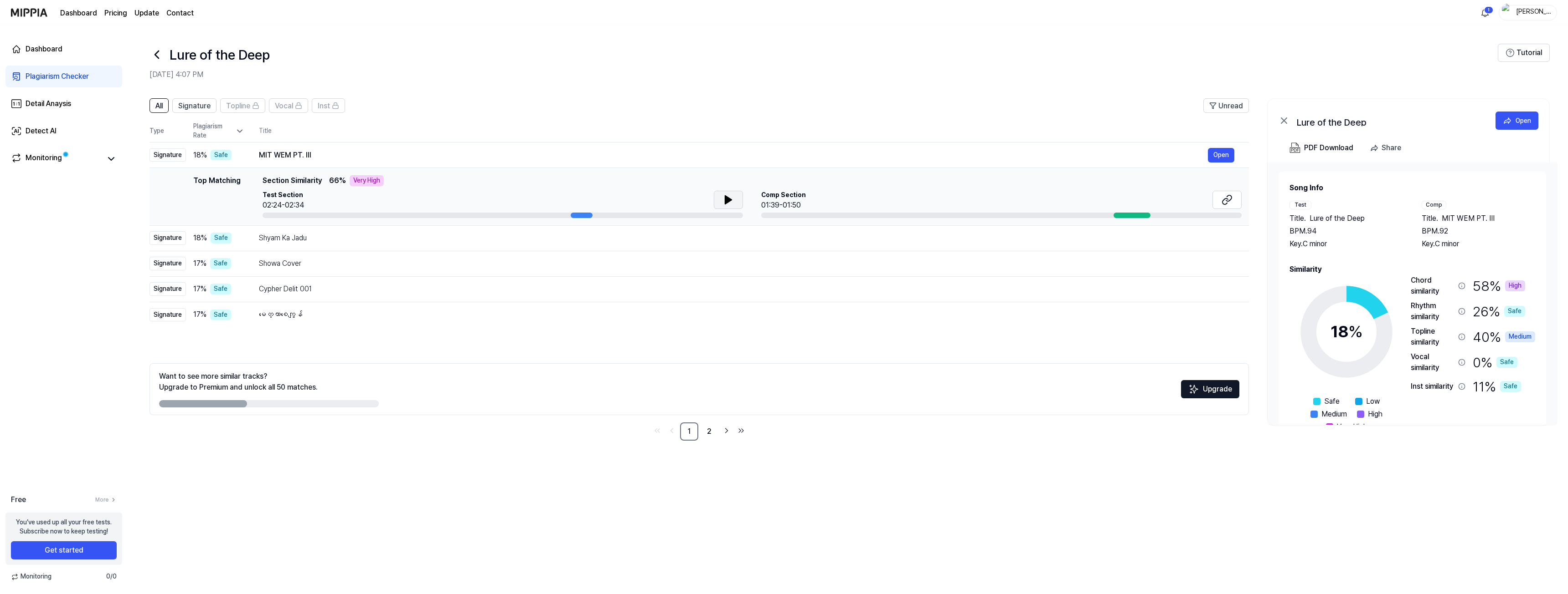
click at [730, 202] on icon at bounding box center [728, 200] width 11 height 11
drag, startPoint x: 260, startPoint y: 235, endPoint x: 319, endPoint y: 241, distance: 59.3
click at [319, 241] on div "Shyam Ka Jadu" at bounding box center [733, 238] width 948 height 11
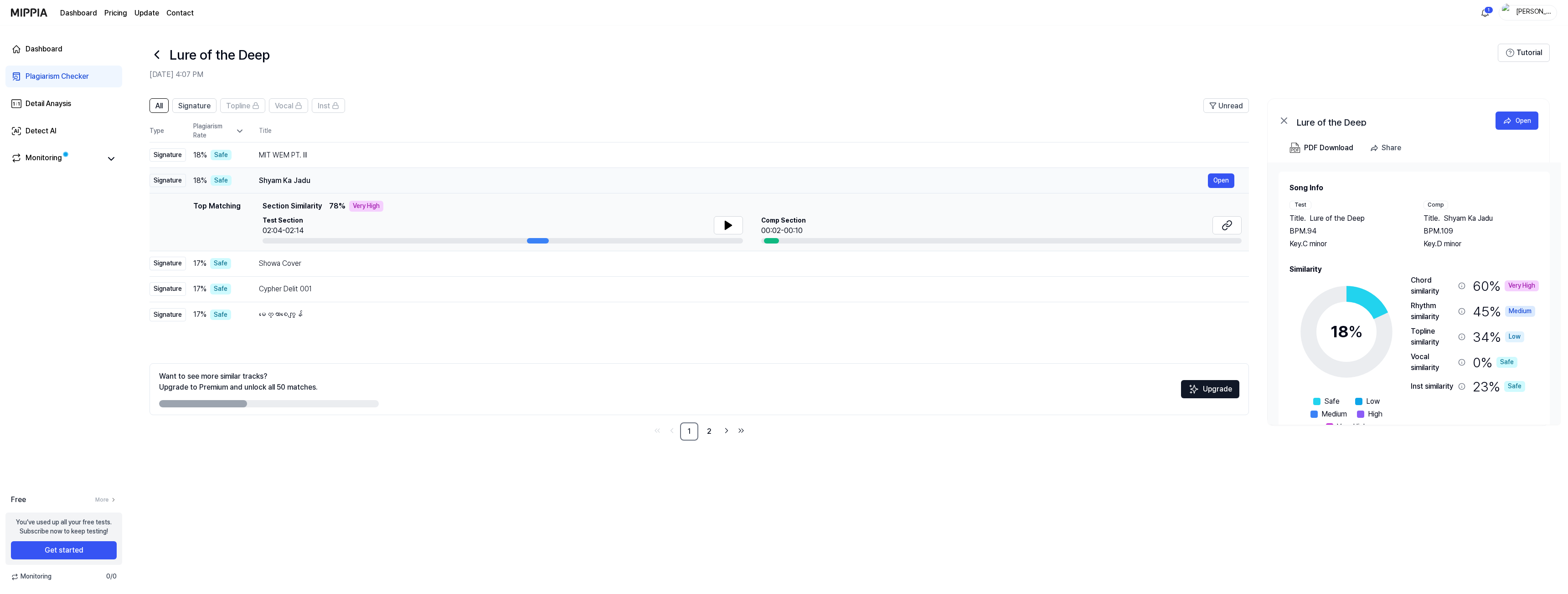
drag, startPoint x: 260, startPoint y: 179, endPoint x: 330, endPoint y: 173, distance: 70.3
click at [330, 173] on td "Shyam Ka Jadu Open" at bounding box center [746, 180] width 1004 height 25
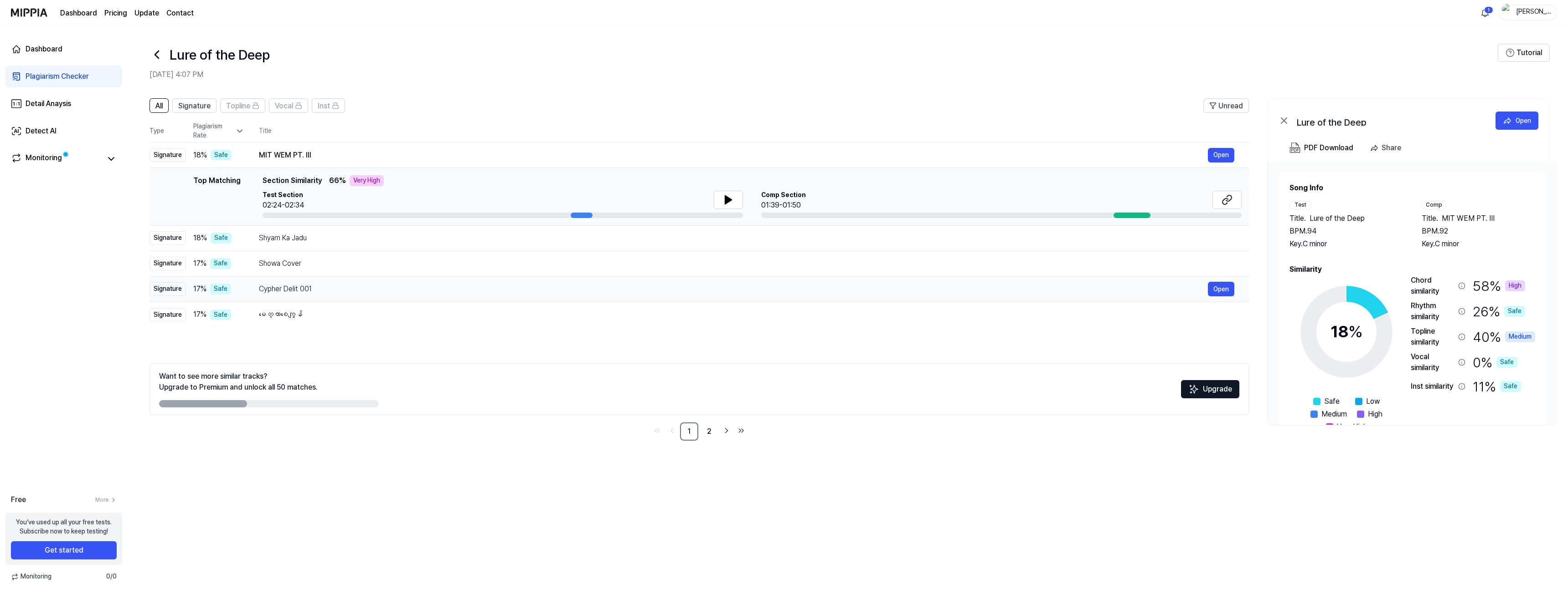
drag, startPoint x: 262, startPoint y: 288, endPoint x: 326, endPoint y: 285, distance: 64.1
click at [326, 285] on div "Cypher Delit 001" at bounding box center [733, 289] width 948 height 11
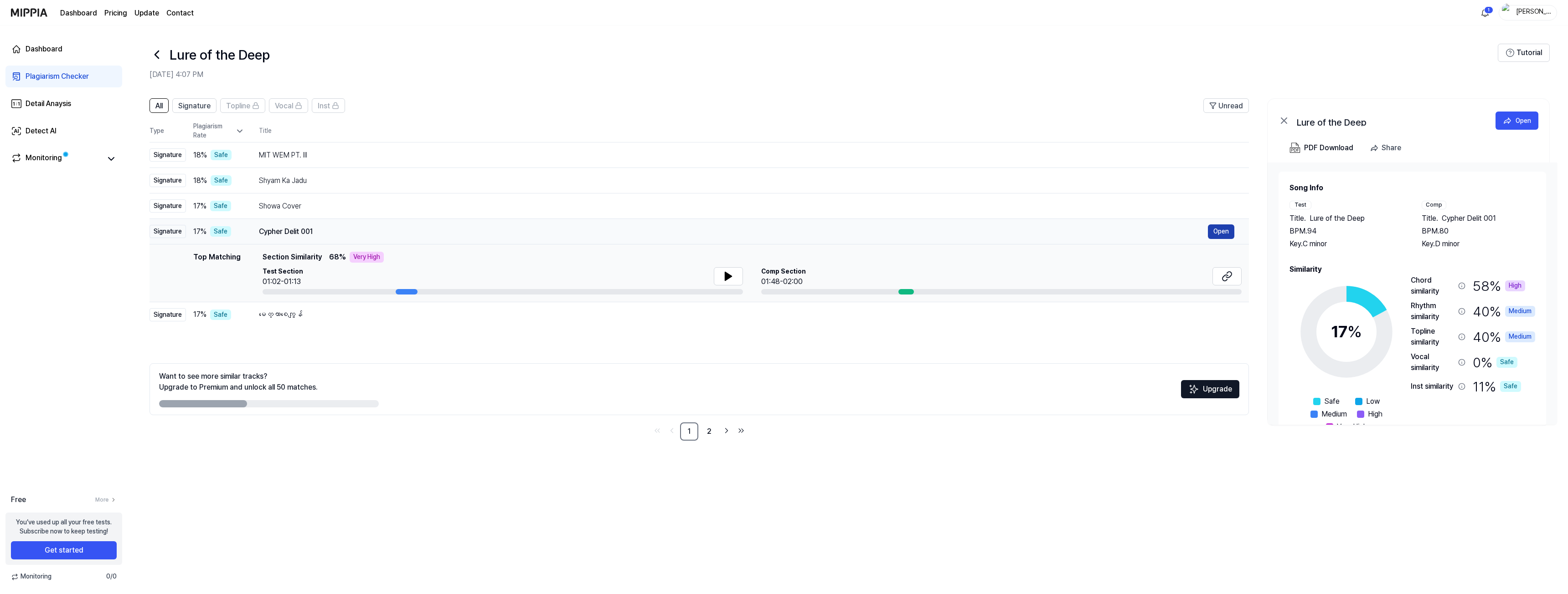
click at [1216, 229] on button "Open" at bounding box center [1221, 232] width 26 height 14
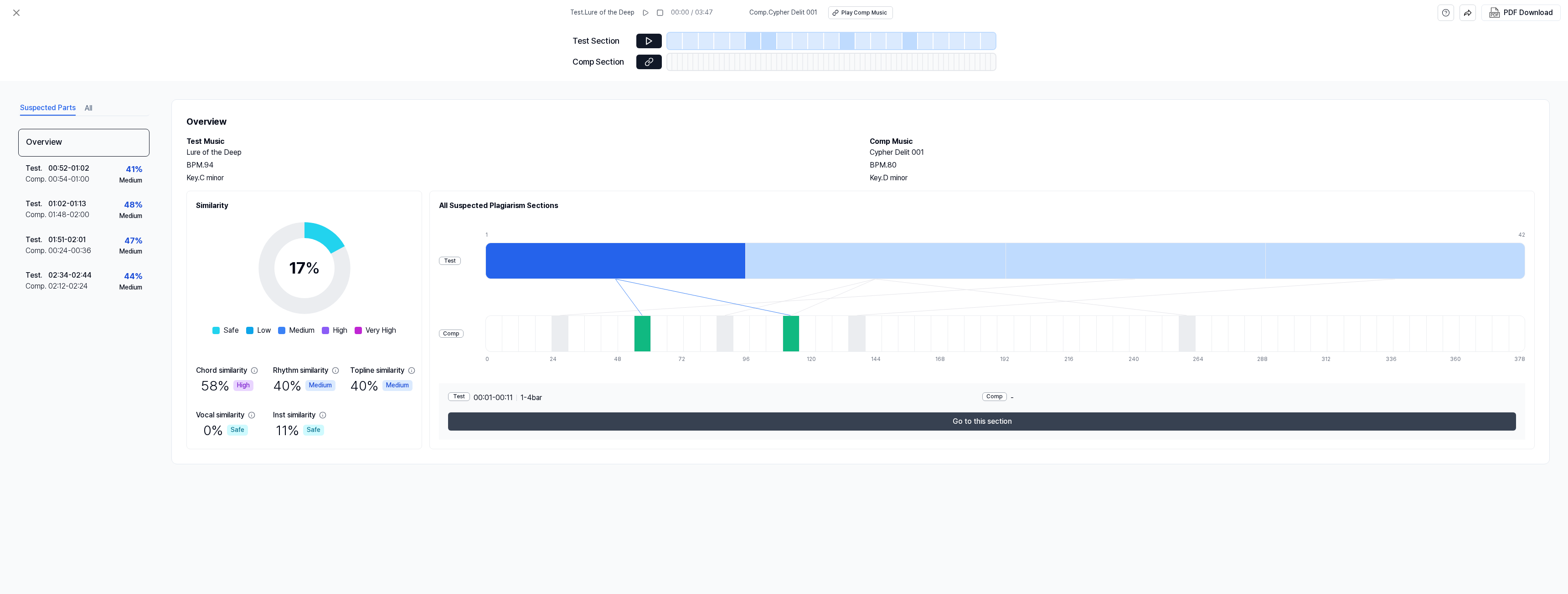
click at [995, 420] on button "Go to this section" at bounding box center [981, 422] width 1068 height 19
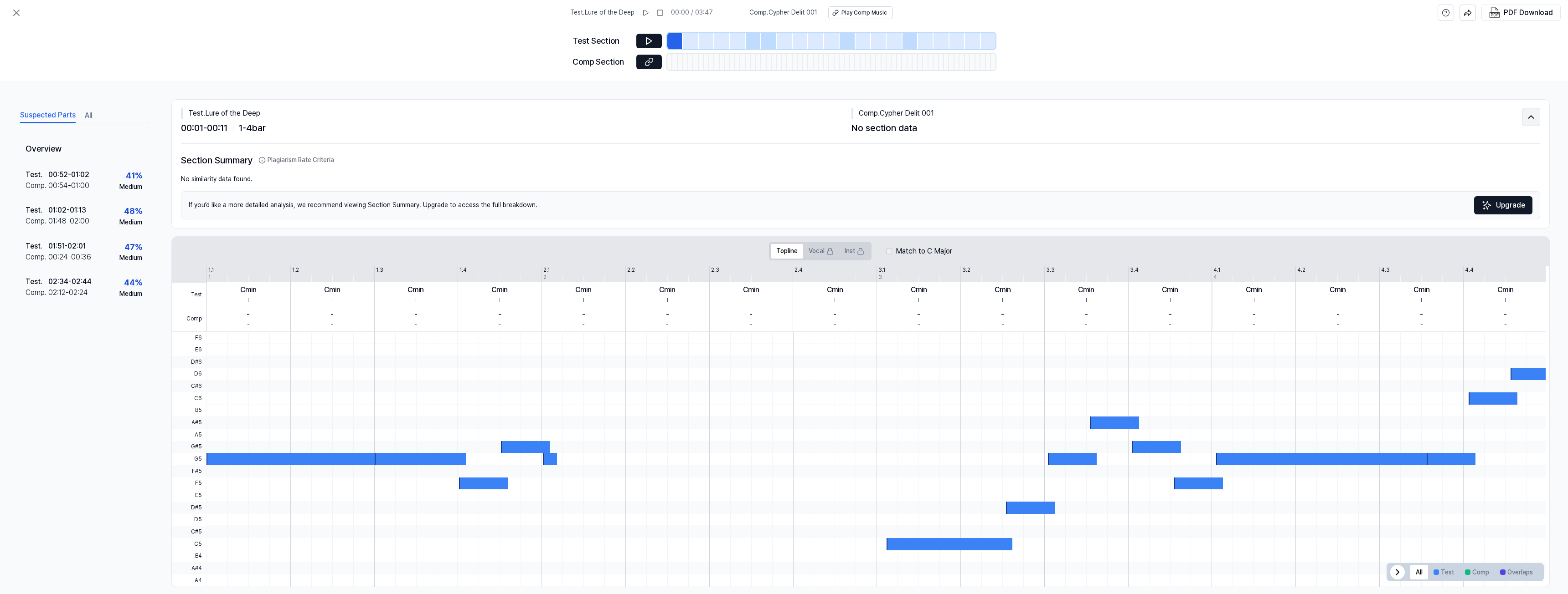
click at [1528, 115] on icon at bounding box center [1531, 116] width 5 height 3
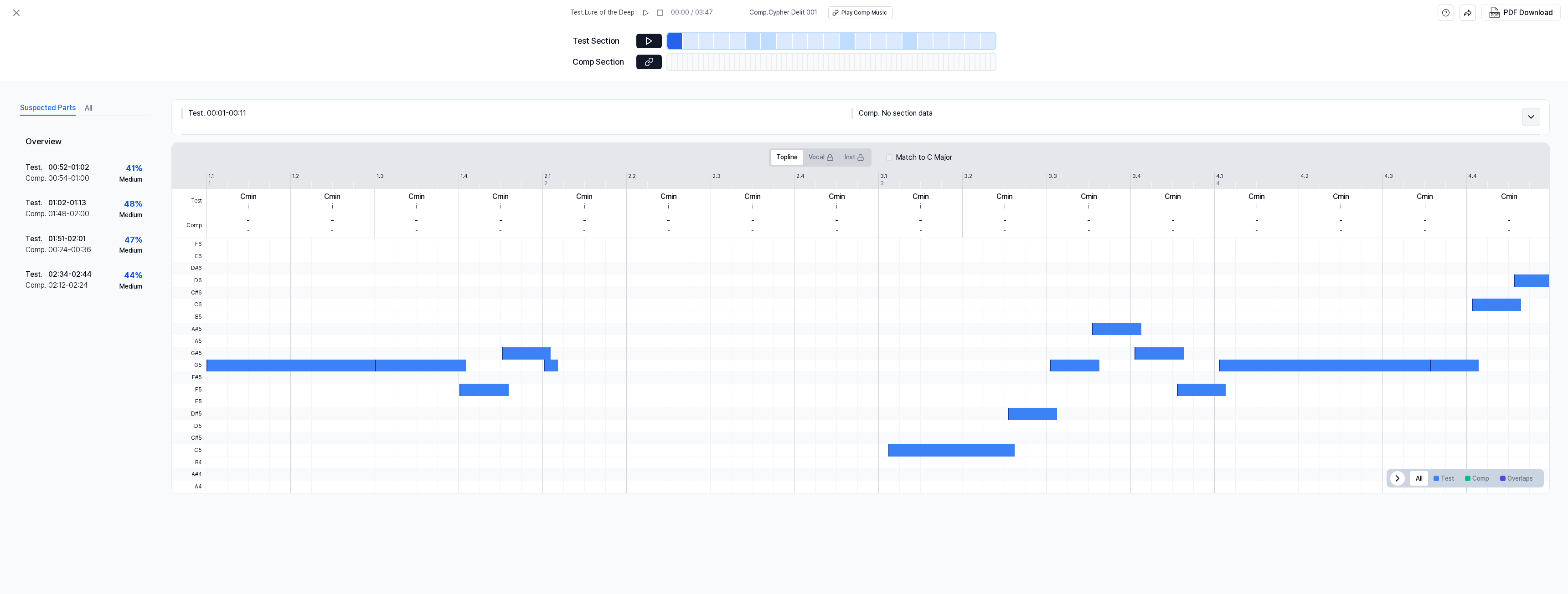
click at [1527, 115] on icon at bounding box center [1531, 116] width 10 height 11
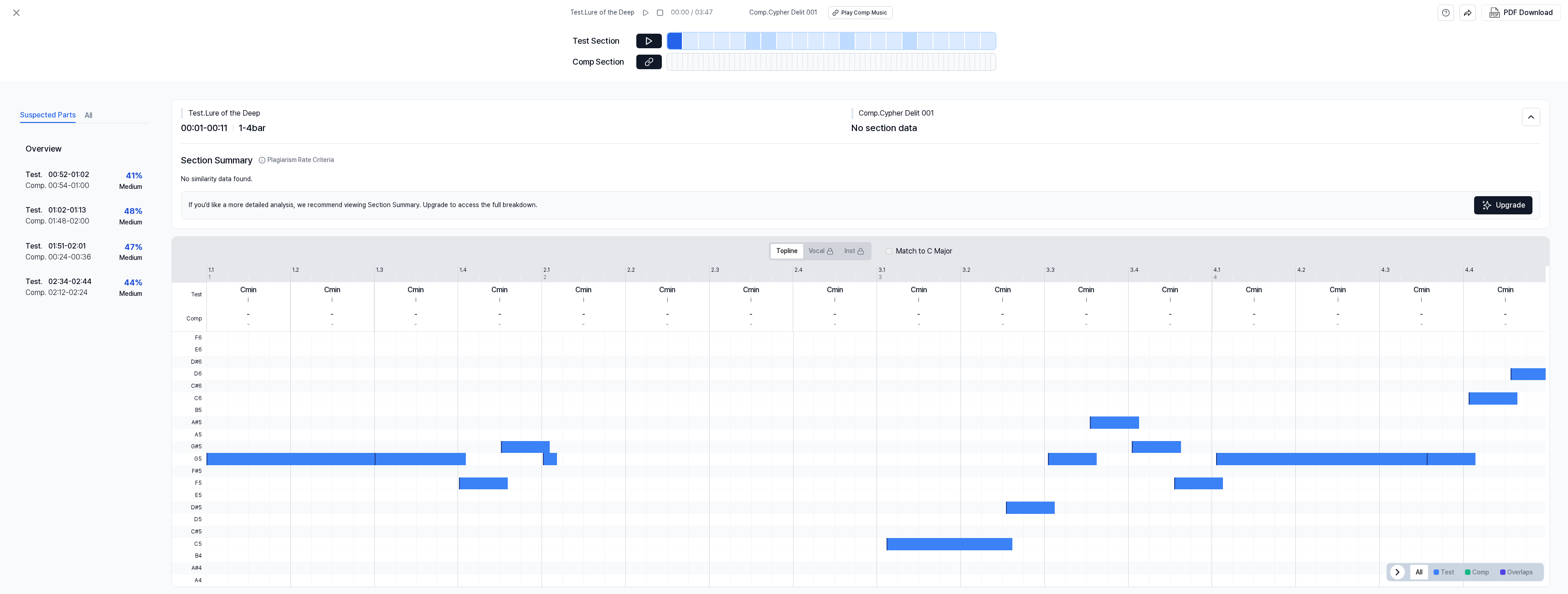
click at [758, 39] on div at bounding box center [753, 40] width 15 height 16
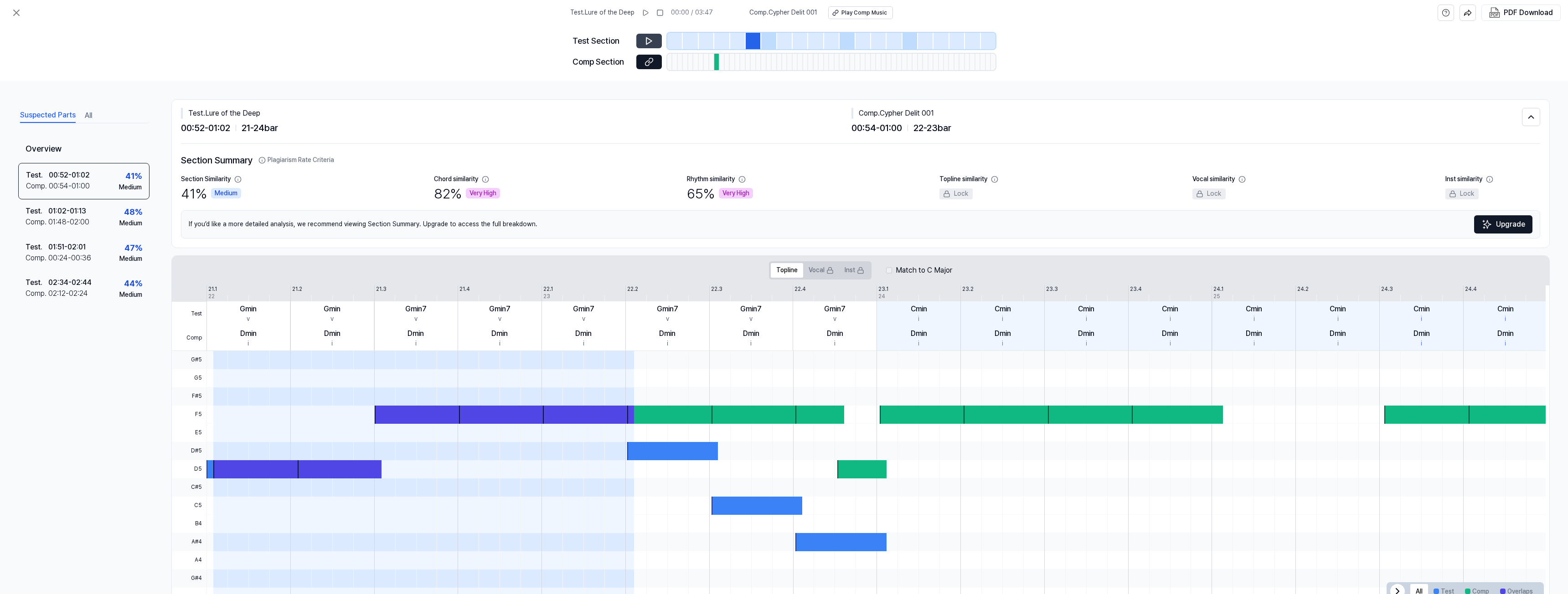
click at [647, 38] on icon at bounding box center [649, 41] width 5 height 7
click at [686, 419] on div at bounding box center [673, 415] width 91 height 19
click at [683, 414] on div at bounding box center [673, 415] width 91 height 19
click at [481, 194] on div "Very High" at bounding box center [482, 193] width 35 height 11
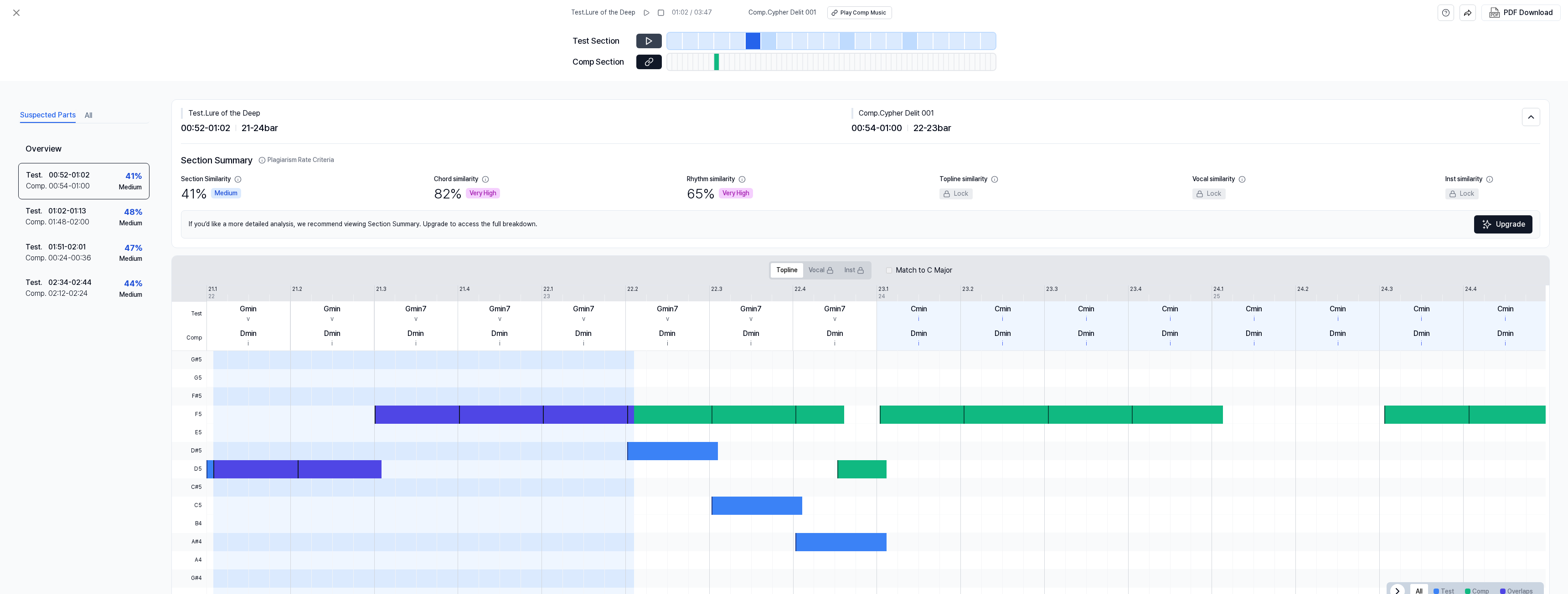
click at [462, 217] on div "If you’d like a more detailed analysis, we recommend viewing Section Summary. U…" at bounding box center [861, 225] width 1359 height 29
click at [12, 13] on icon at bounding box center [16, 13] width 11 height 11
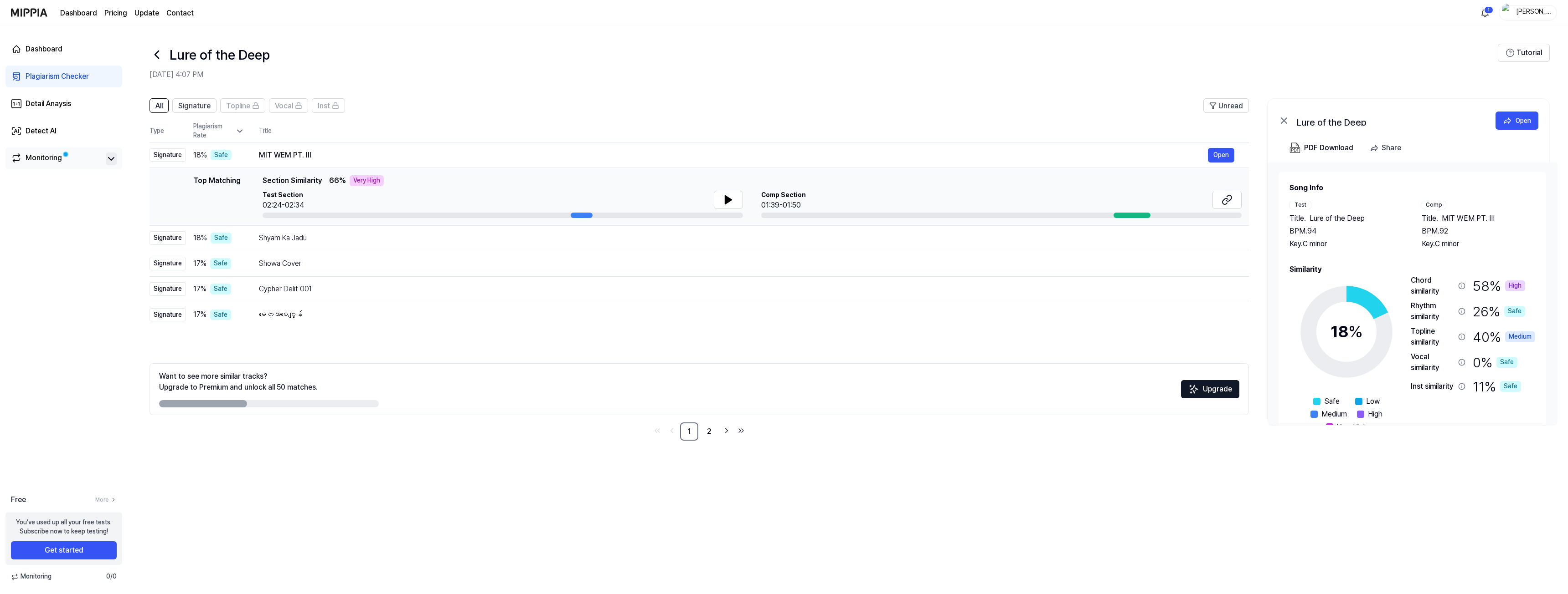
click at [107, 158] on icon at bounding box center [110, 158] width 11 height 11
click at [109, 161] on icon at bounding box center [110, 158] width 11 height 11
click at [276, 201] on div "02:24-02:34" at bounding box center [282, 205] width 41 height 11
click at [712, 429] on link "2" at bounding box center [709, 432] width 19 height 19
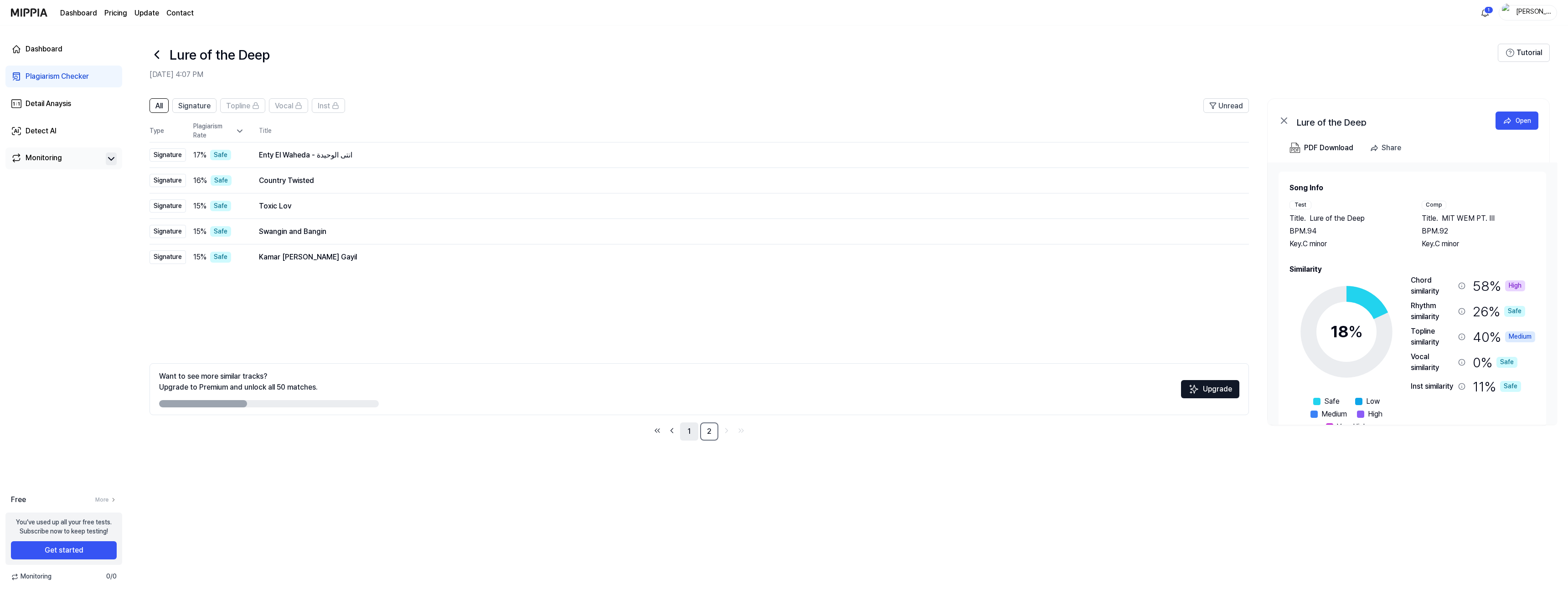
click at [689, 434] on link "1" at bounding box center [690, 432] width 19 height 19
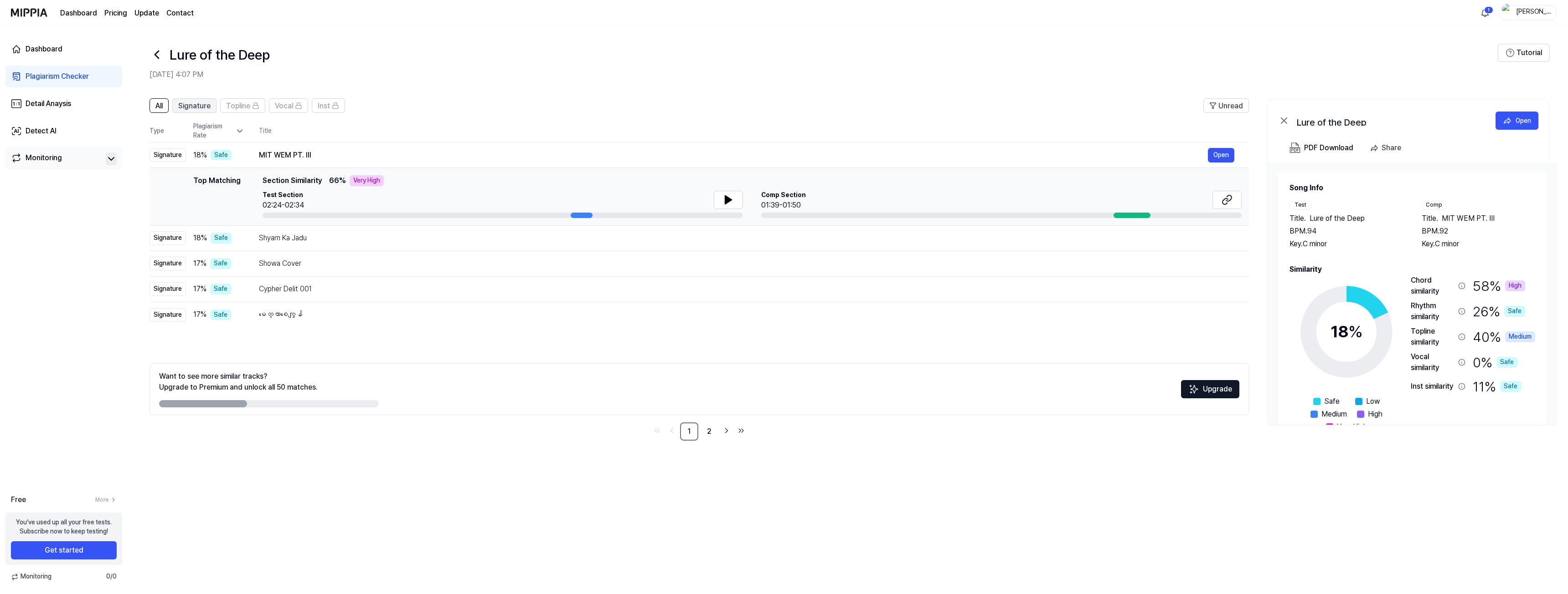
click at [196, 104] on span "Signature" at bounding box center [194, 105] width 32 height 11
click at [336, 244] on div "Shyam Ka Jadu Open" at bounding box center [746, 238] width 975 height 14
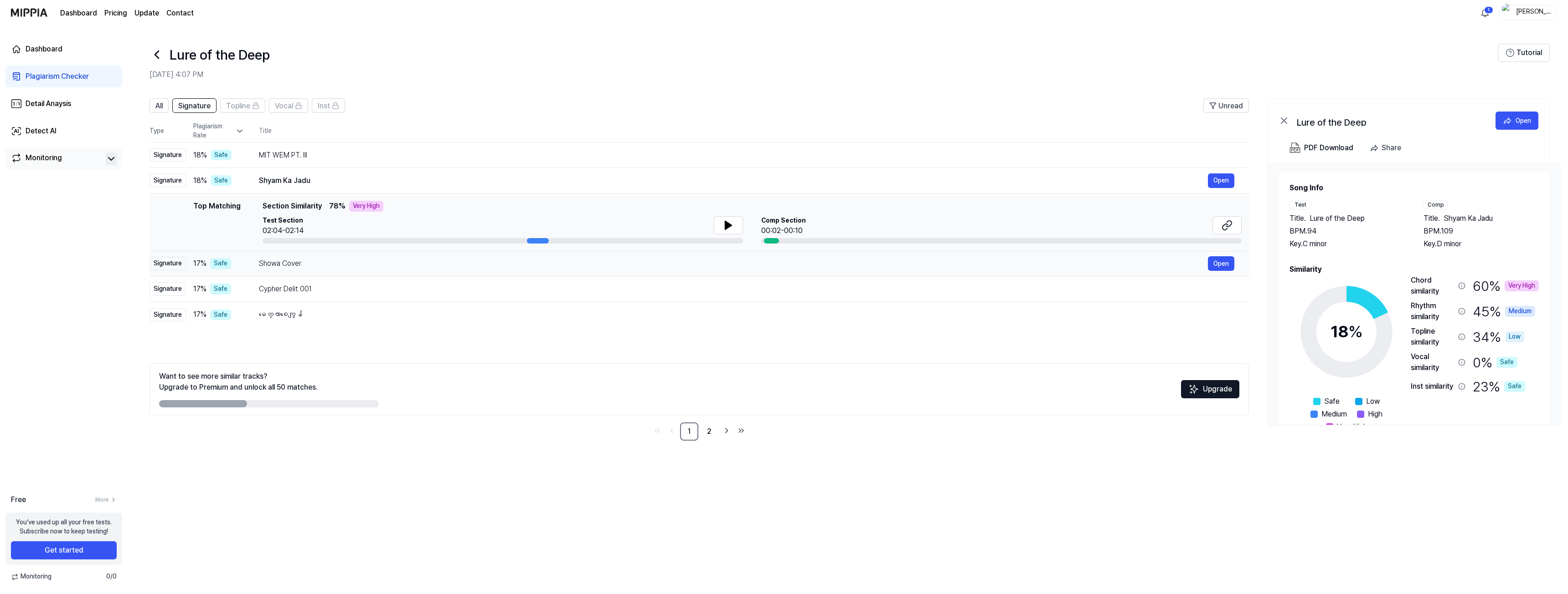
click at [342, 270] on div "Showa Cover Open" at bounding box center [746, 263] width 975 height 14
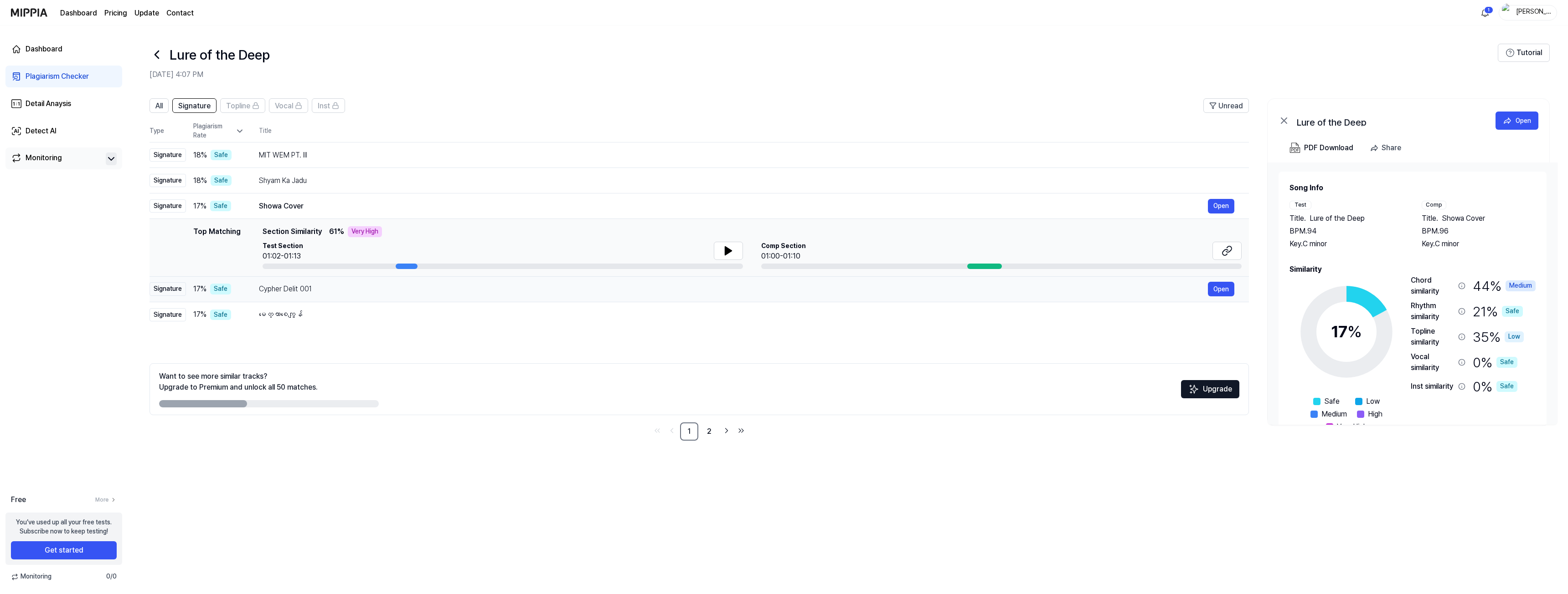
click at [345, 295] on div "Cypher Delit 001 Open" at bounding box center [746, 289] width 975 height 14
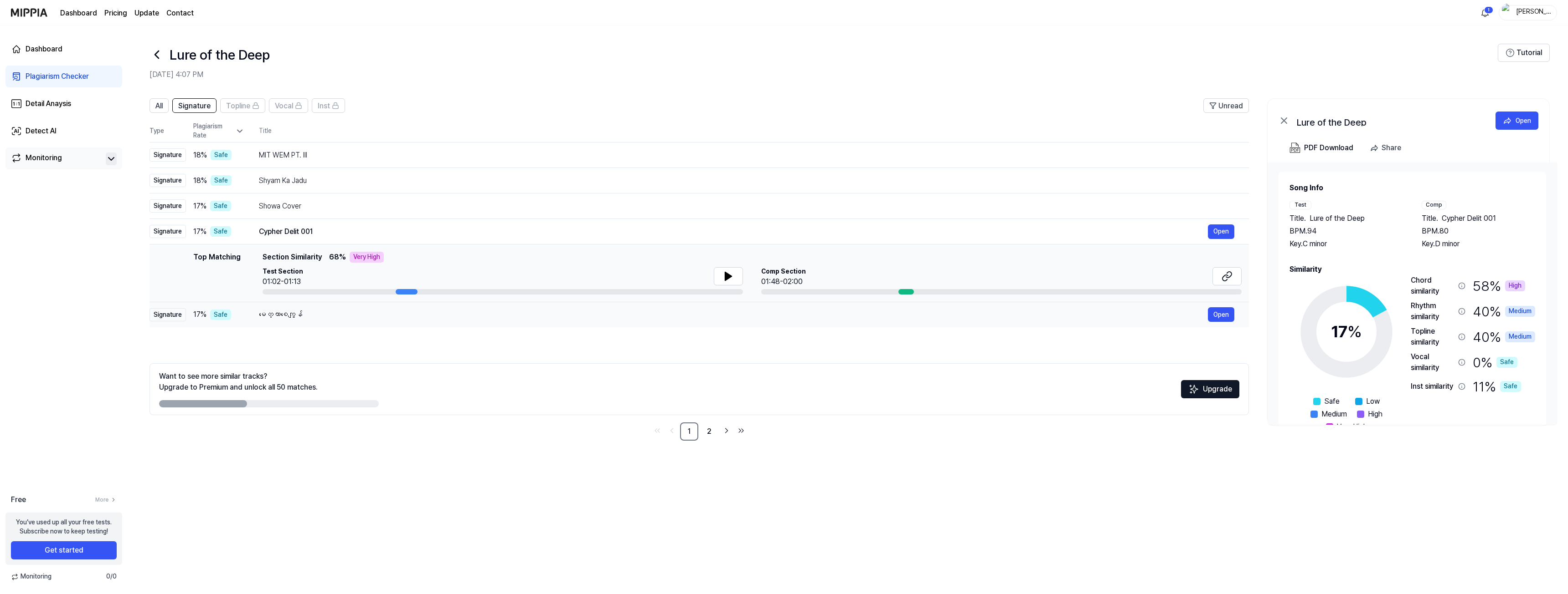
click at [349, 322] on div "မေတ္တာစေကျွန် Open" at bounding box center [746, 314] width 975 height 14
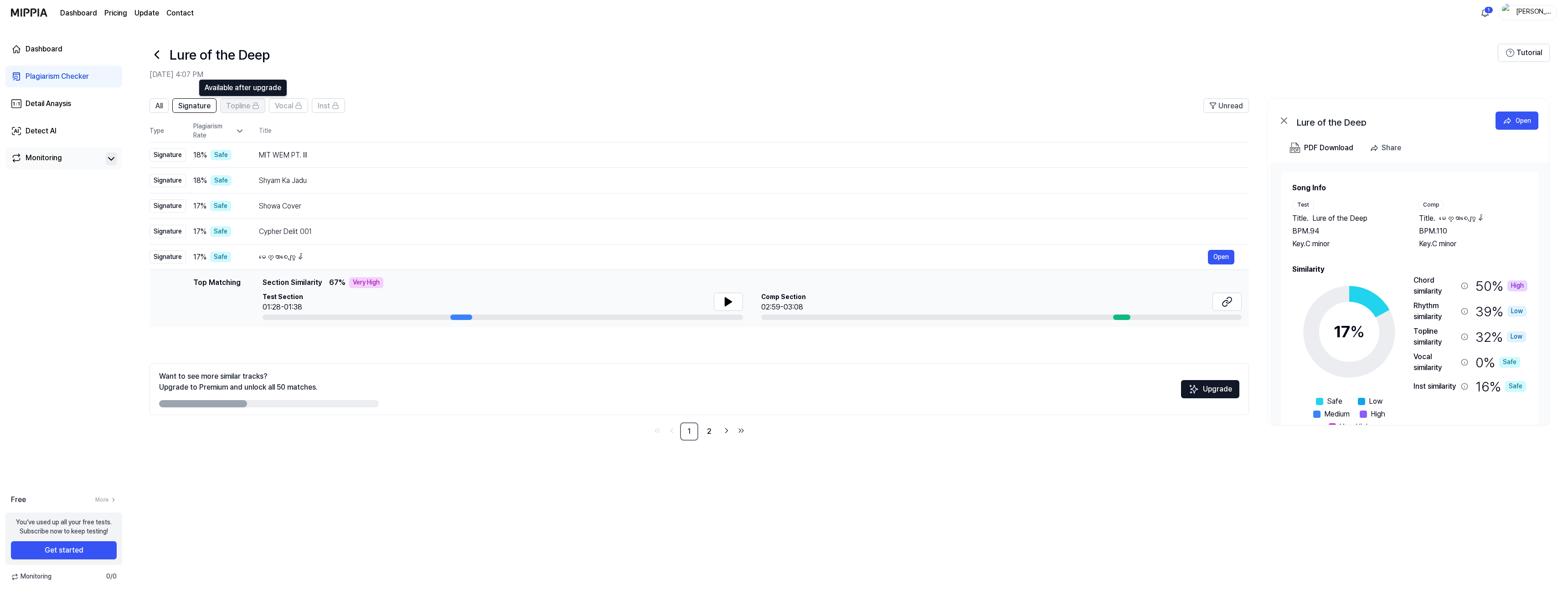
click at [243, 106] on span "Topline" at bounding box center [238, 105] width 24 height 11
click at [56, 103] on div "Detail Anaysis" at bounding box center [48, 104] width 46 height 11
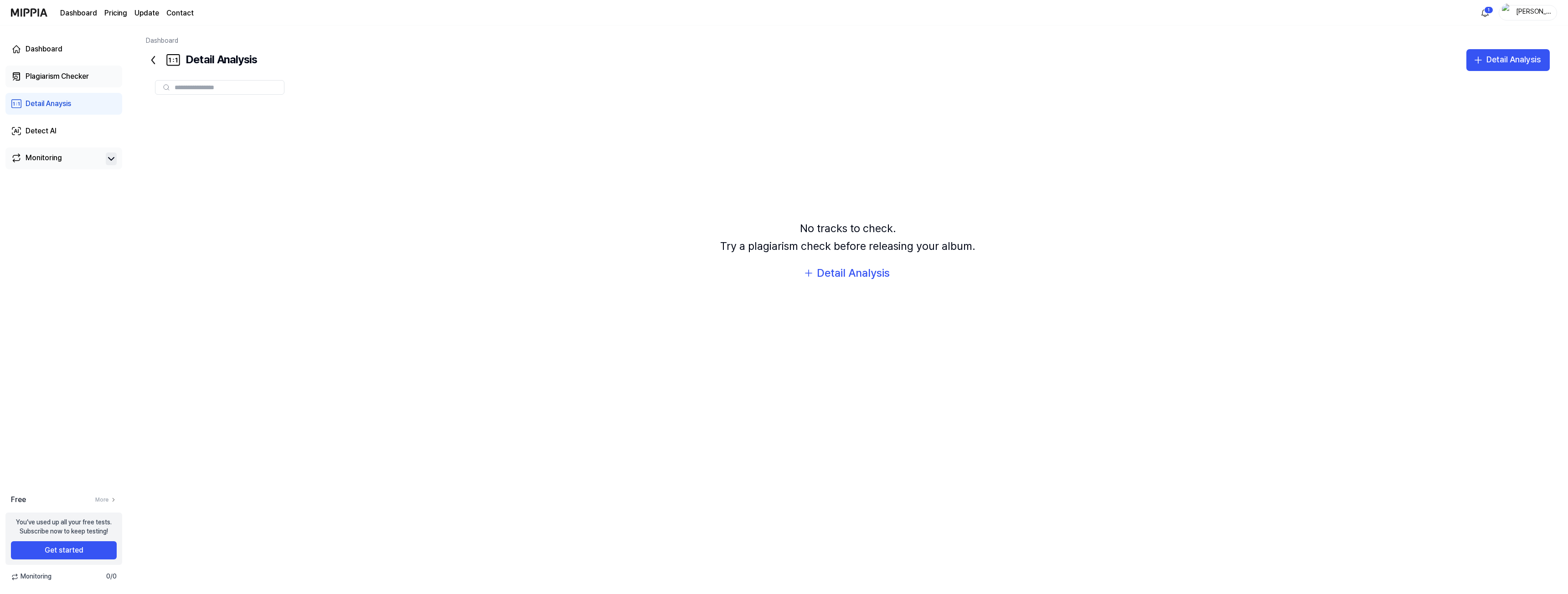
click at [46, 75] on div "Plagiarism Checker" at bounding box center [56, 76] width 63 height 11
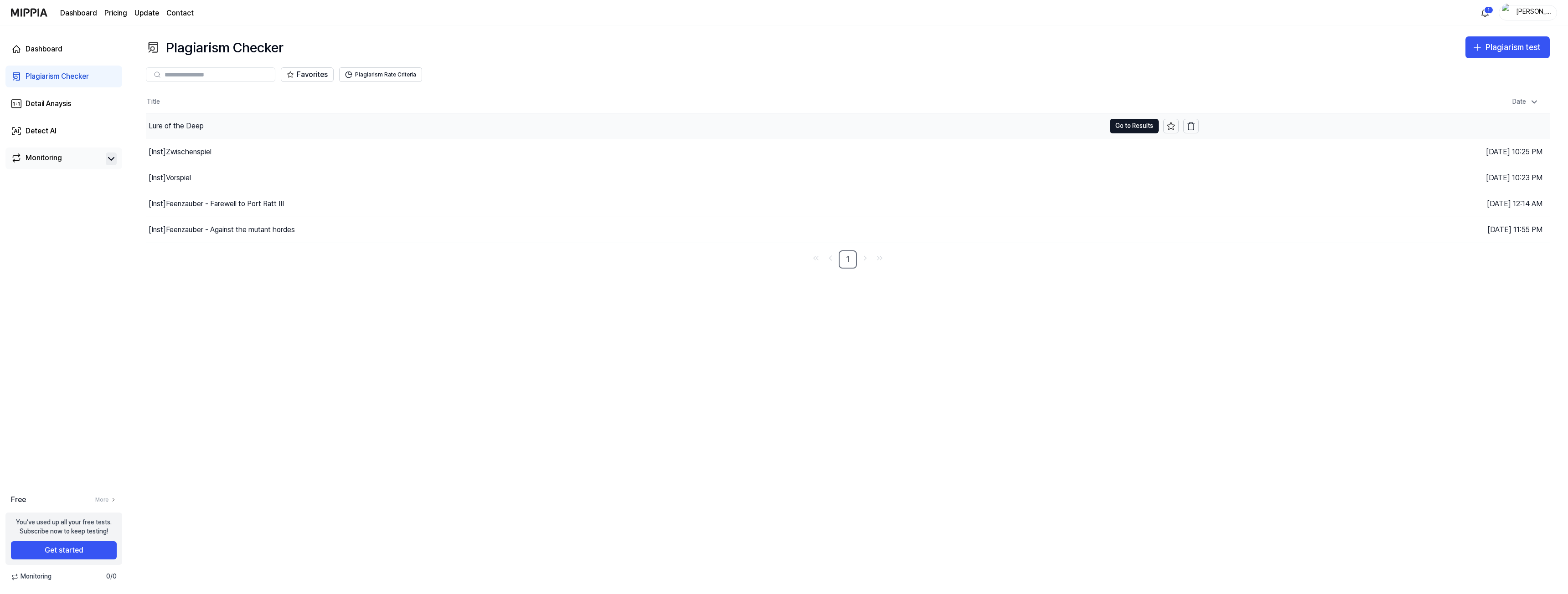
click at [185, 126] on div "Lure of the Deep" at bounding box center [175, 126] width 55 height 11
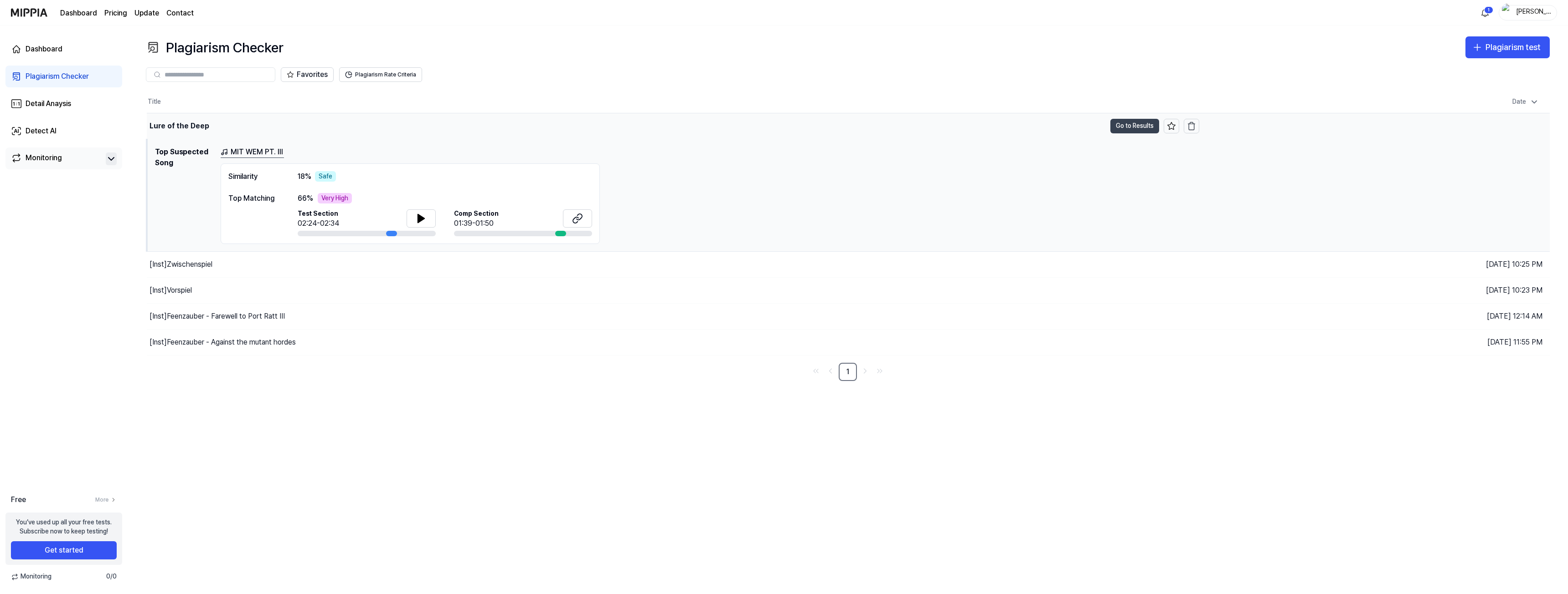
click at [1124, 122] on button "Go to Results" at bounding box center [1135, 126] width 49 height 14
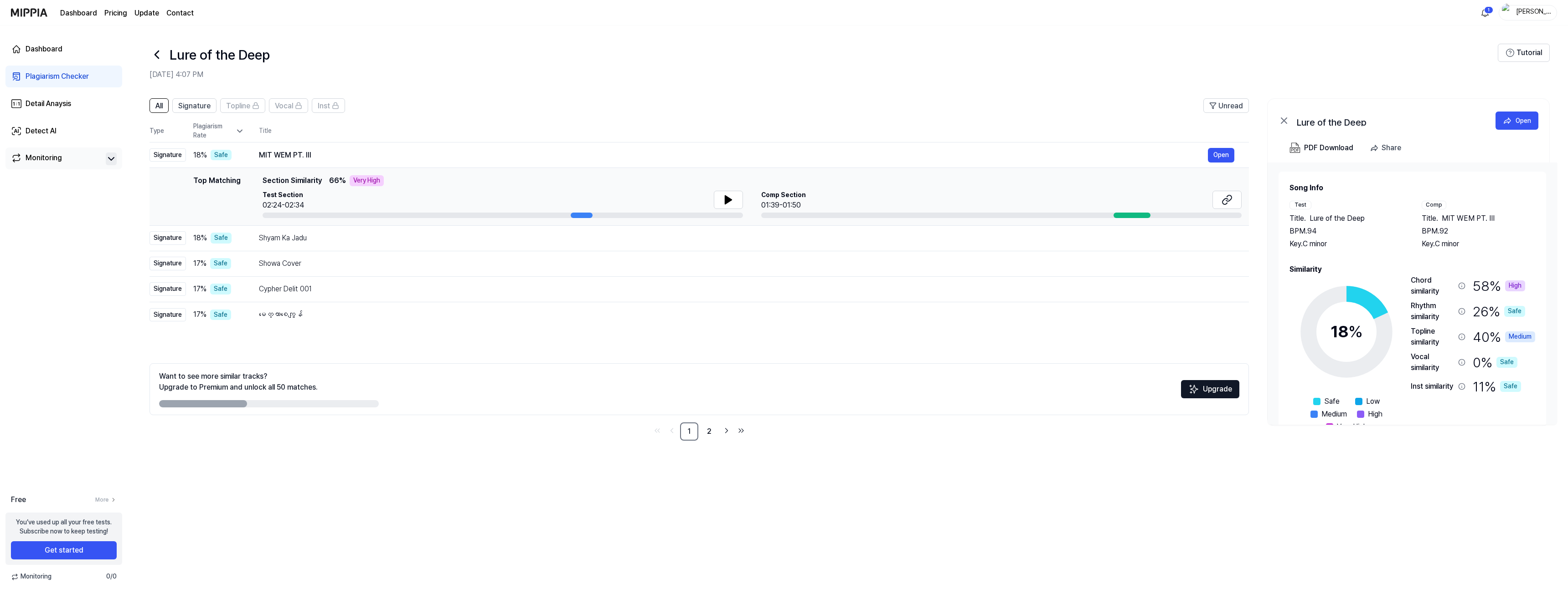
click at [1365, 298] on circle at bounding box center [1346, 332] width 76 height 76
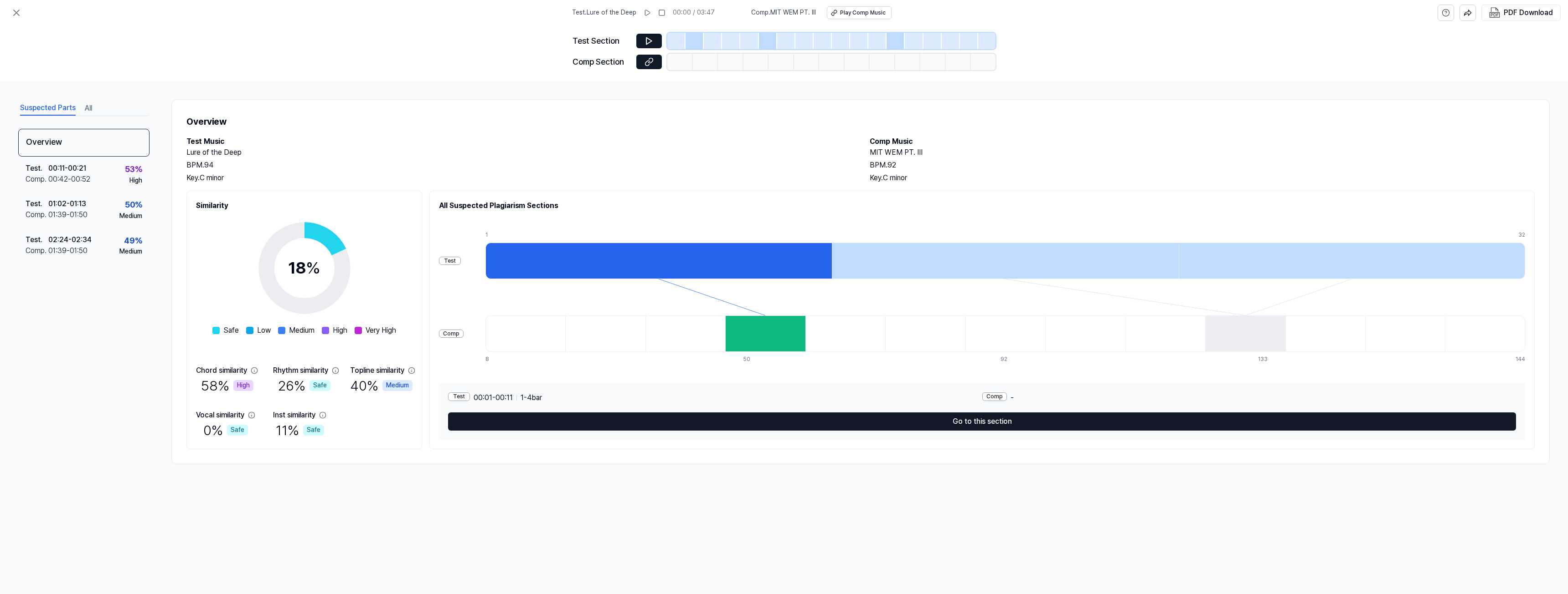
click at [309, 271] on div "18 %" at bounding box center [304, 268] width 32 height 24
drag, startPoint x: 283, startPoint y: 301, endPoint x: 282, endPoint y: 279, distance: 22.0
click at [282, 285] on circle at bounding box center [304, 269] width 76 height 76
click at [284, 211] on icon at bounding box center [304, 268] width 114 height 114
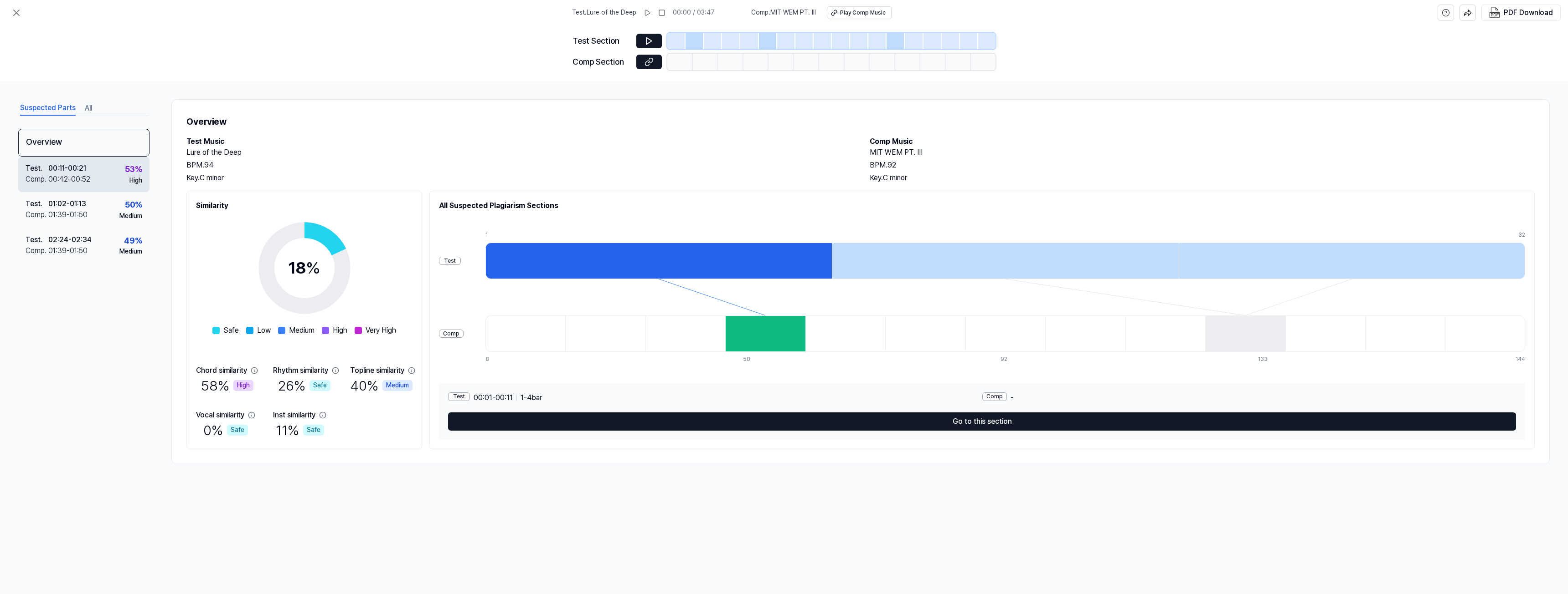
click at [68, 179] on div "00:42 - 00:52" at bounding box center [69, 179] width 42 height 11
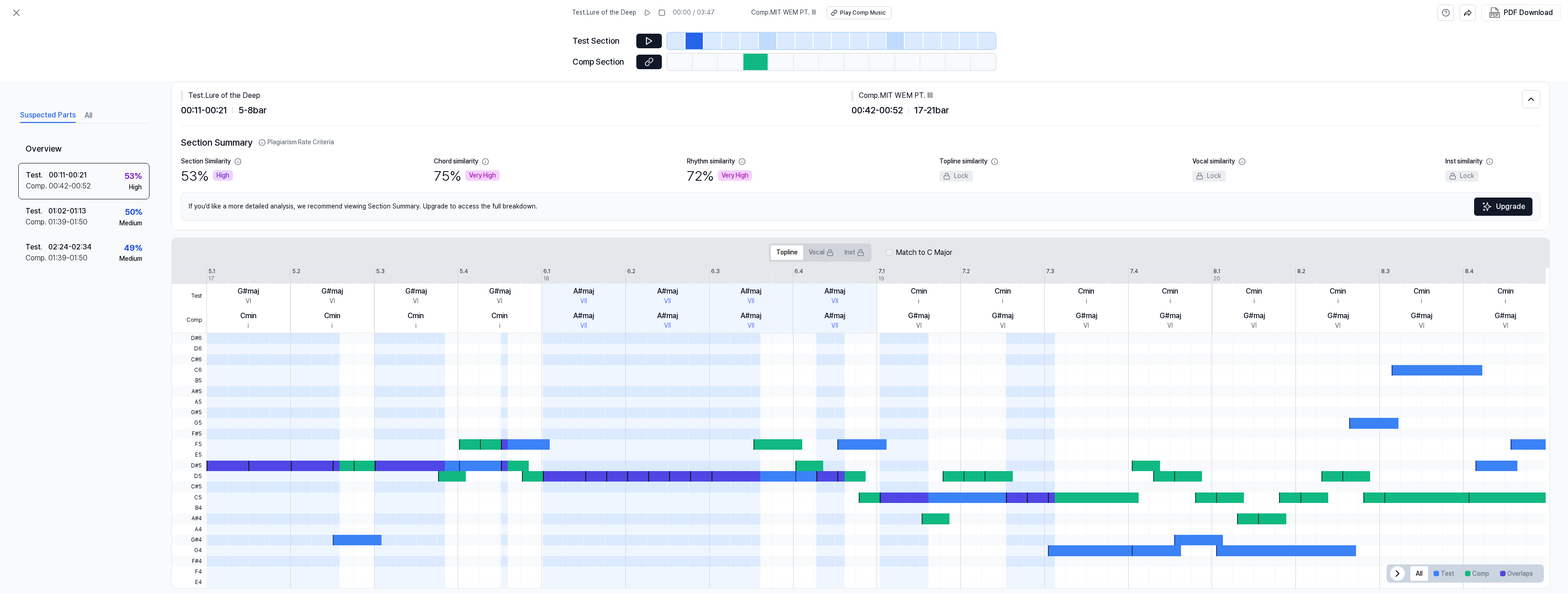
scroll to position [30, 0]
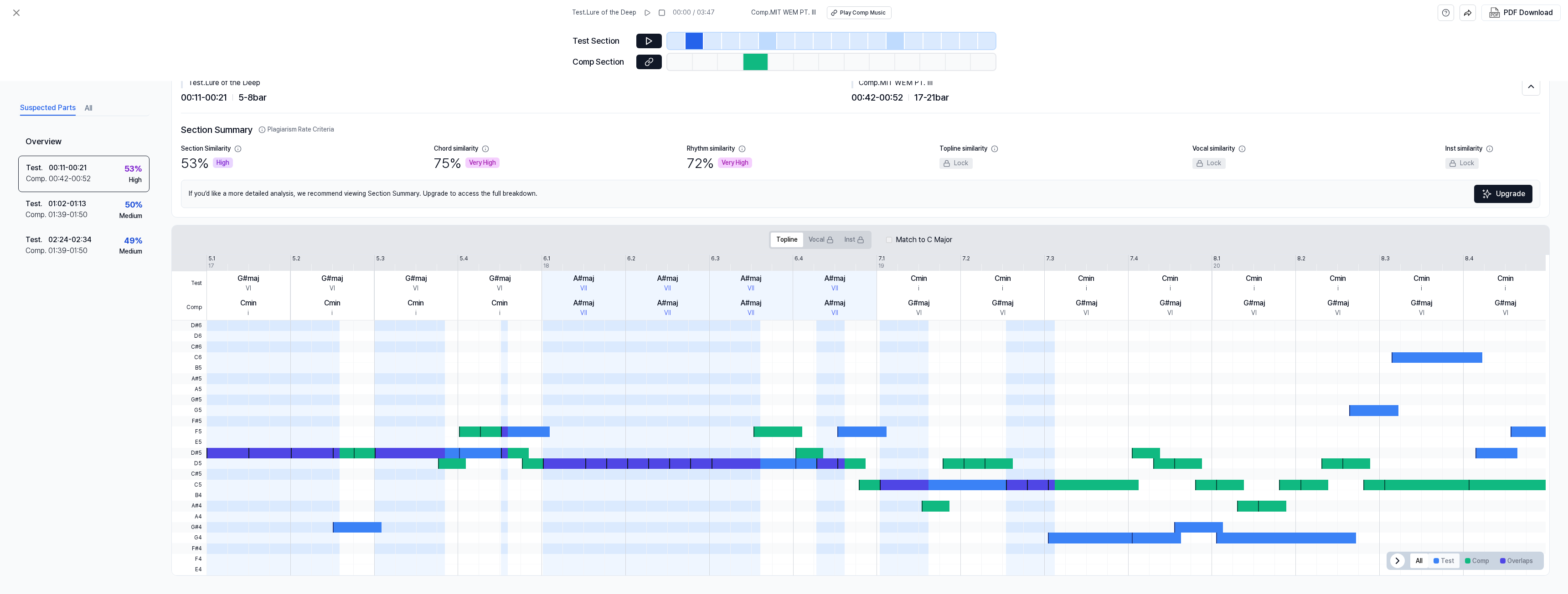
click at [1446, 559] on button "Test" at bounding box center [1443, 560] width 31 height 14
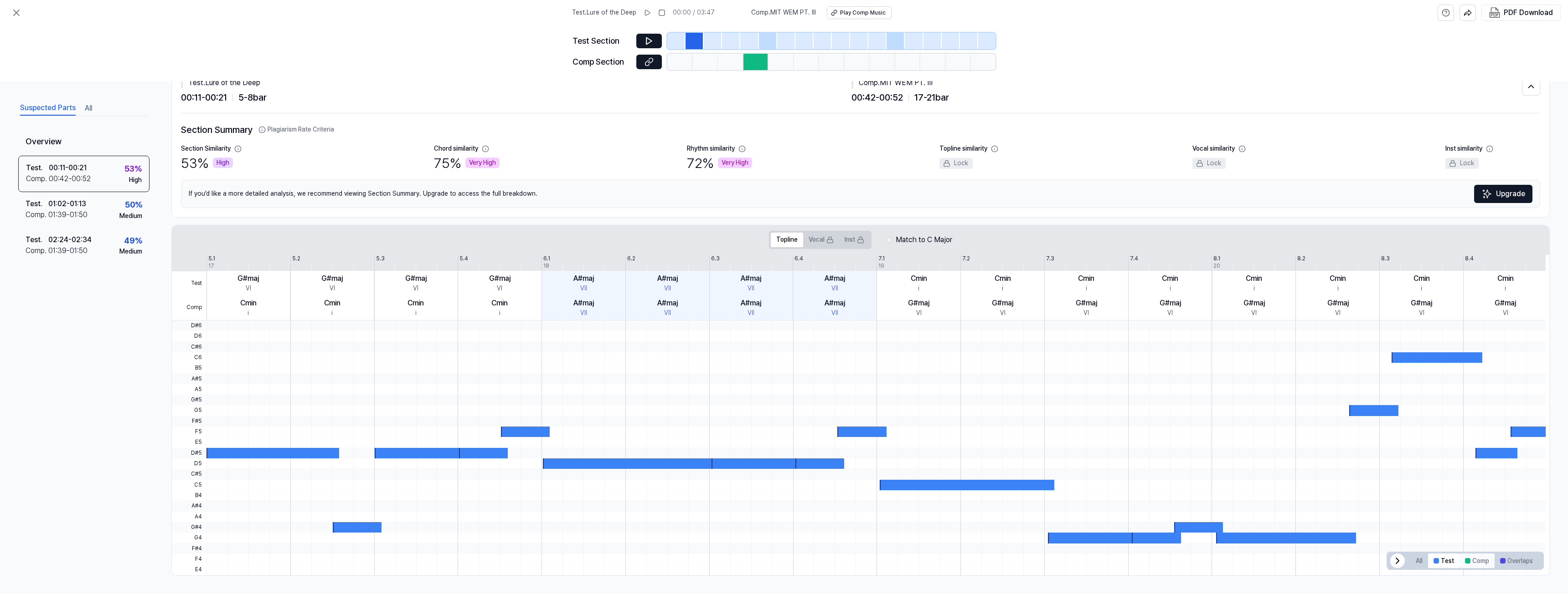
click at [1469, 560] on button "Comp" at bounding box center [1477, 560] width 35 height 14
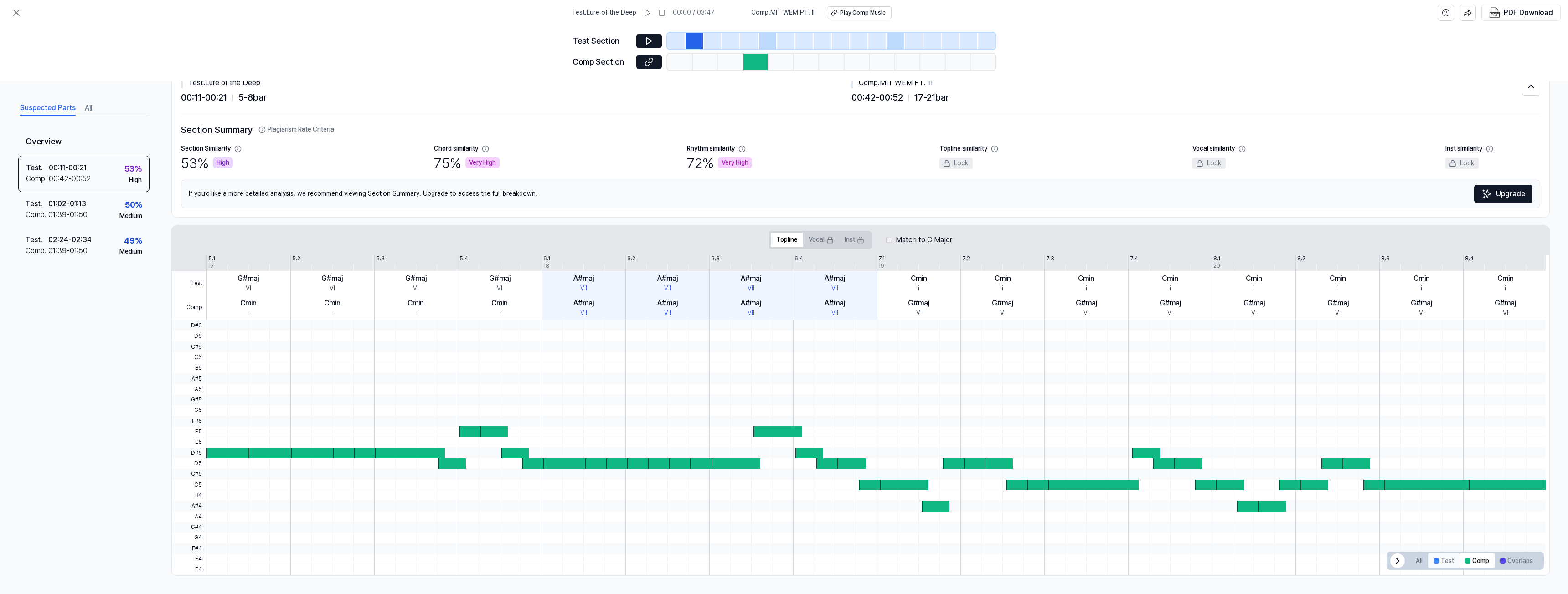
click at [1442, 565] on button "Test" at bounding box center [1443, 560] width 31 height 14
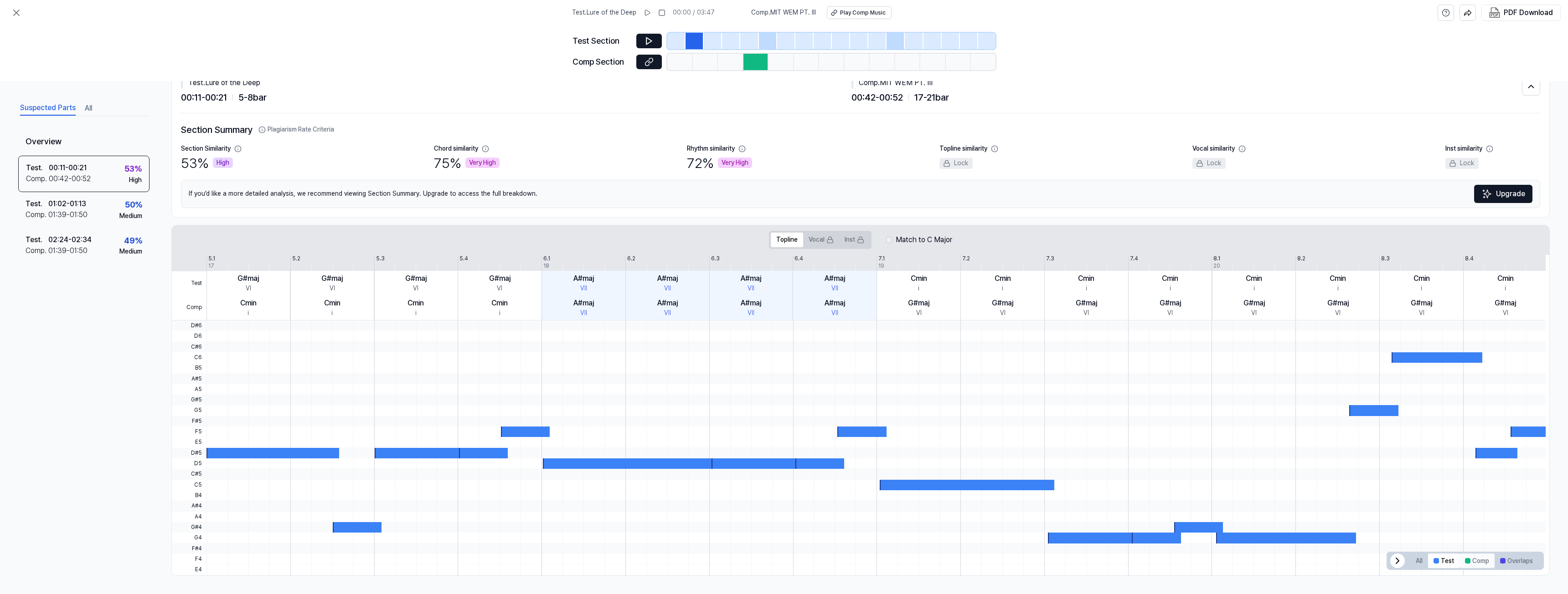
click at [1474, 562] on button "Comp" at bounding box center [1477, 560] width 35 height 14
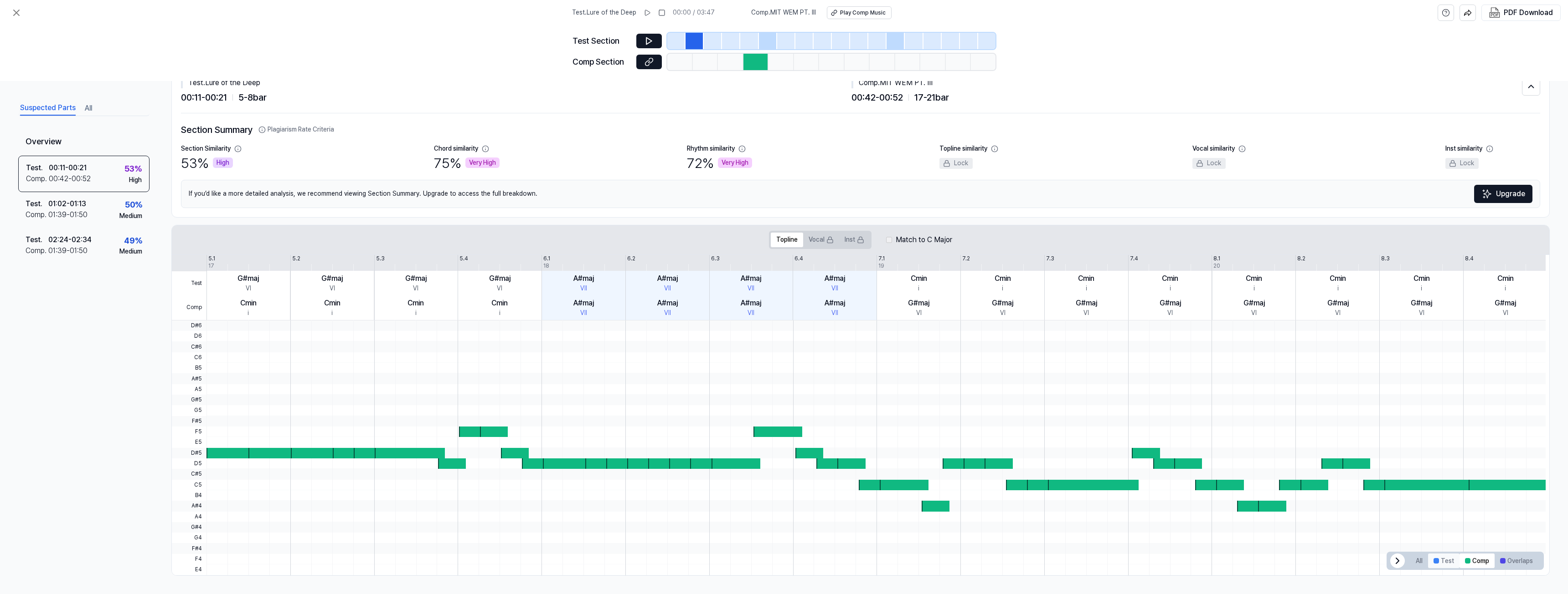
click at [1439, 564] on button "Test" at bounding box center [1443, 560] width 31 height 14
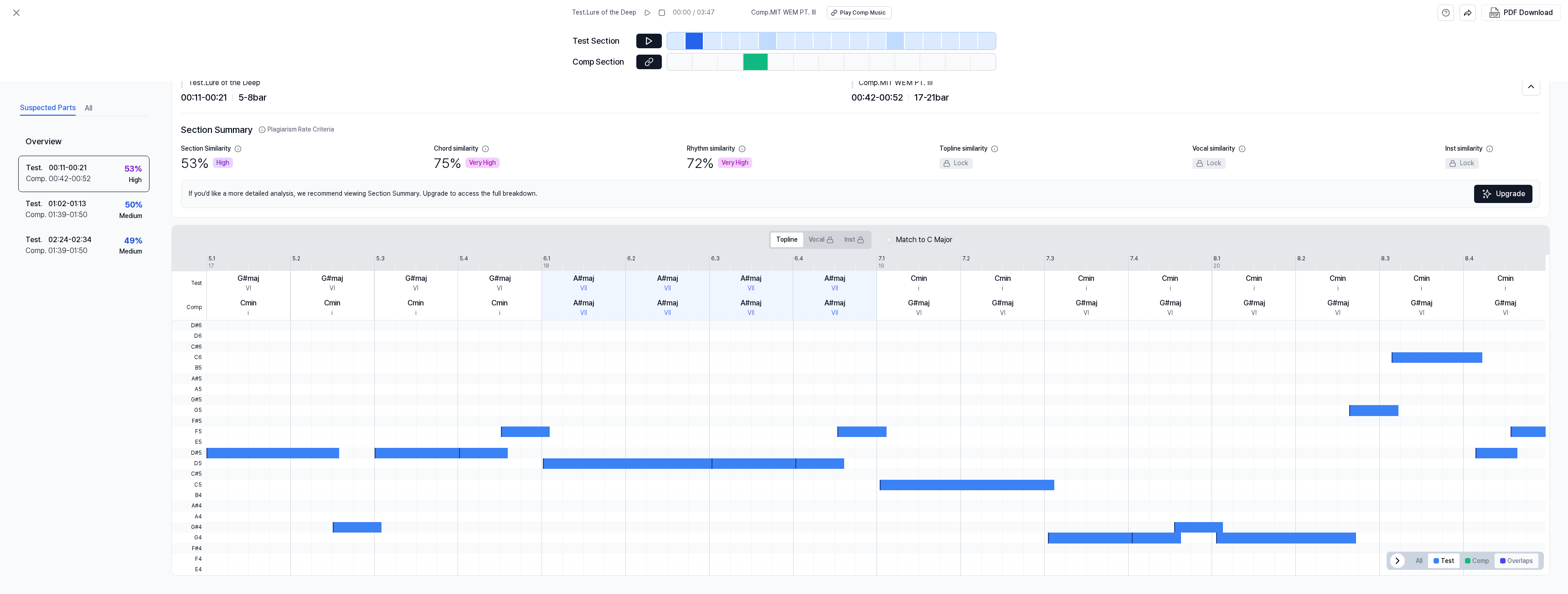
click at [1507, 554] on button "Overlaps" at bounding box center [1517, 560] width 44 height 14
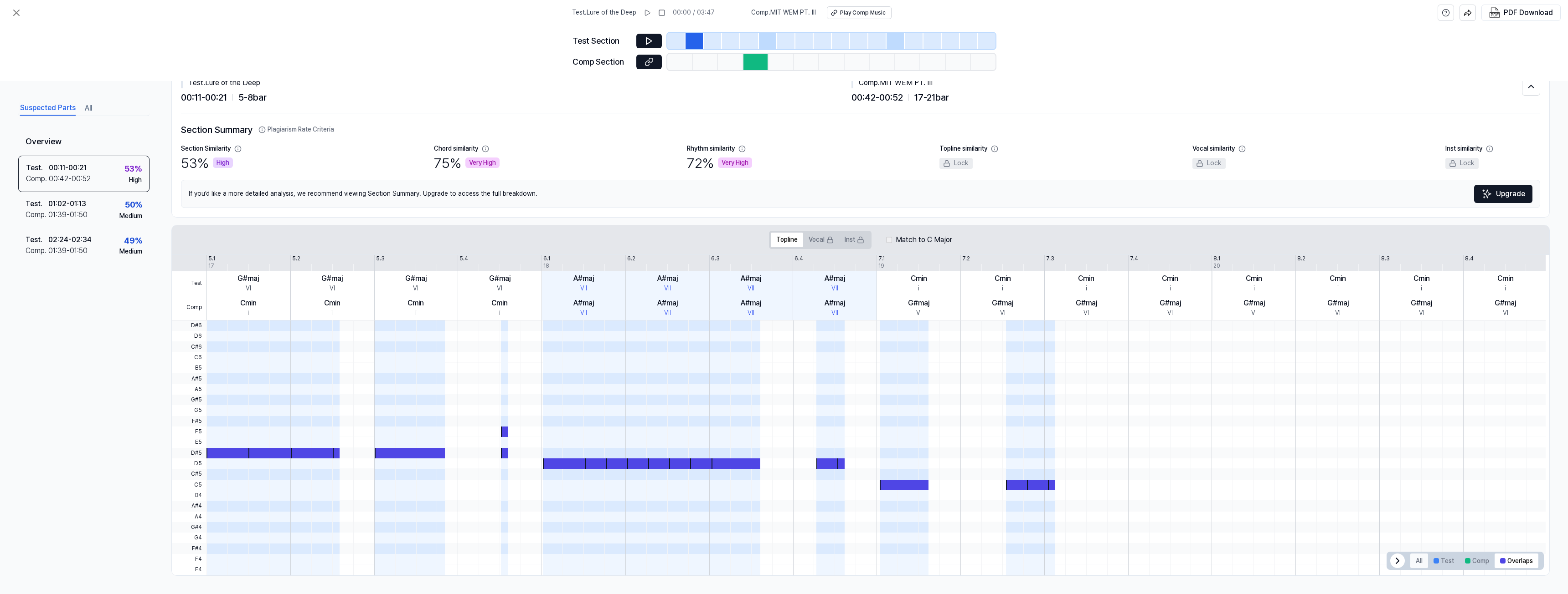
click at [1417, 567] on button "All" at bounding box center [1419, 560] width 18 height 14
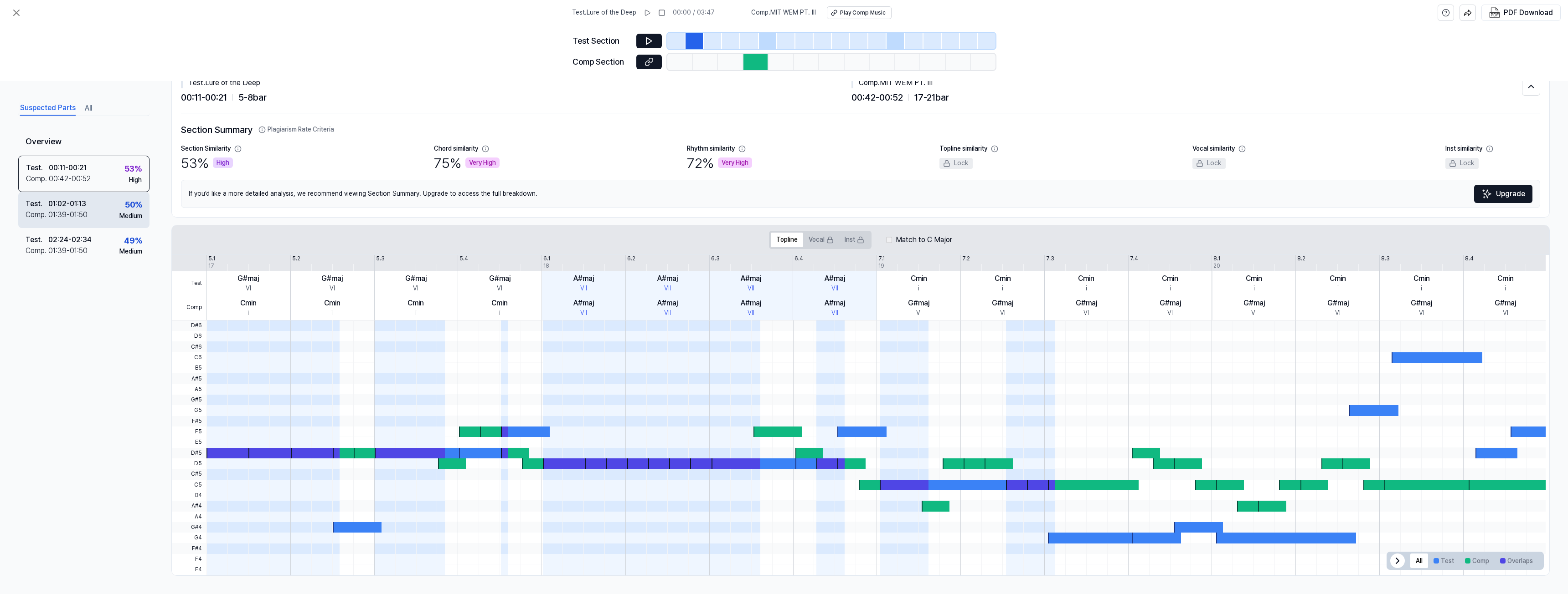
click at [74, 204] on div "01:02 - 01:13" at bounding box center [67, 204] width 38 height 11
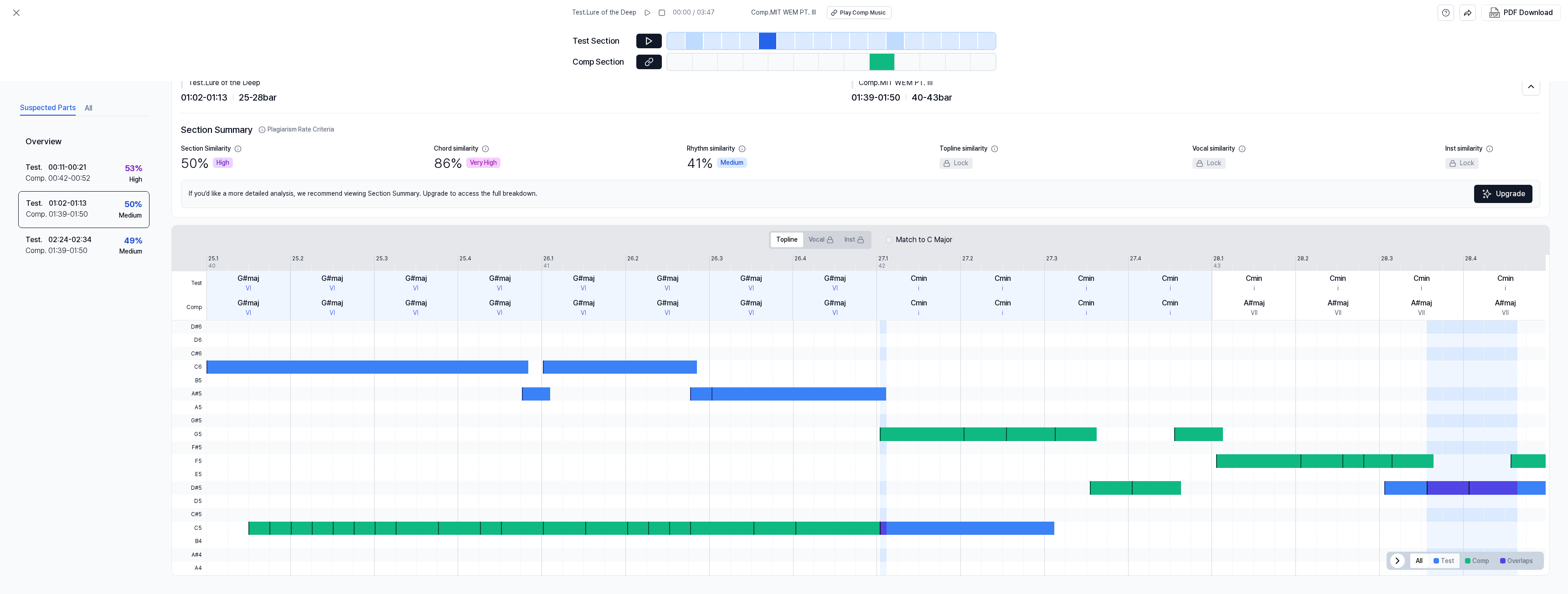
click at [1439, 565] on button "Test" at bounding box center [1443, 560] width 31 height 14
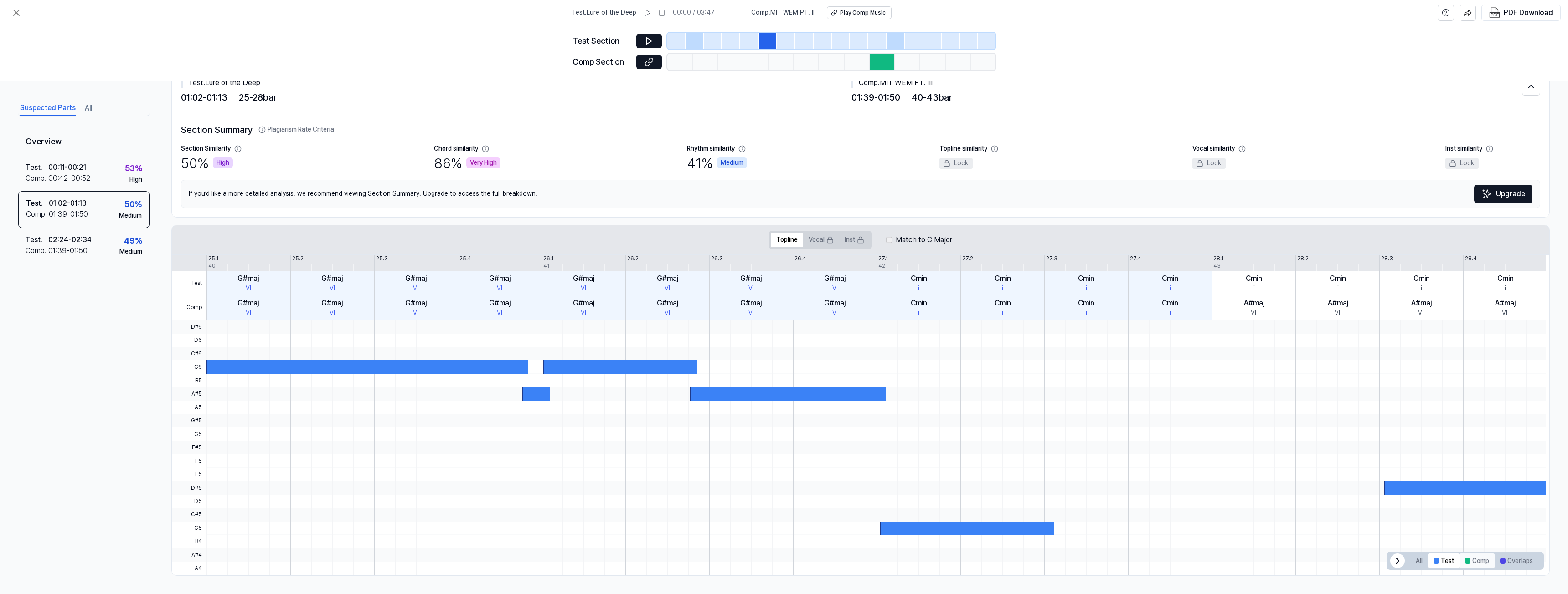
click at [1468, 563] on button "Comp" at bounding box center [1477, 560] width 35 height 14
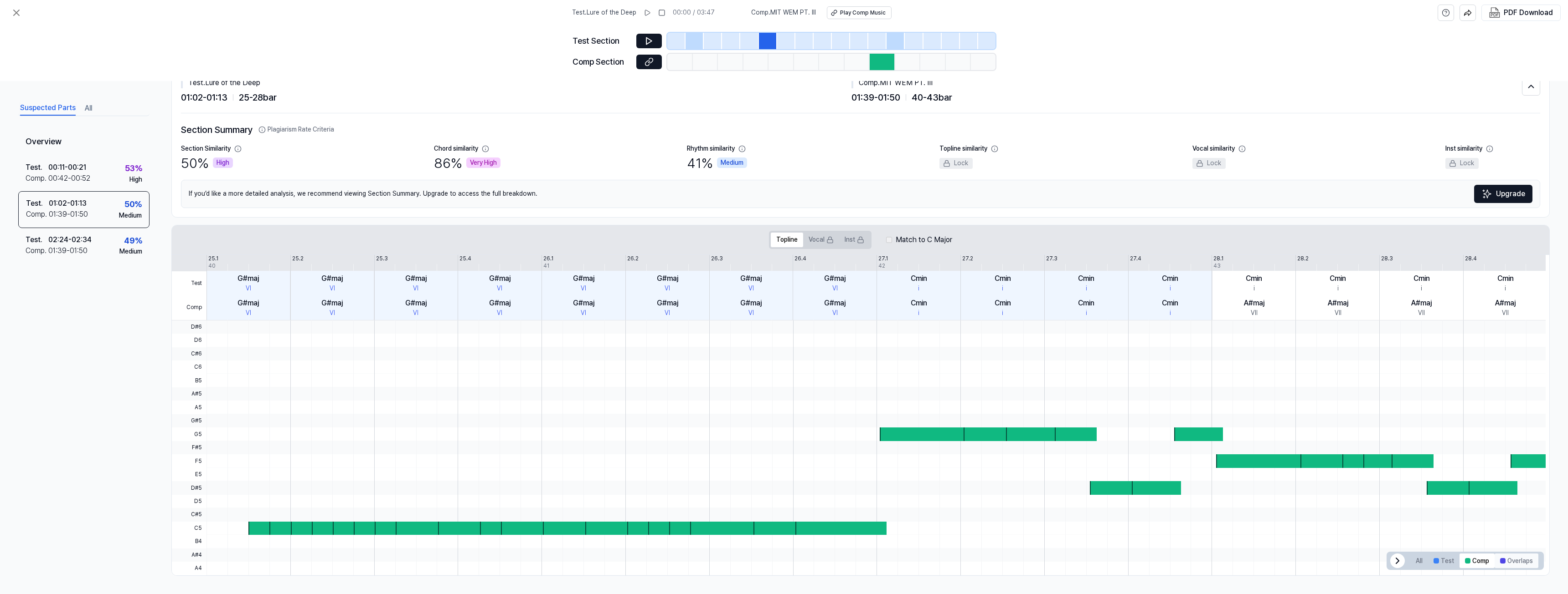
click at [1512, 561] on button "Overlaps" at bounding box center [1517, 560] width 44 height 14
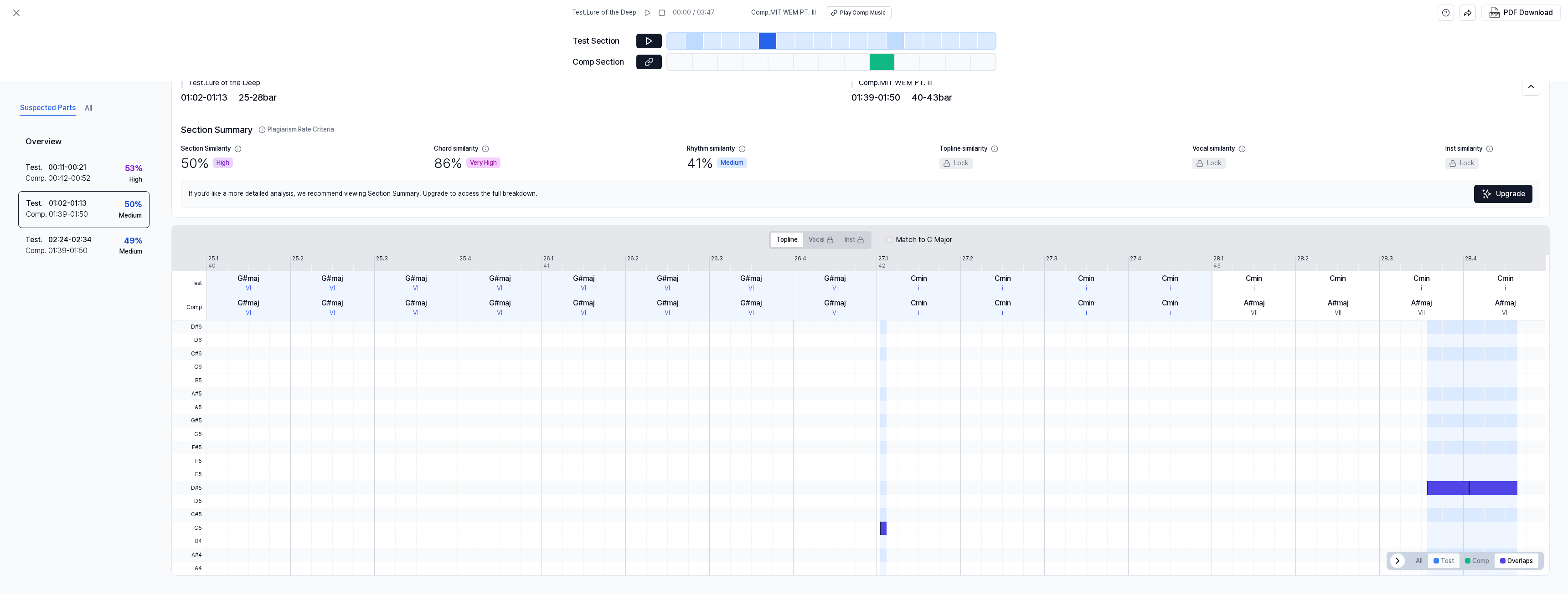
click at [1439, 561] on button "Test" at bounding box center [1443, 560] width 31 height 14
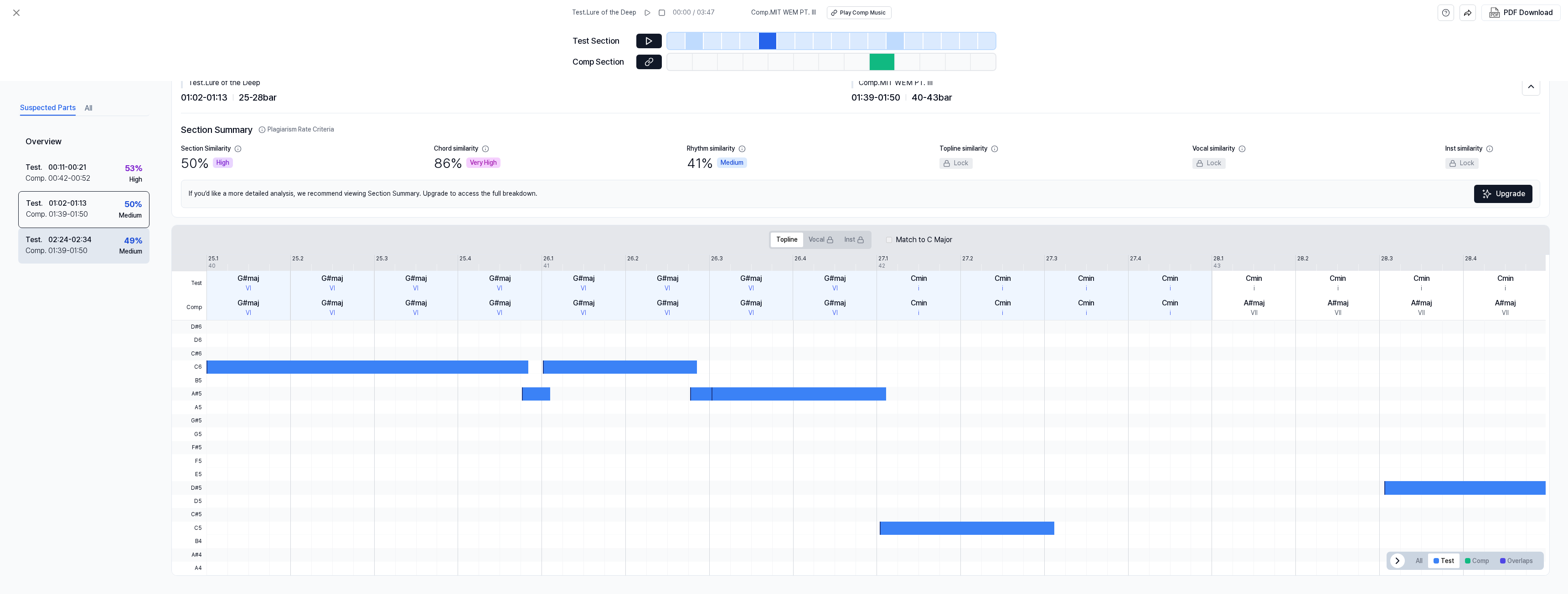
click at [71, 240] on div "02:24 - 02:34" at bounding box center [69, 239] width 43 height 11
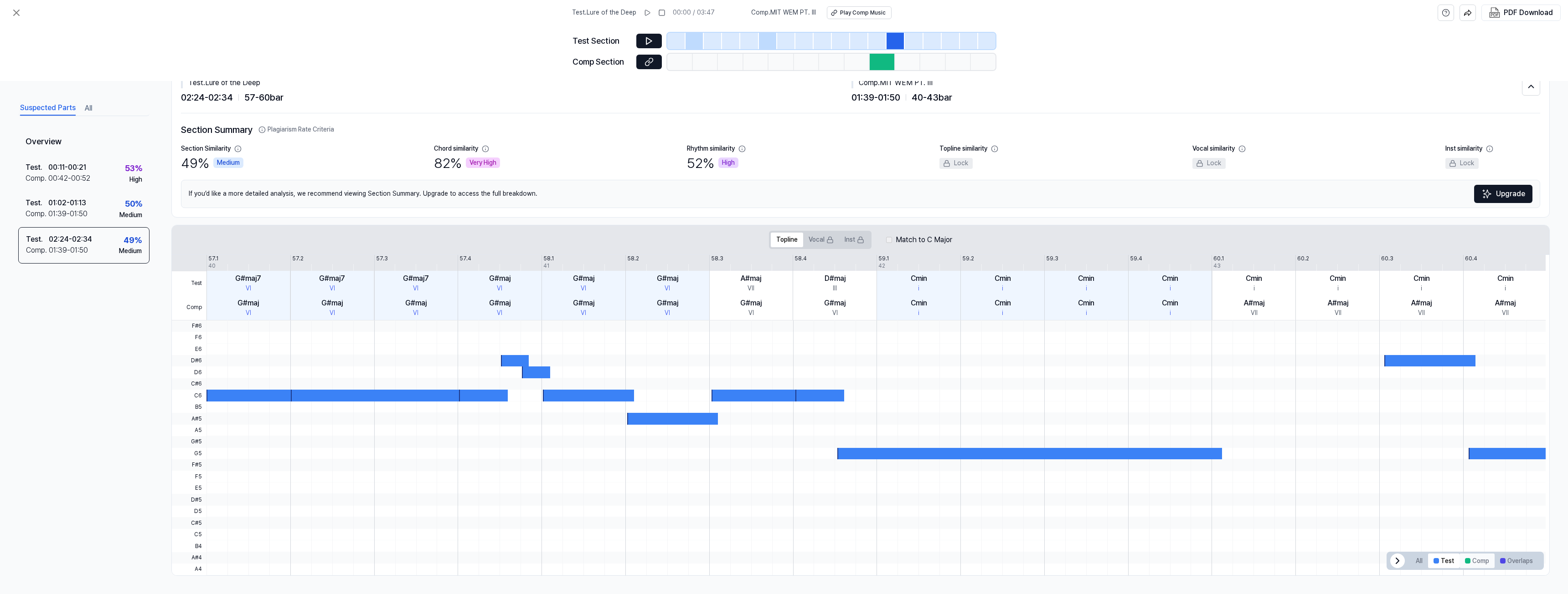
click at [1478, 561] on button "Comp" at bounding box center [1477, 560] width 35 height 14
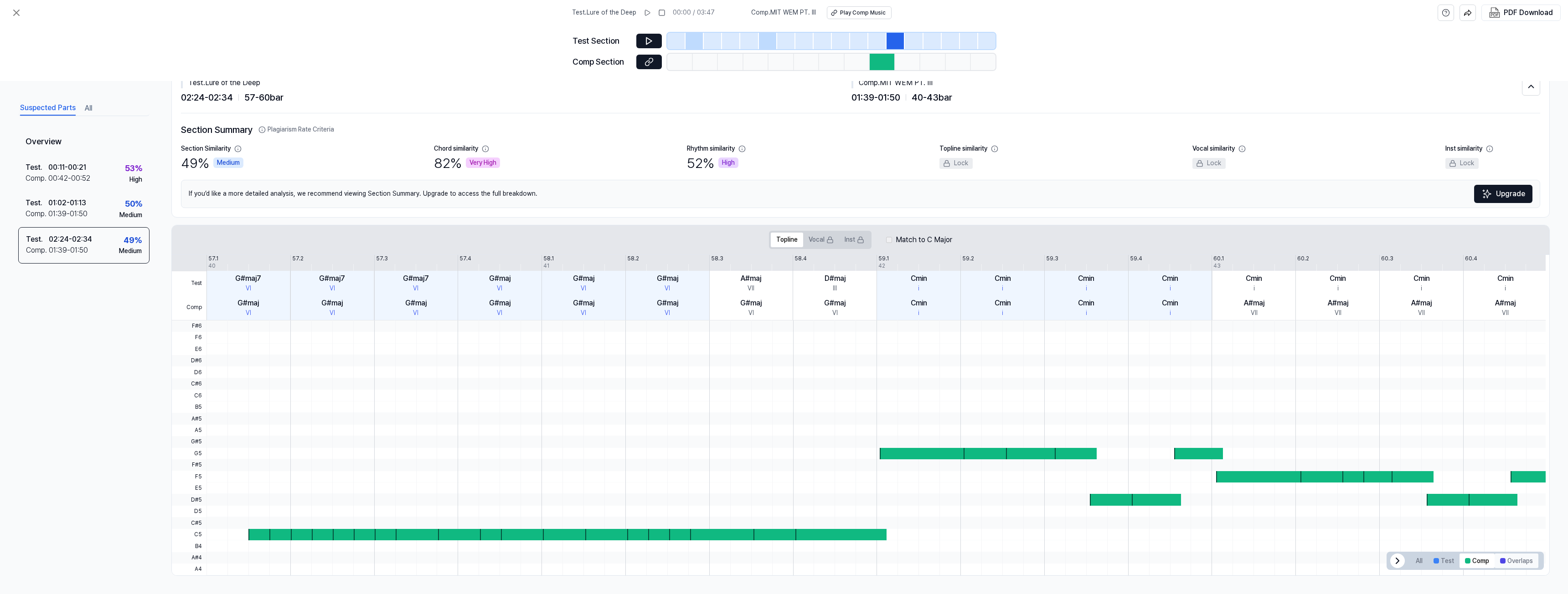
click at [1511, 561] on button "Overlaps" at bounding box center [1517, 560] width 44 height 14
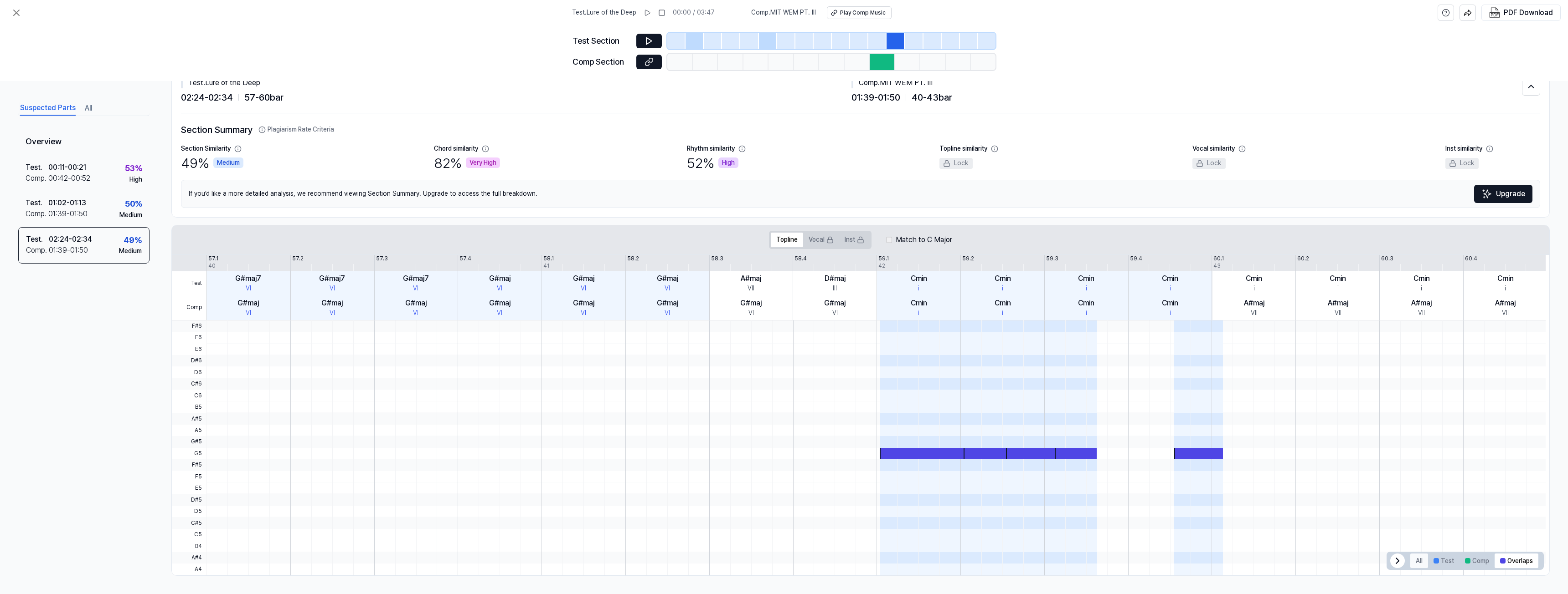
click at [1410, 565] on button "All" at bounding box center [1419, 560] width 18 height 14
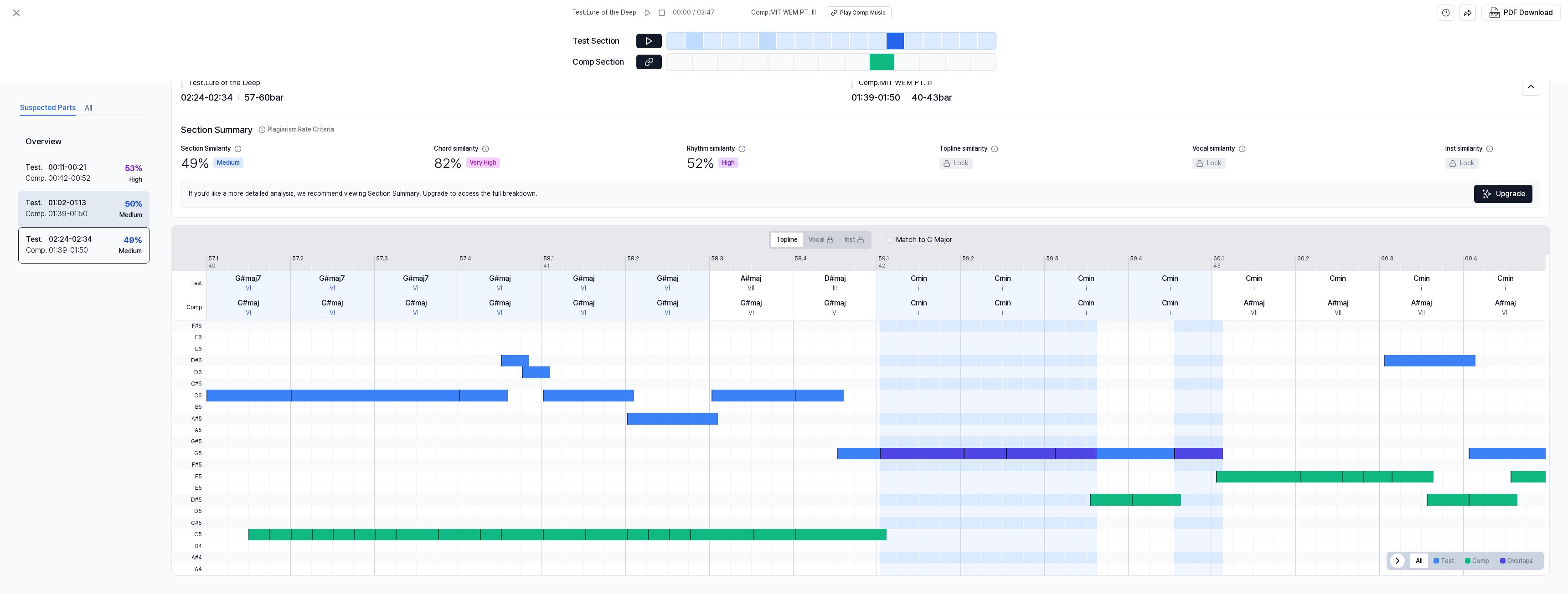
click at [65, 198] on div "01:02 - 01:13" at bounding box center [67, 203] width 38 height 11
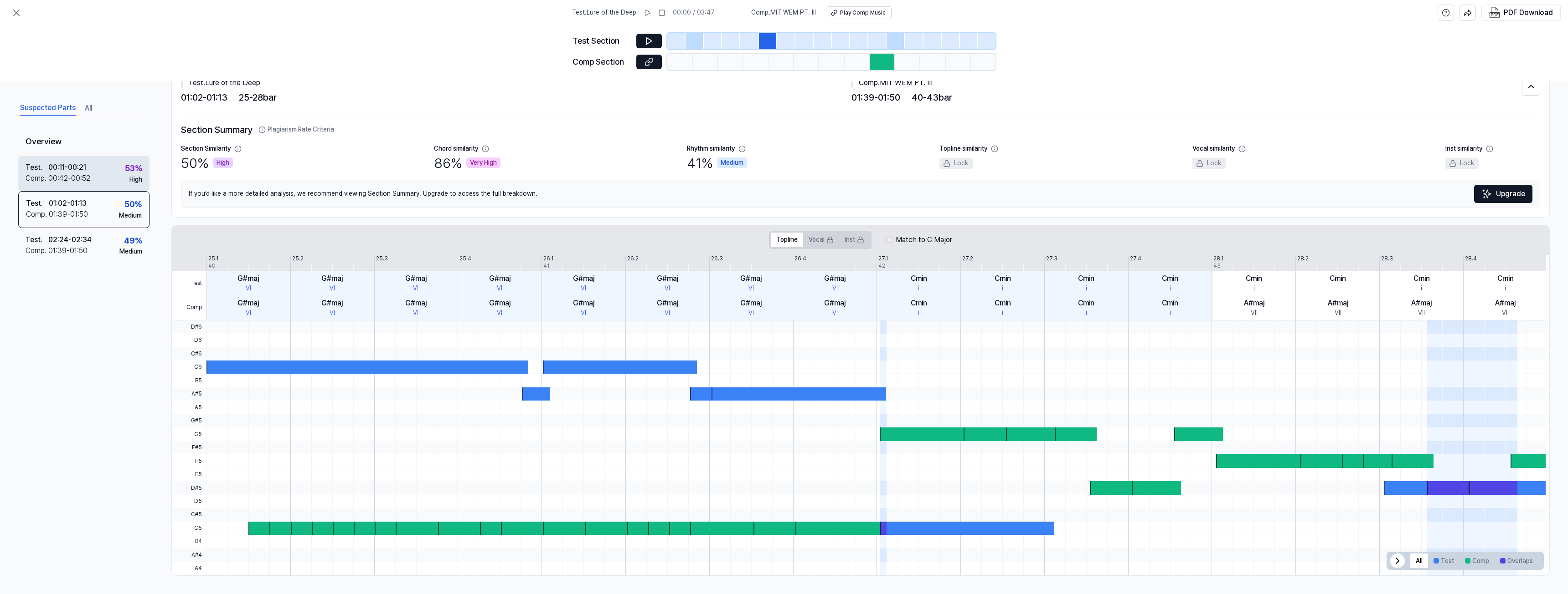
click at [88, 171] on div "Test . 00:11 - 00:21" at bounding box center [57, 167] width 65 height 11
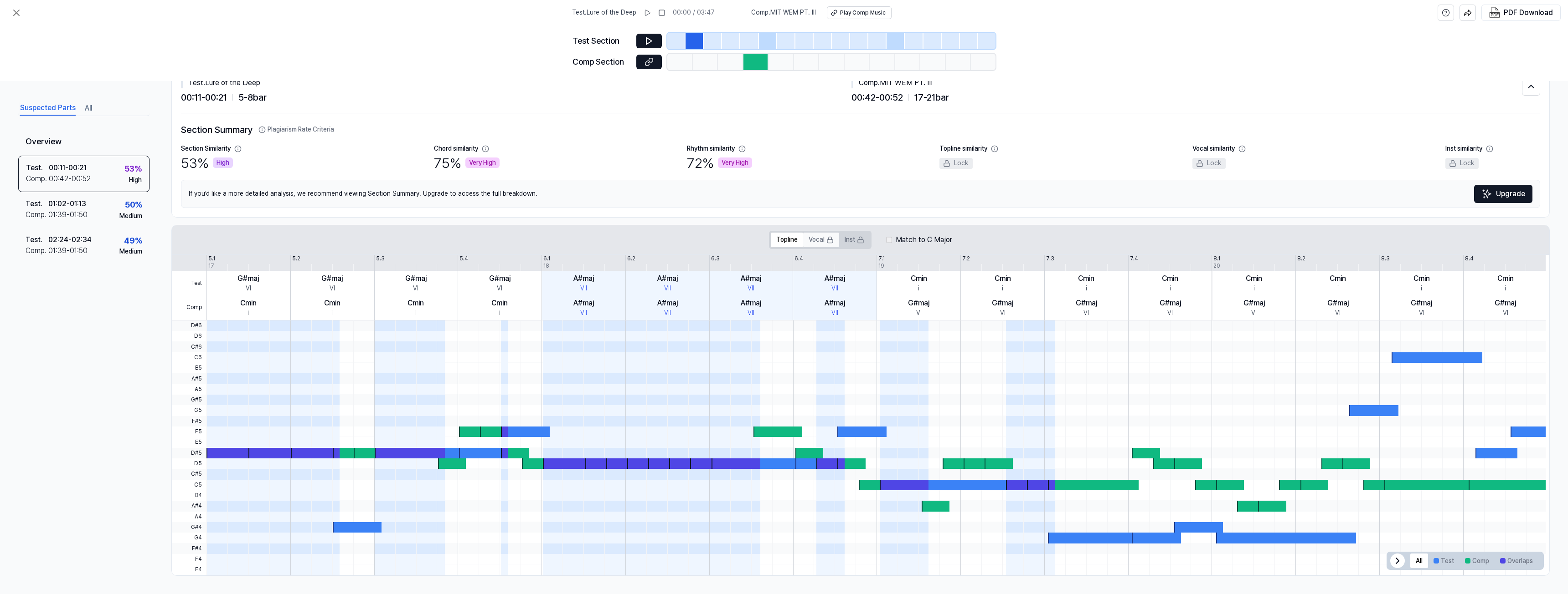
click at [812, 243] on button "Vocal" at bounding box center [821, 239] width 36 height 14
click at [776, 240] on button "Topline" at bounding box center [787, 239] width 32 height 14
click at [654, 43] on button at bounding box center [649, 40] width 25 height 14
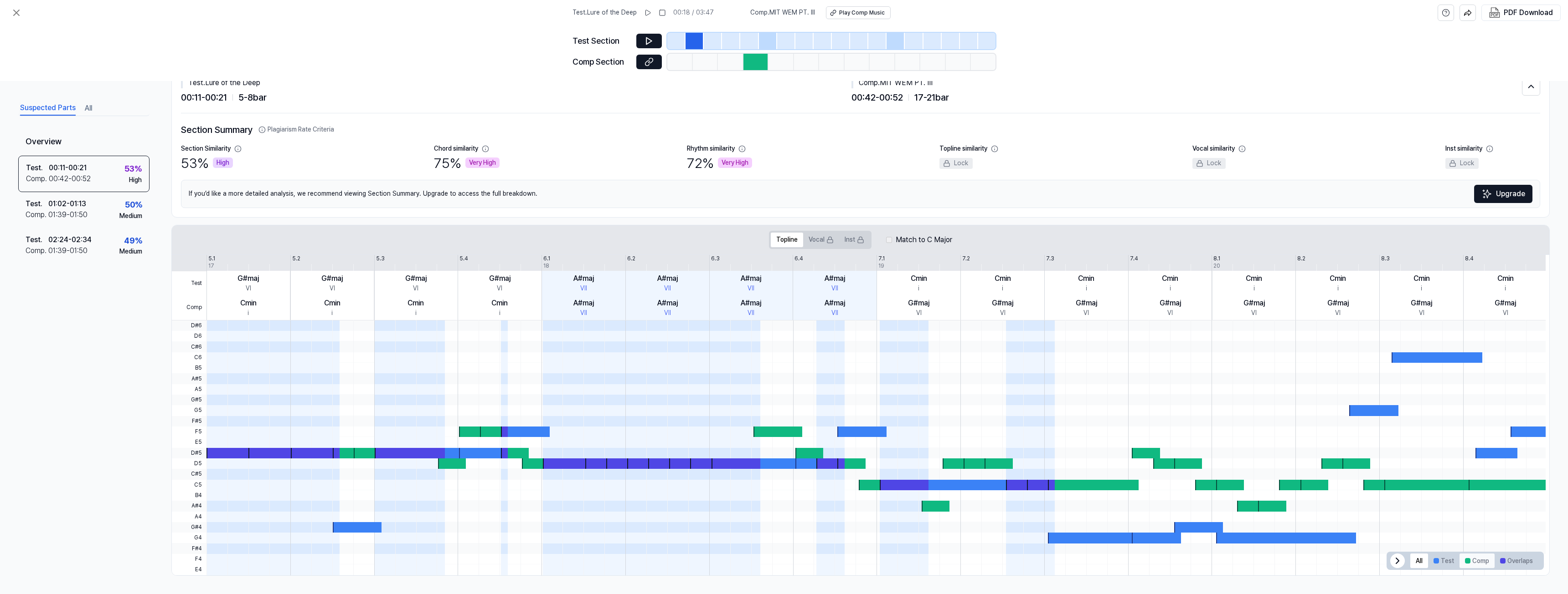
click at [1474, 564] on button "Comp" at bounding box center [1477, 560] width 35 height 14
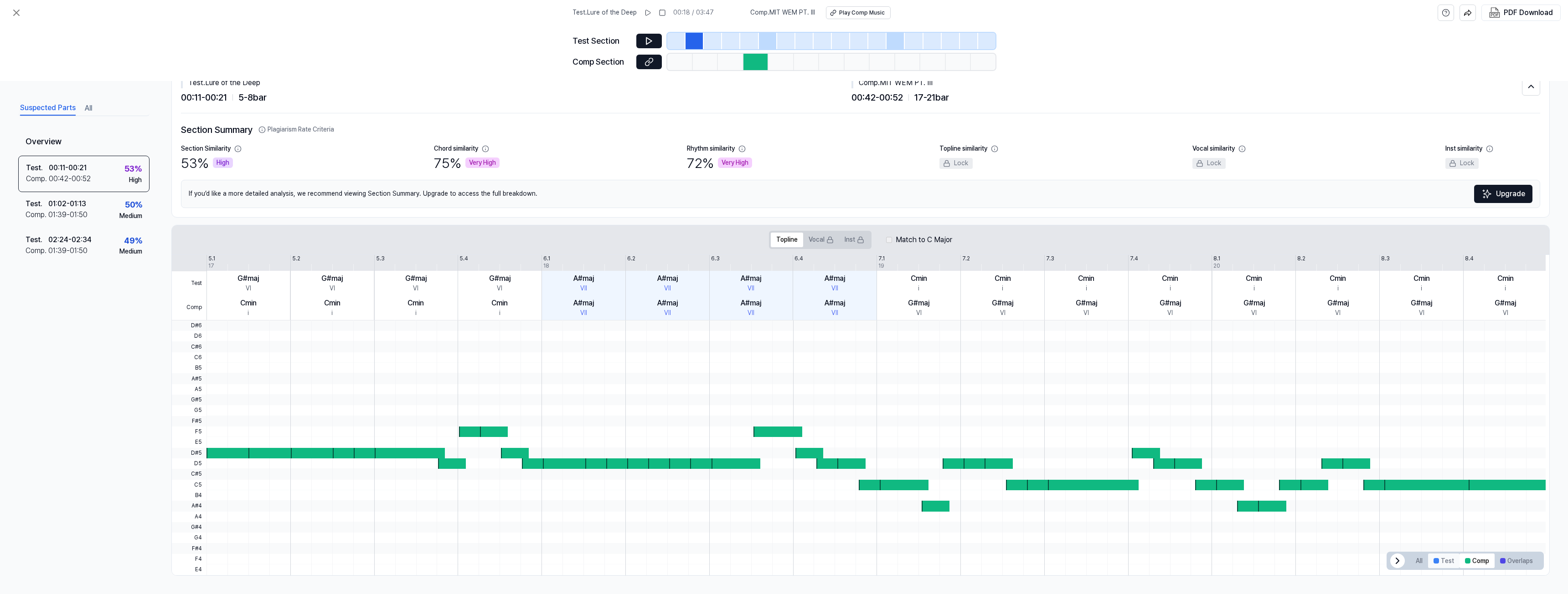
click at [1434, 557] on button "Test" at bounding box center [1443, 560] width 31 height 14
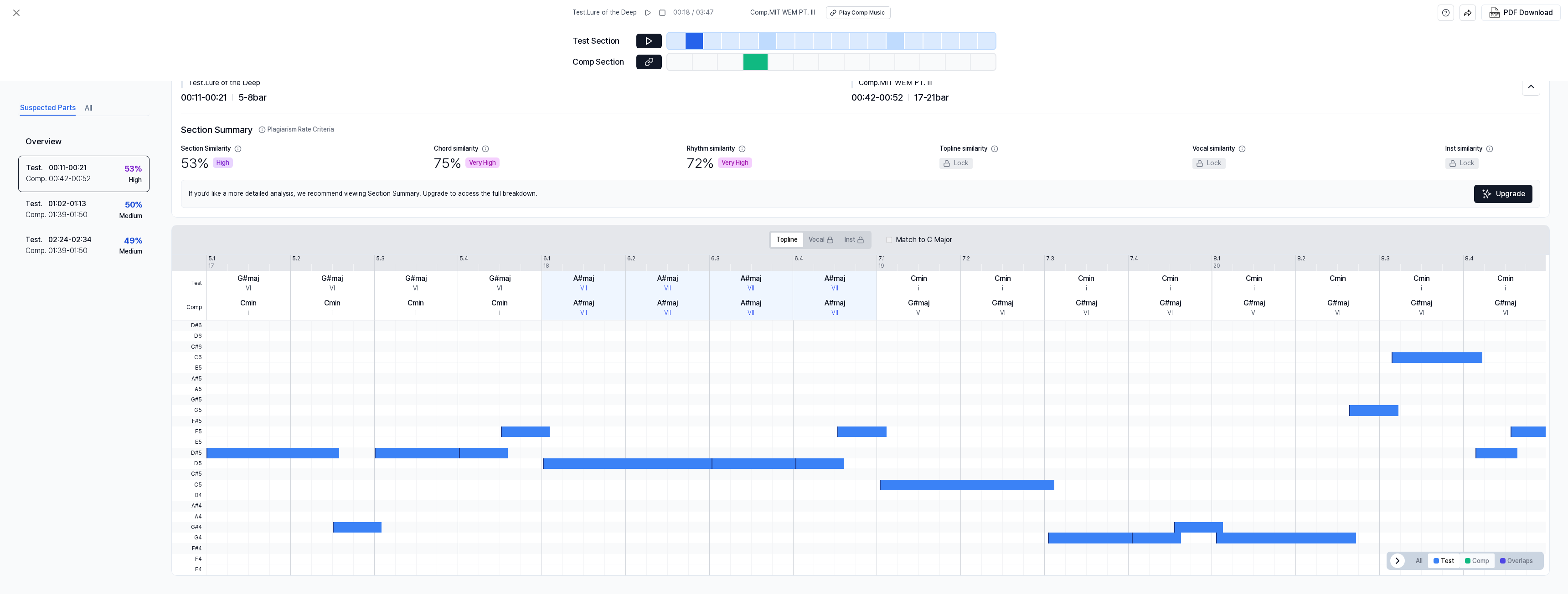
click at [1474, 558] on button "Comp" at bounding box center [1477, 560] width 35 height 14
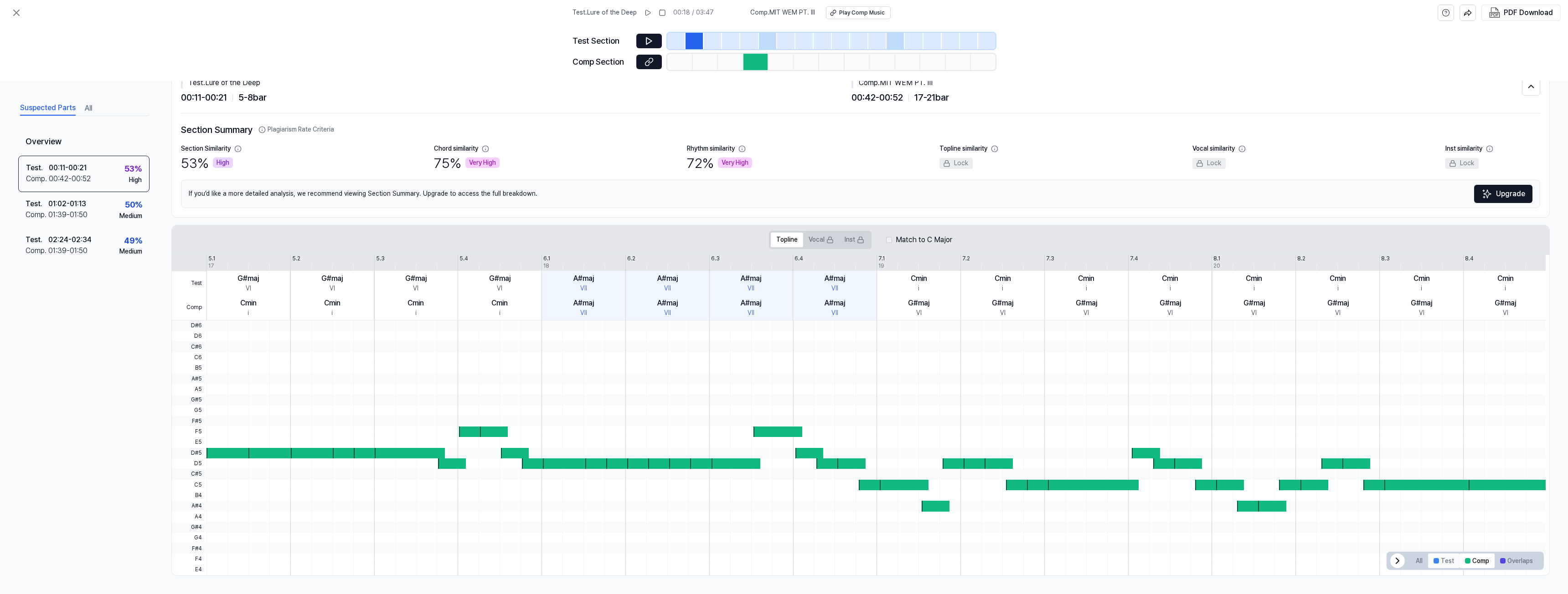
click at [1447, 562] on button "Test" at bounding box center [1443, 560] width 31 height 14
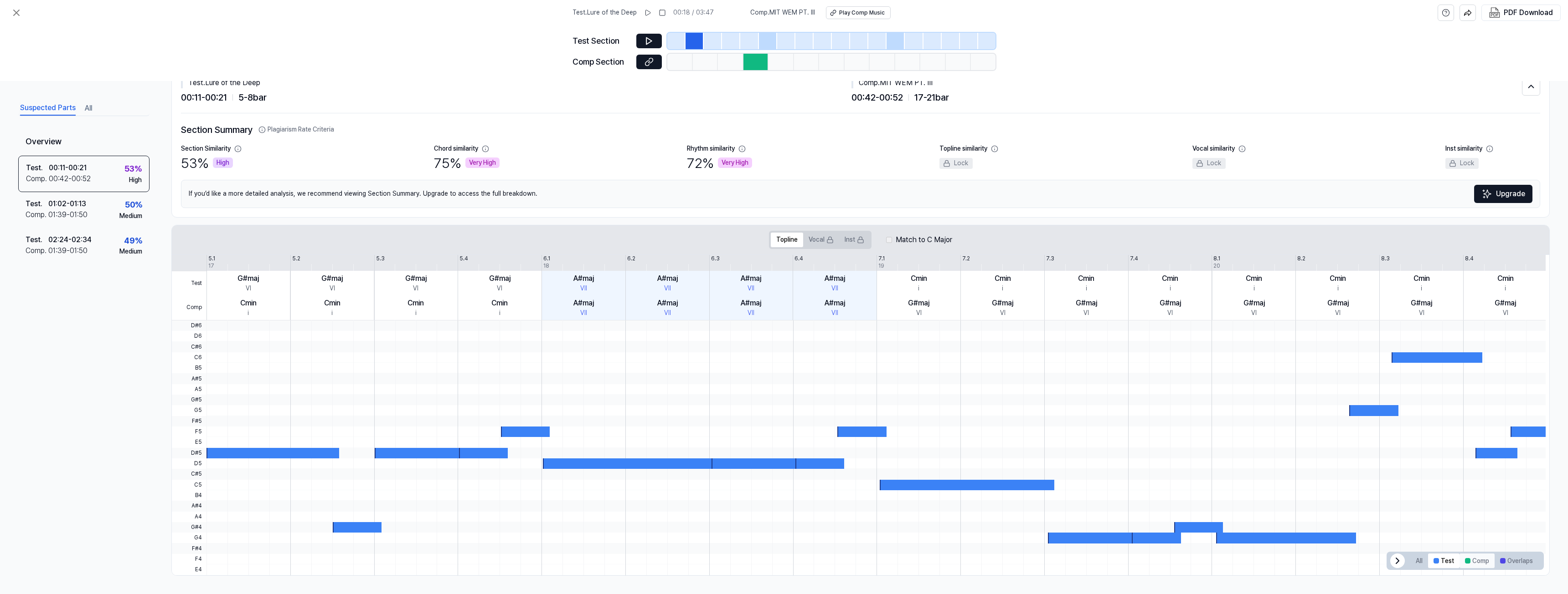
click at [1468, 559] on button "Comp" at bounding box center [1477, 560] width 35 height 14
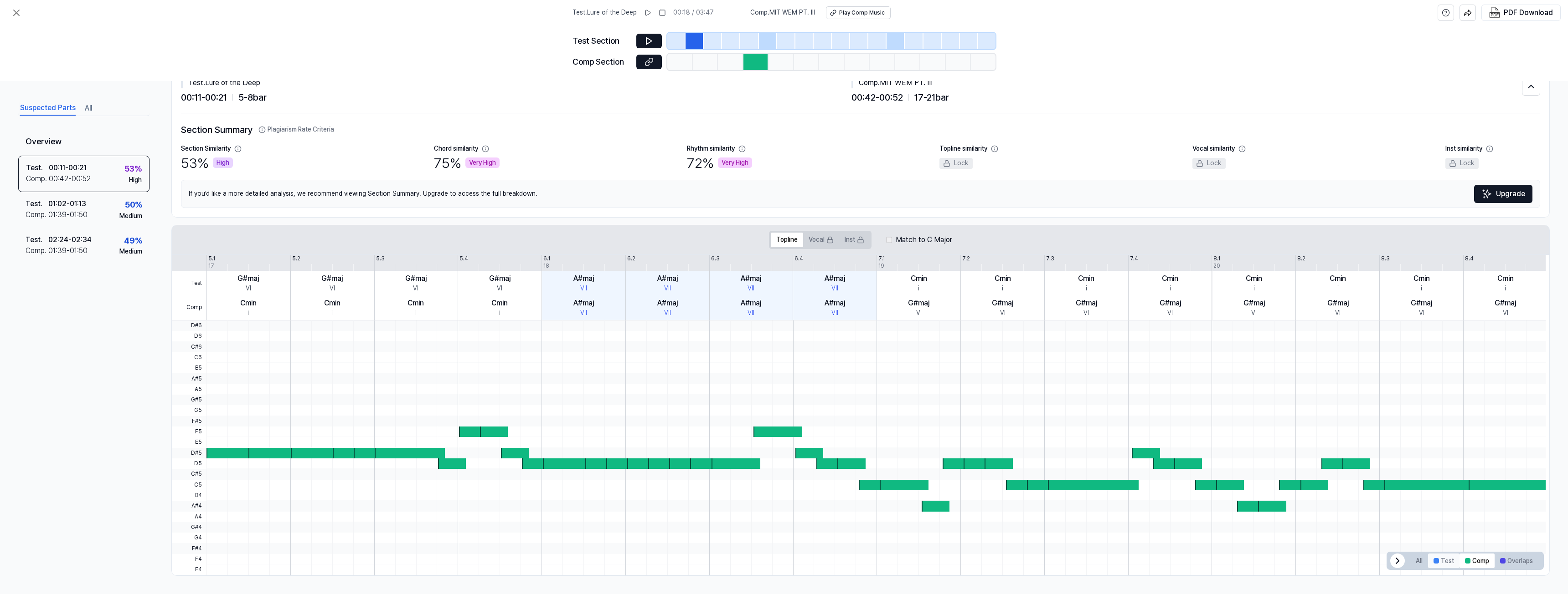
click at [1442, 560] on button "Test" at bounding box center [1443, 560] width 31 height 14
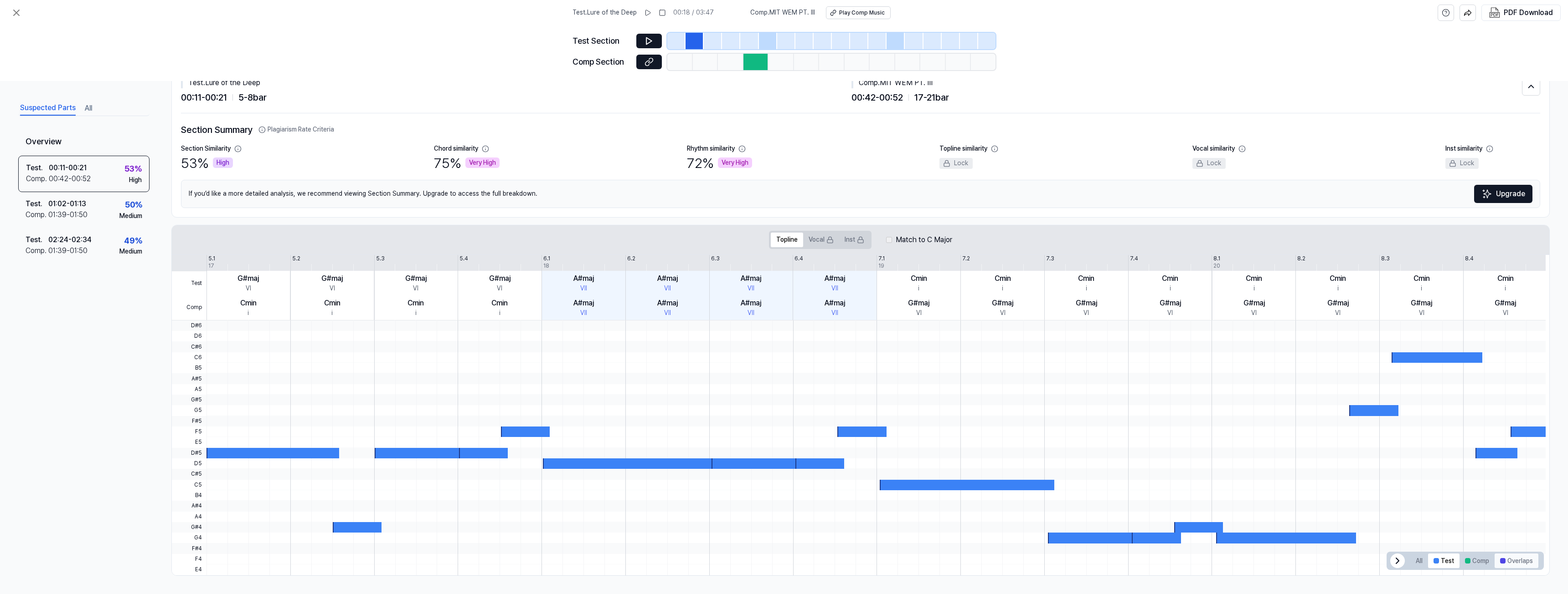
drag, startPoint x: 1474, startPoint y: 554, endPoint x: 1498, endPoint y: 559, distance: 24.5
click at [1474, 554] on button "Comp" at bounding box center [1477, 560] width 35 height 14
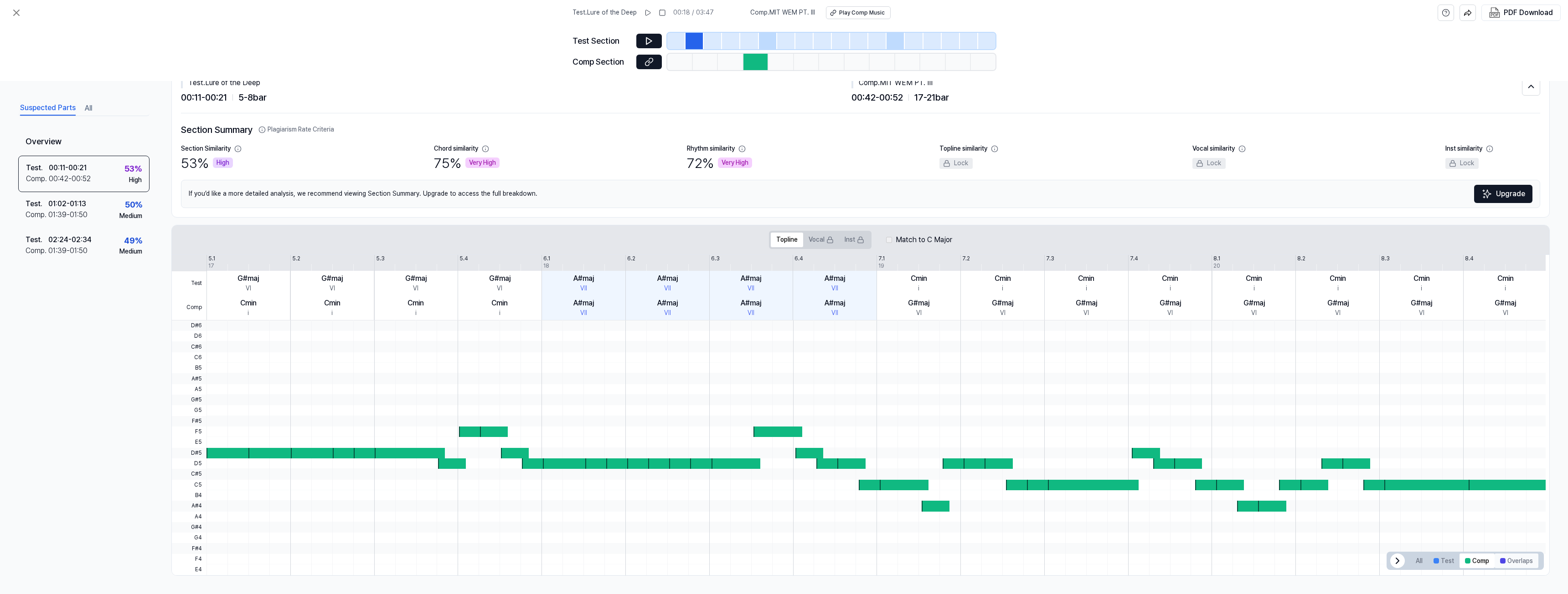
click at [1508, 559] on button "Overlaps" at bounding box center [1517, 560] width 44 height 14
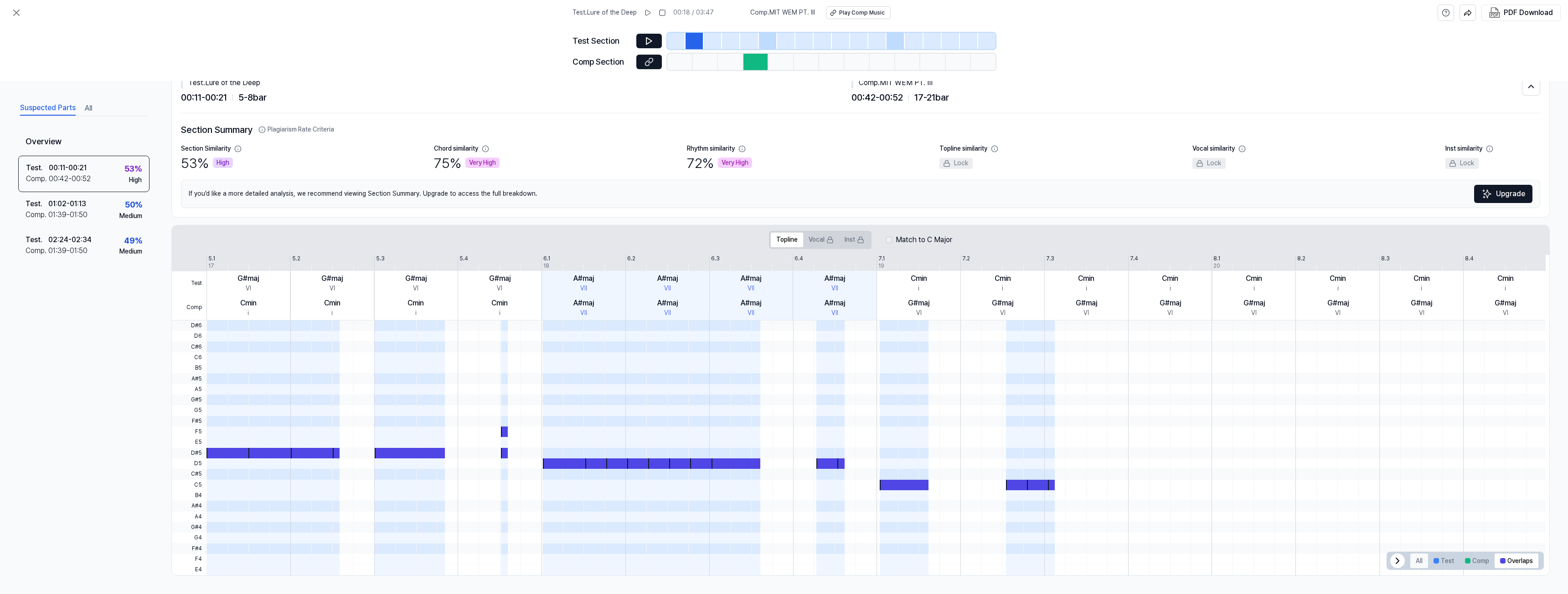
click at [1420, 563] on button "All" at bounding box center [1419, 560] width 18 height 14
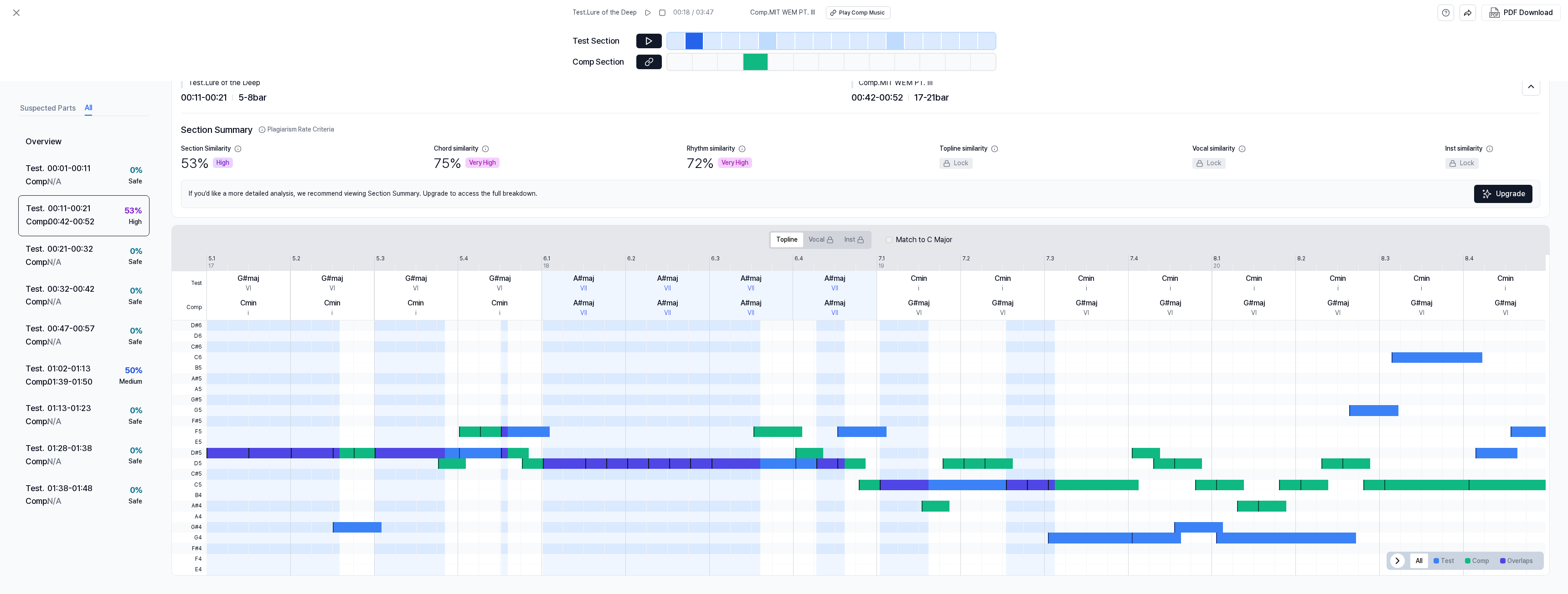
click at [89, 109] on button "All" at bounding box center [89, 108] width 8 height 14
click at [72, 251] on div "00:21 - 00:32" at bounding box center [70, 249] width 46 height 13
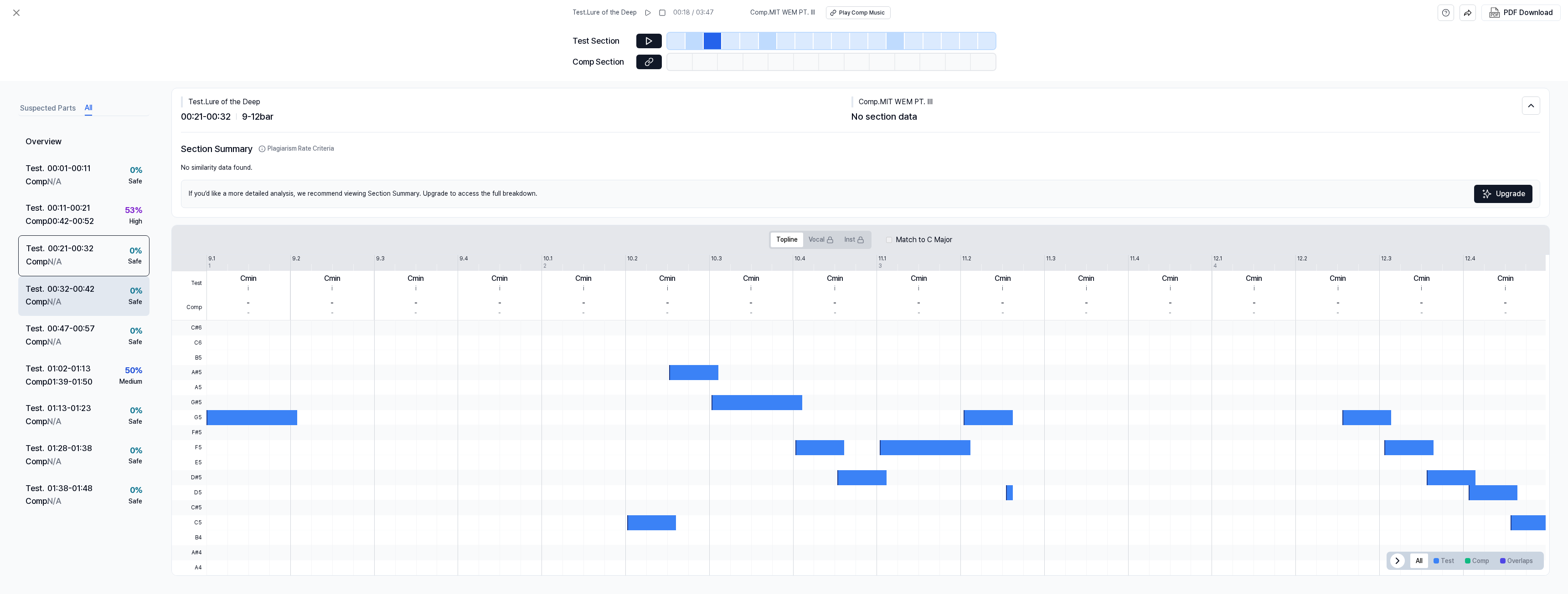
click at [78, 309] on div "Test . 00:32 - 00:42 Comp . N/A 0 % Safe" at bounding box center [84, 297] width 132 height 40
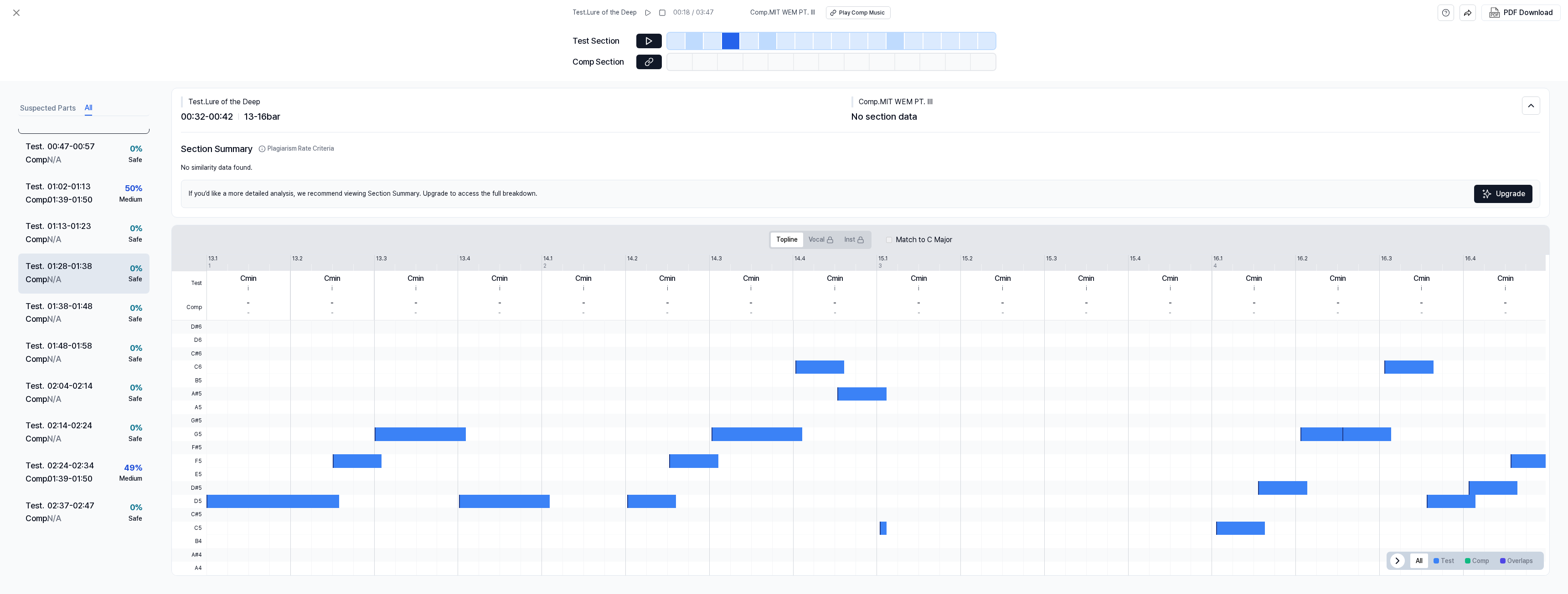
click at [61, 274] on div "N/A" at bounding box center [54, 280] width 13 height 13
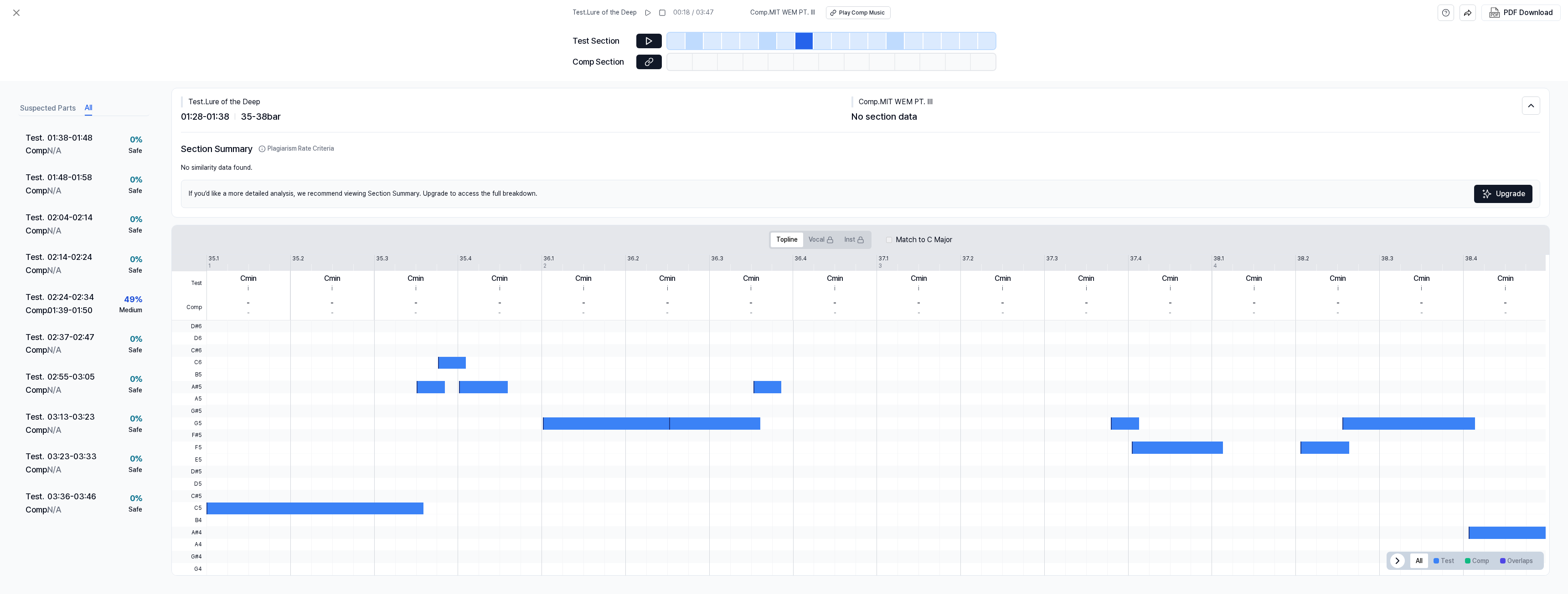
click at [61, 274] on div "N/A" at bounding box center [54, 271] width 13 height 13
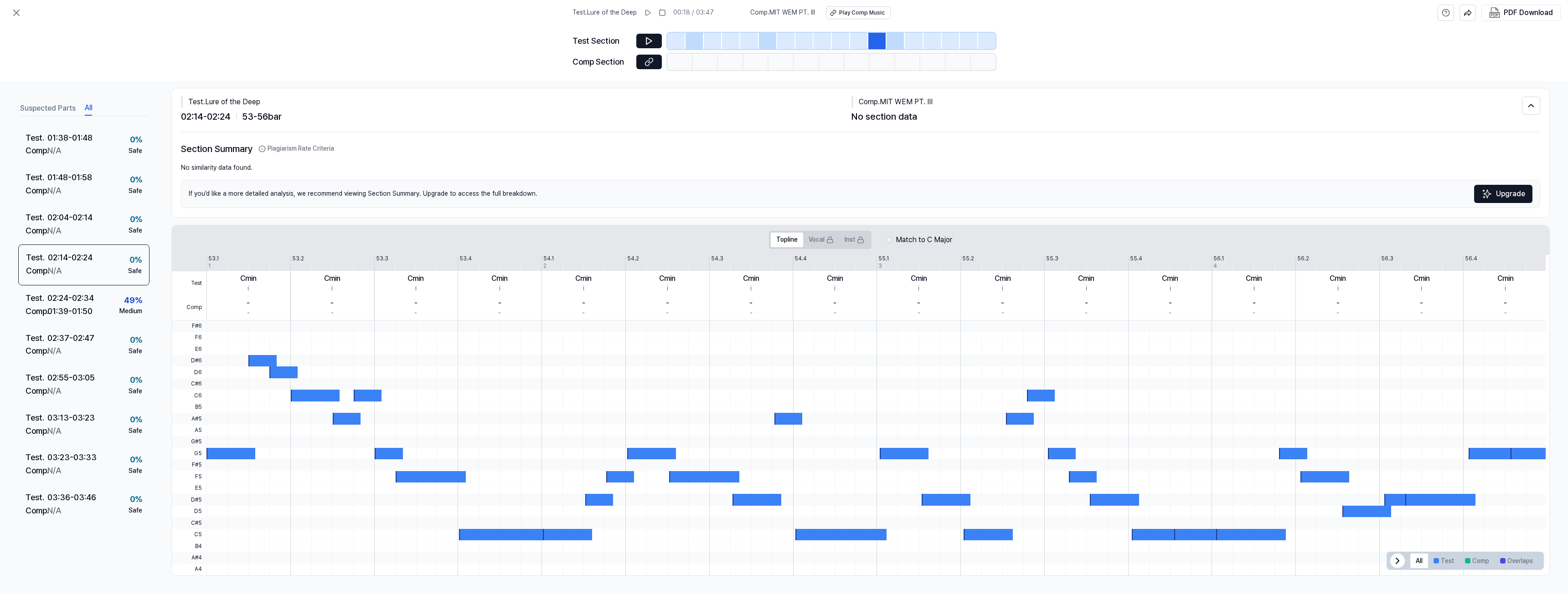
scroll to position [351, 0]
click at [647, 39] on icon at bounding box center [649, 41] width 5 height 7
click at [646, 40] on icon at bounding box center [648, 40] width 9 height 9
click at [1474, 556] on button "Comp" at bounding box center [1477, 560] width 35 height 14
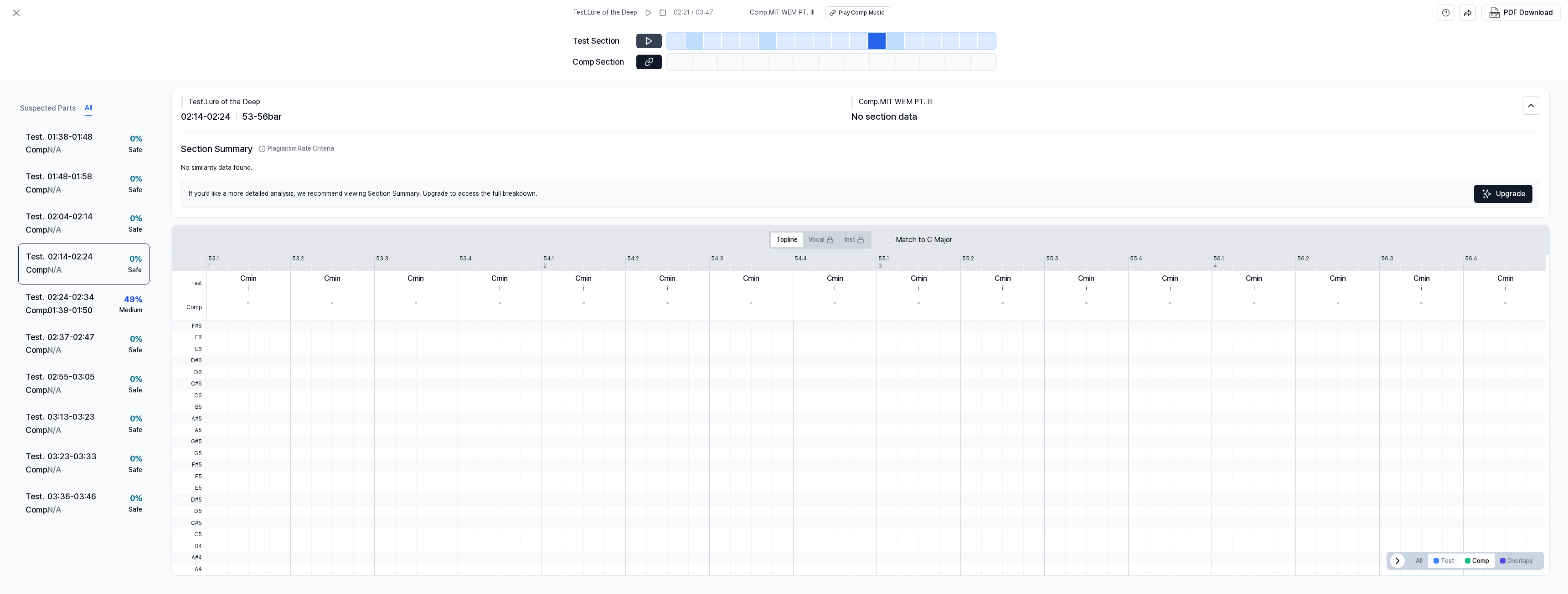
click at [1454, 562] on button "Test" at bounding box center [1443, 560] width 31 height 14
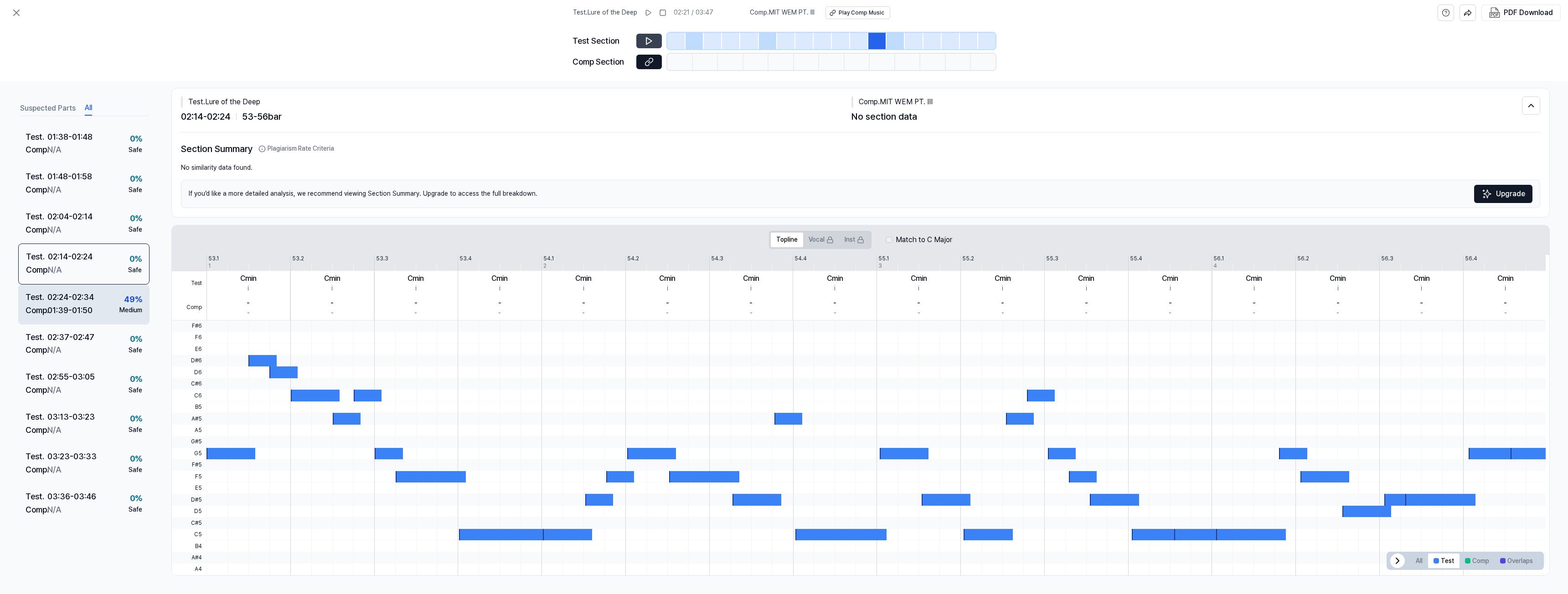
click at [69, 312] on div "01:39 - 01:50" at bounding box center [70, 311] width 46 height 13
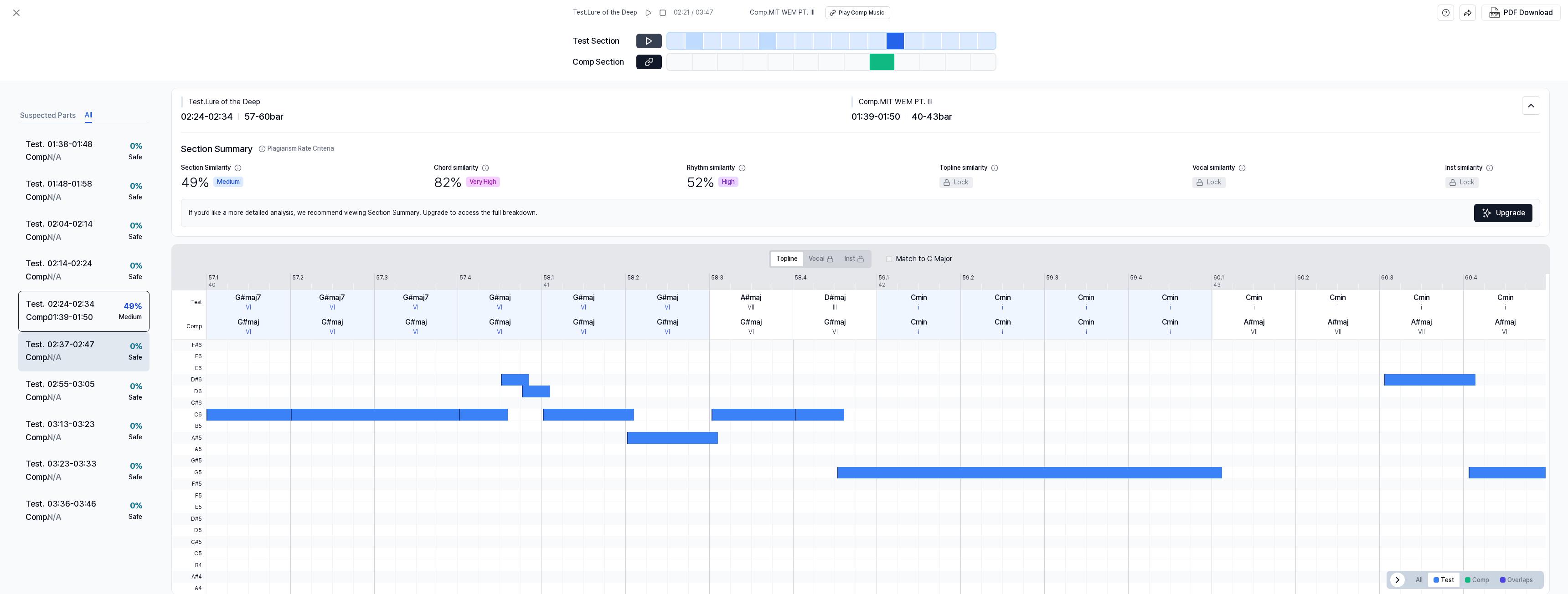
click at [82, 339] on div "02:37 - 02:47" at bounding box center [71, 345] width 47 height 13
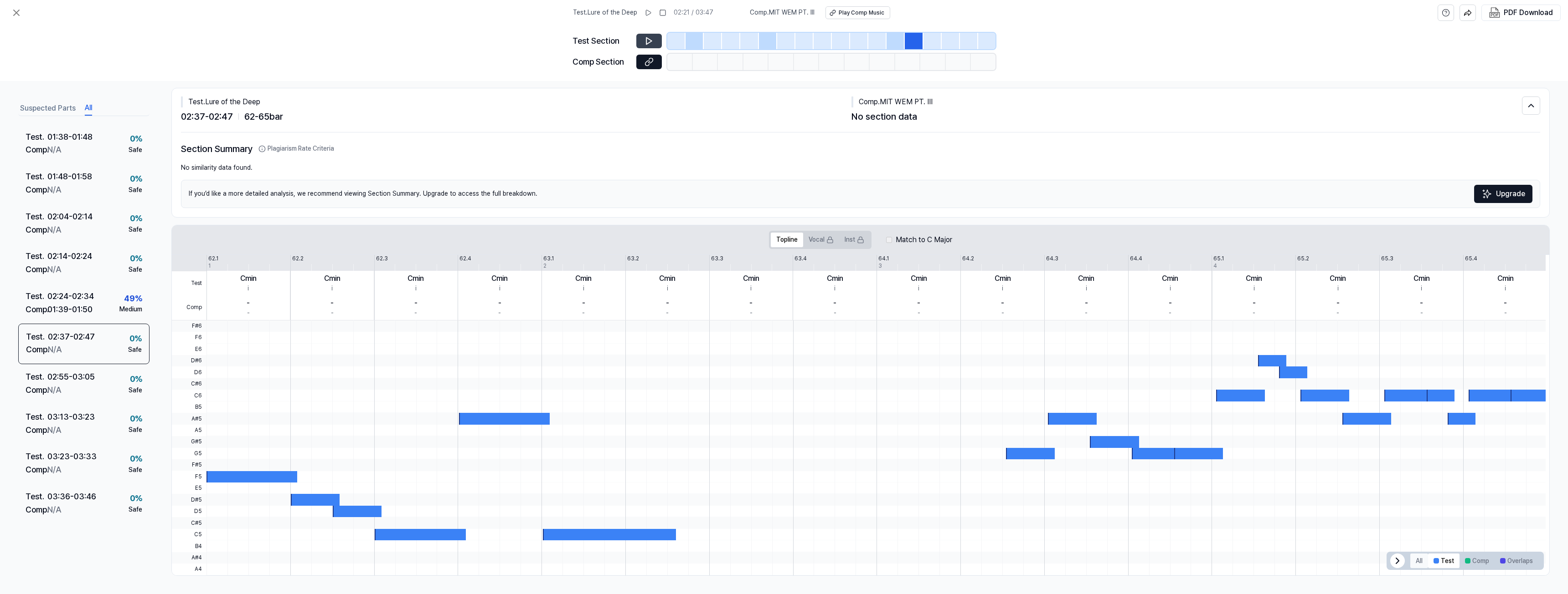
click at [1415, 557] on button "All" at bounding box center [1419, 560] width 18 height 14
click at [53, 374] on div "02:55 - 03:05" at bounding box center [71, 377] width 47 height 13
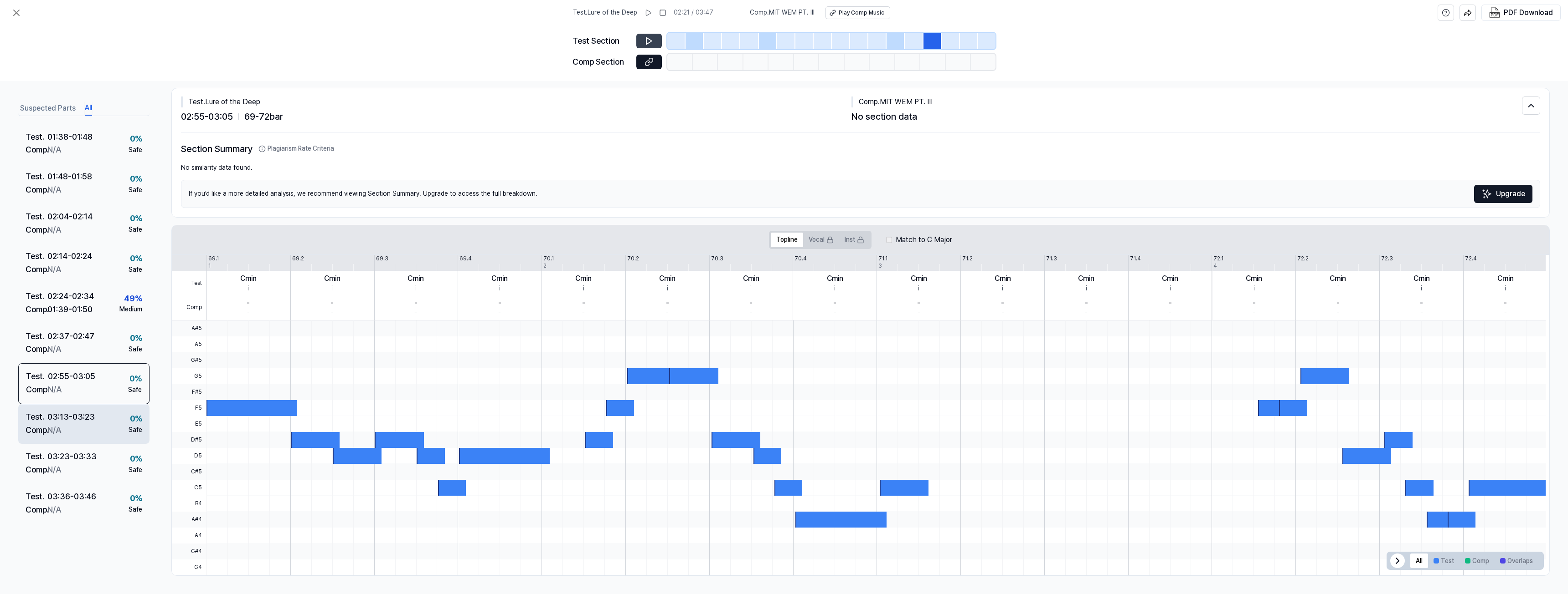
click at [64, 413] on div "03:13 - 03:23" at bounding box center [71, 417] width 47 height 13
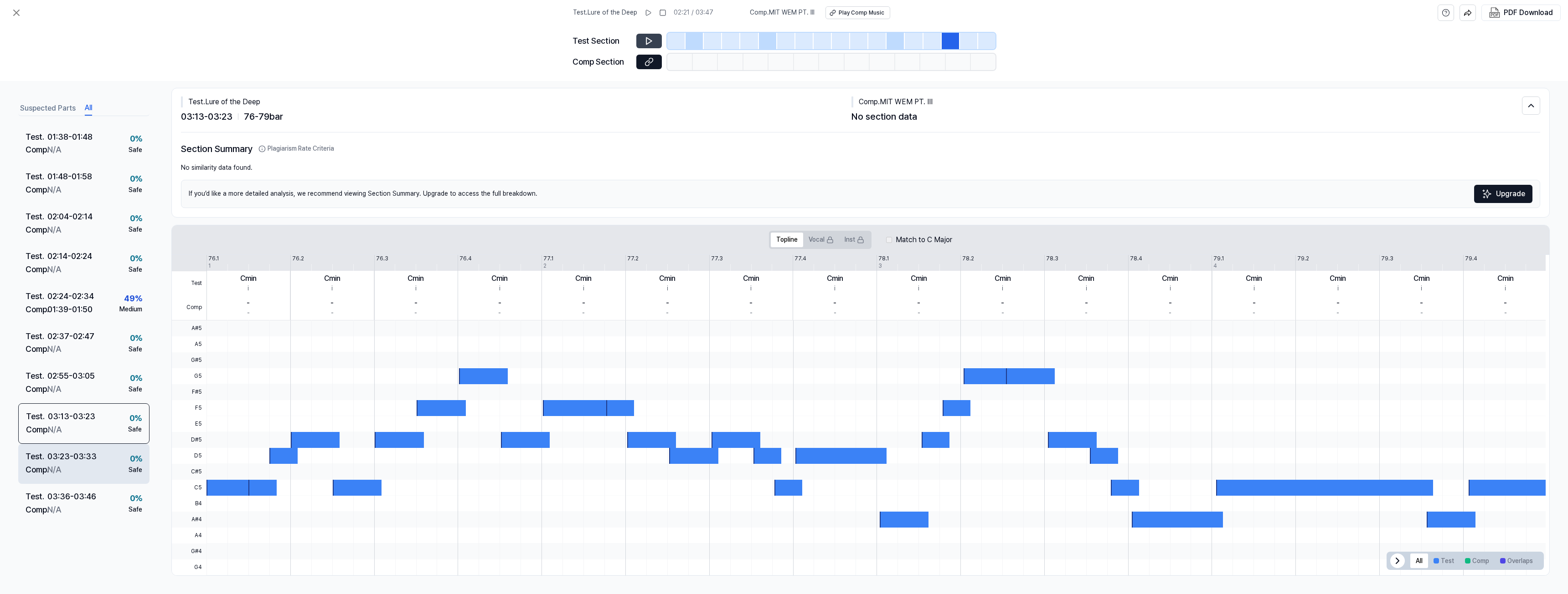
click at [73, 458] on div "03:23 - 03:33" at bounding box center [72, 458] width 49 height 13
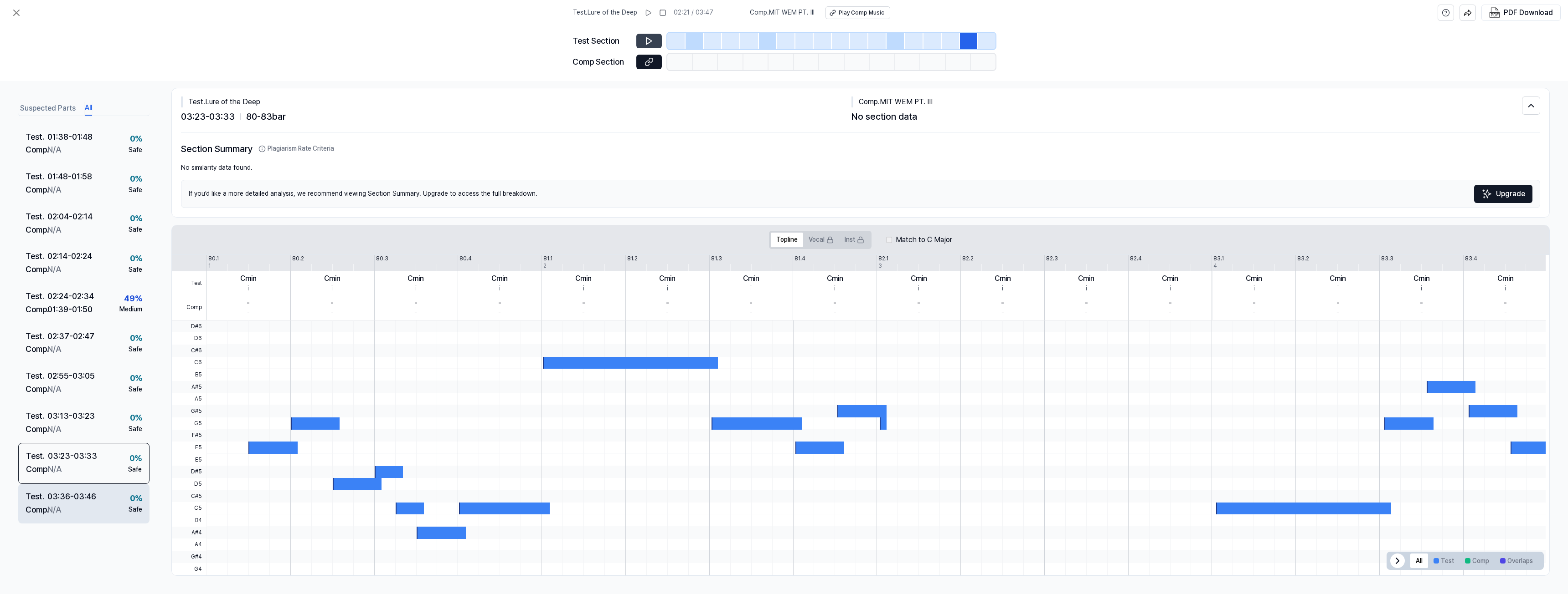
click at [82, 509] on div "Comp . N/A" at bounding box center [61, 510] width 71 height 13
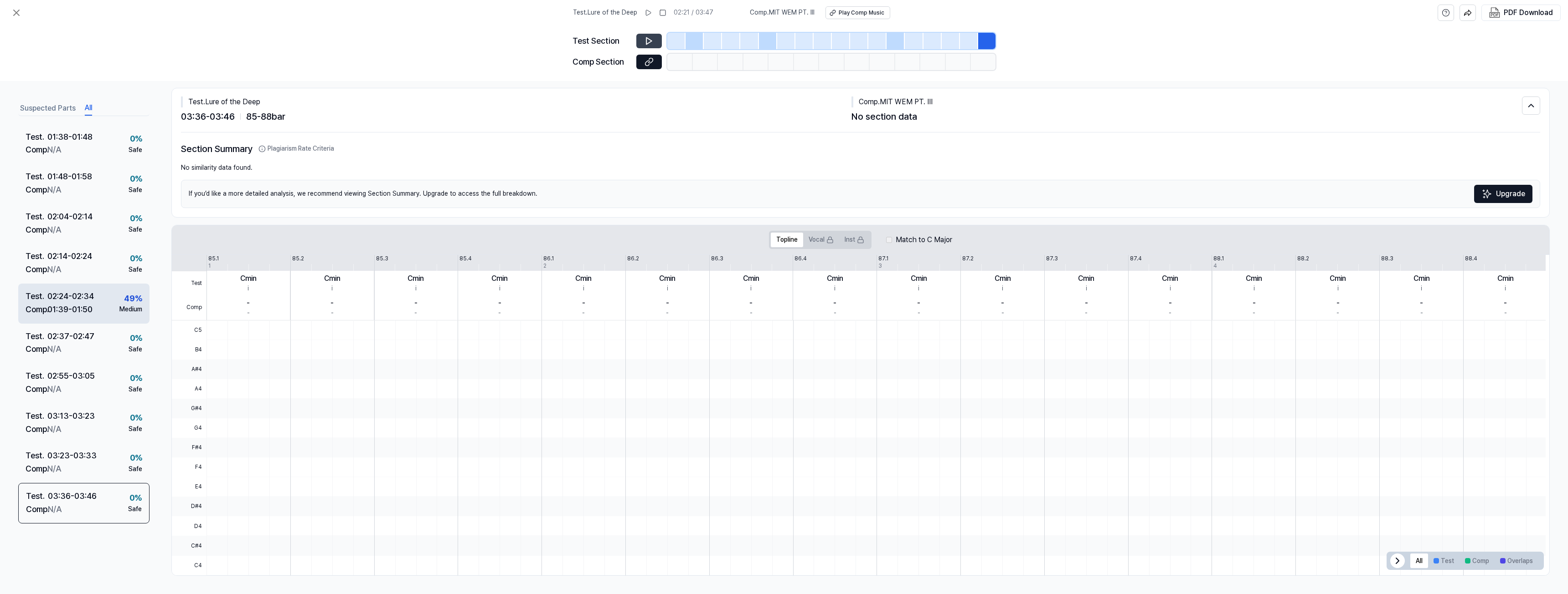
click at [62, 315] on div "01:39 - 01:50" at bounding box center [70, 309] width 46 height 13
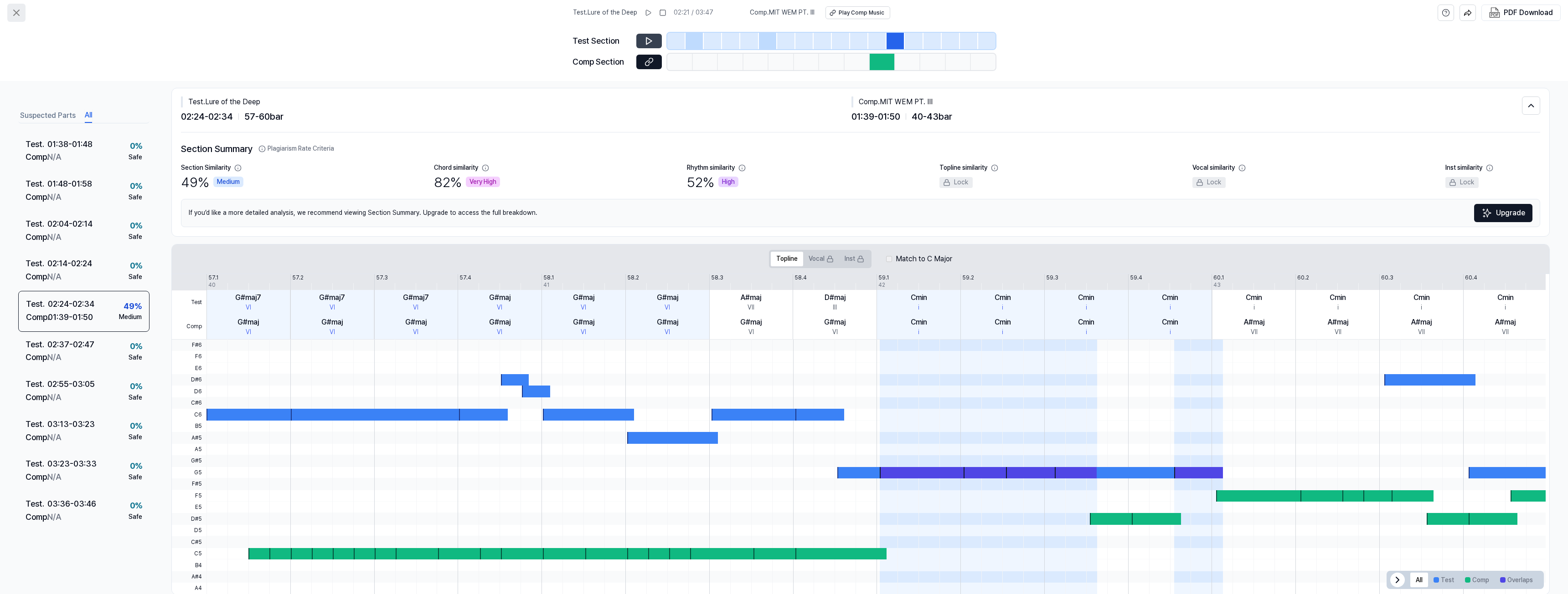
click at [16, 15] on icon at bounding box center [16, 13] width 11 height 11
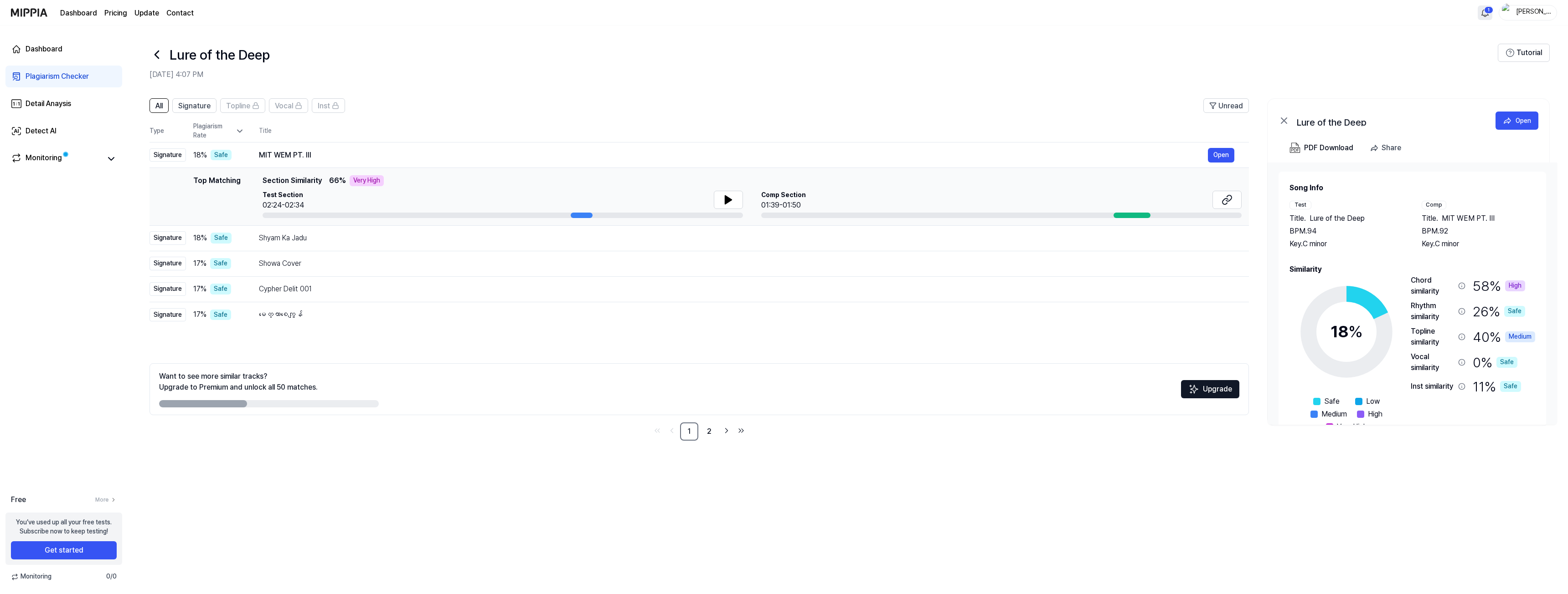
click at [1485, 10] on html "Dashboard Pricing Update Contact 1 Sven (Kryth) Dashboard Plagiarism Checker De…" at bounding box center [784, 297] width 1568 height 594
click at [1485, 10] on html "Dashboard Pricing Update Contact Sven (Kryth) Dashboard Plagiarism Checker Deta…" at bounding box center [784, 297] width 1568 height 594
click at [1536, 8] on div "Sven (Kryth)" at bounding box center [1533, 13] width 35 height 10
click at [1474, 78] on button "Log out" at bounding box center [1514, 80] width 137 height 9
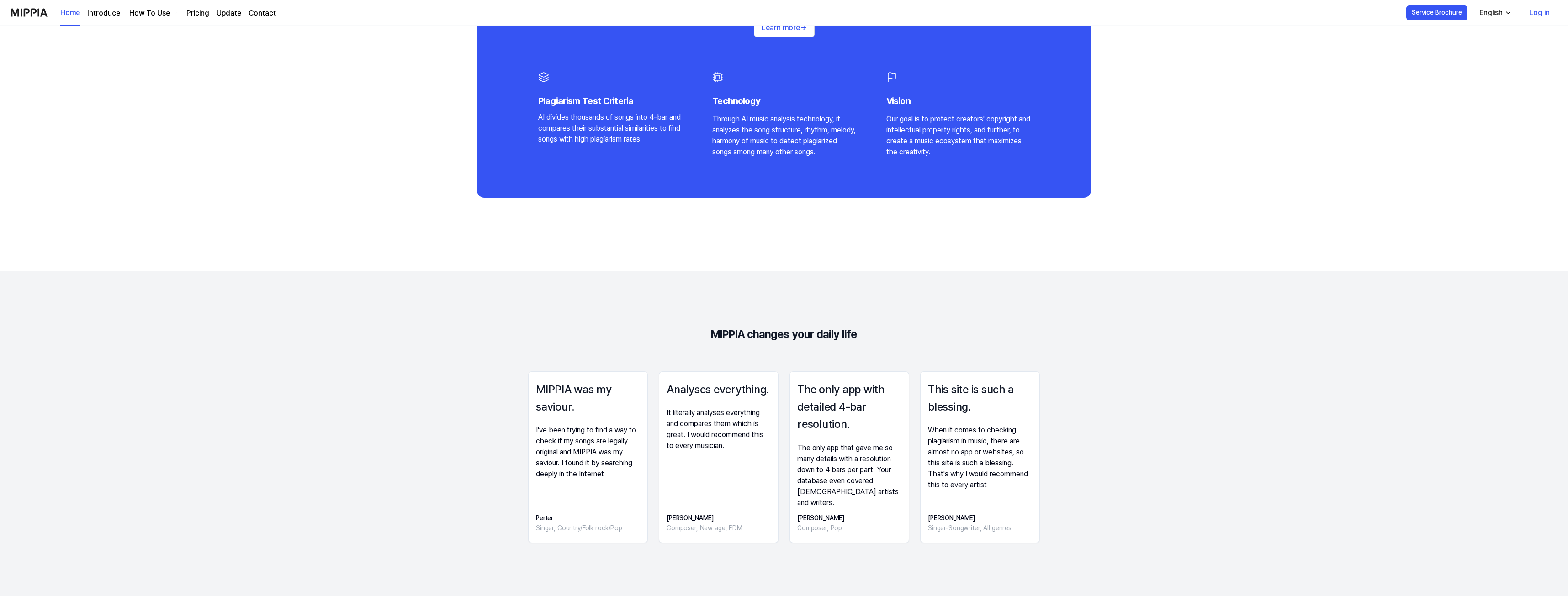
scroll to position [914, 0]
